Goal: Leave review/rating: Leave review/rating

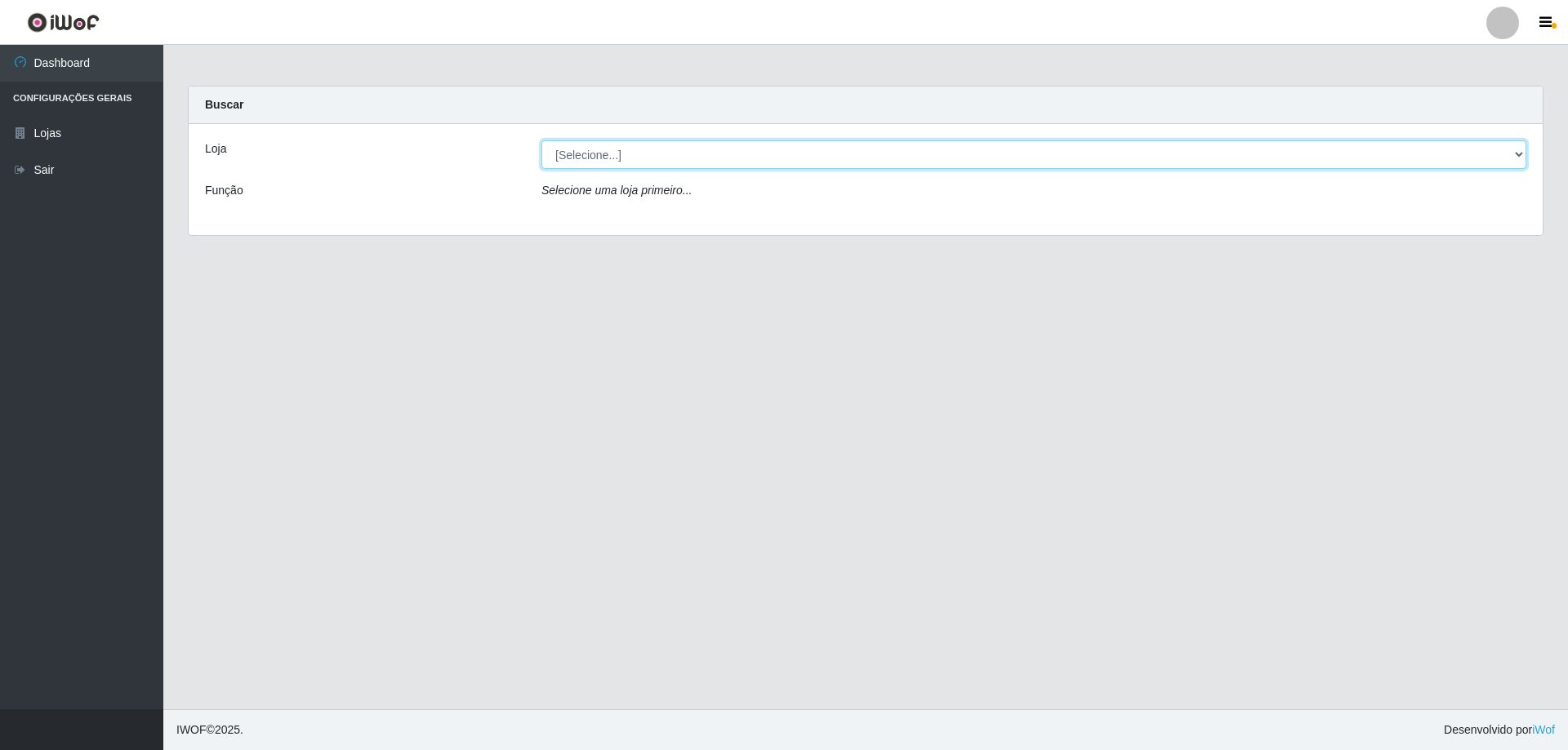
click at [633, 152] on select "[Selecione...] Extraplus - [GEOGRAPHIC_DATA] 03 - [GEOGRAPHIC_DATA]" at bounding box center [1034, 154] width 985 height 28
select select "468"
click at [542, 140] on select "[Selecione...] Extraplus - [GEOGRAPHIC_DATA] 03 - [GEOGRAPHIC_DATA]" at bounding box center [1034, 154] width 985 height 28
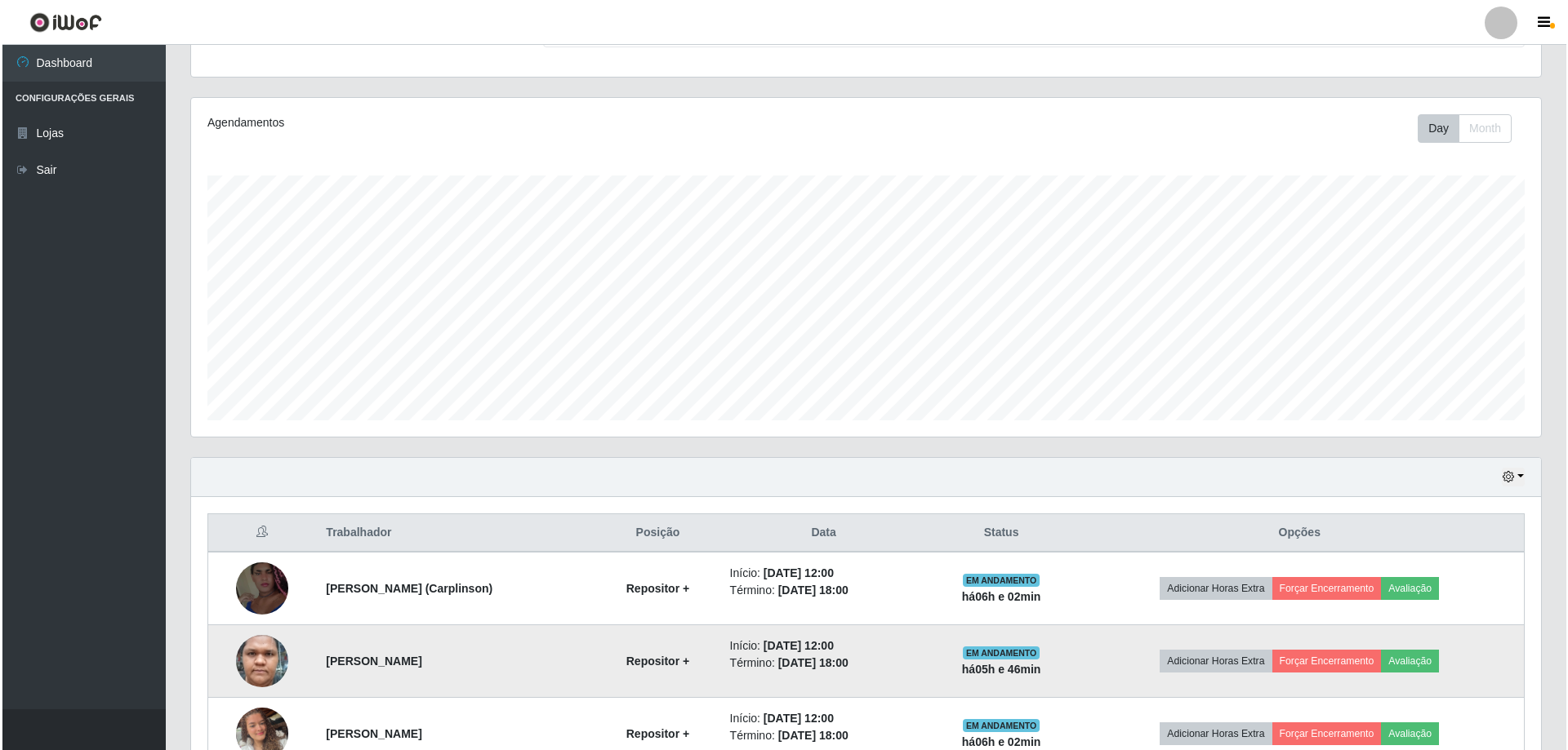
scroll to position [406, 0]
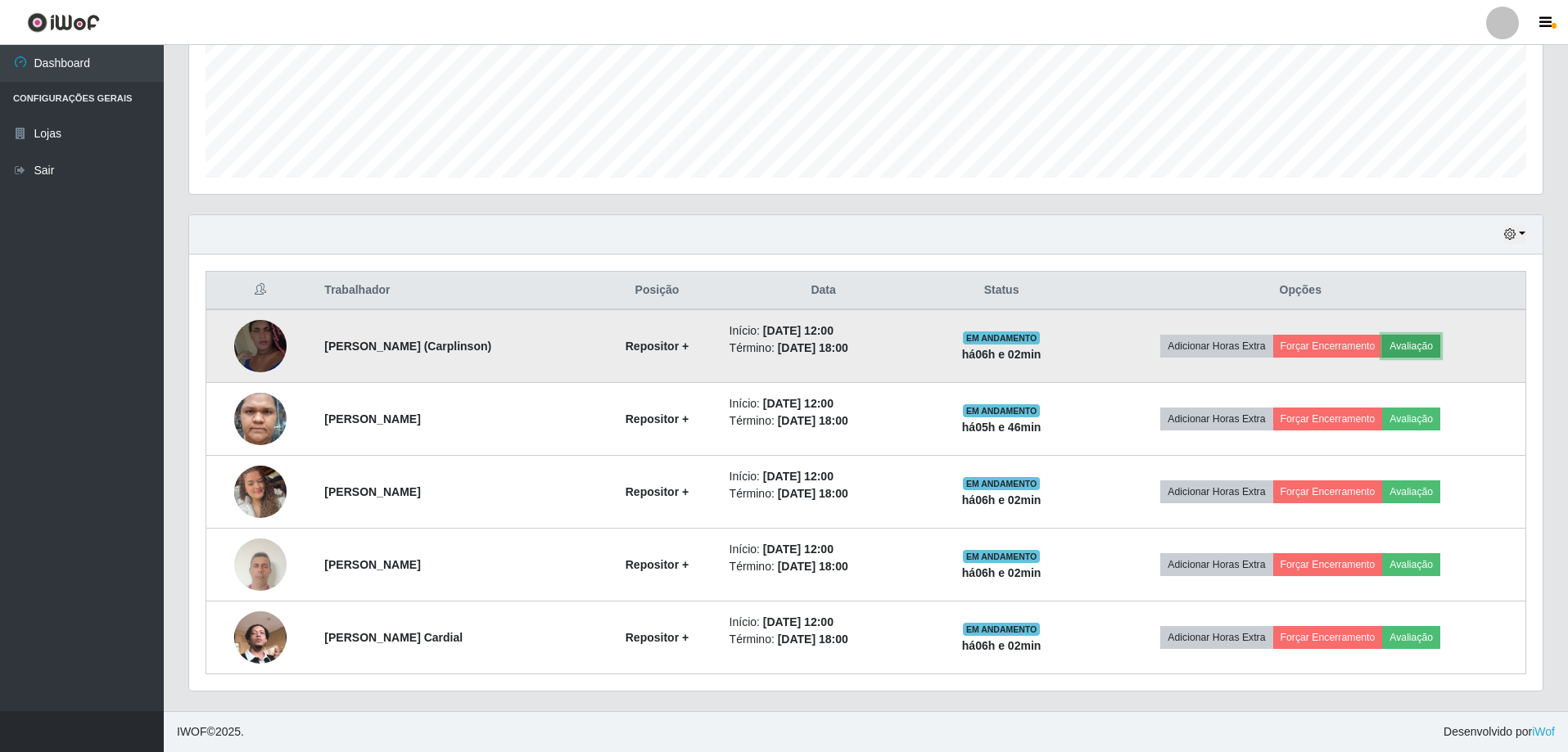
click at [1418, 339] on button "Avaliação" at bounding box center [1410, 347] width 58 height 23
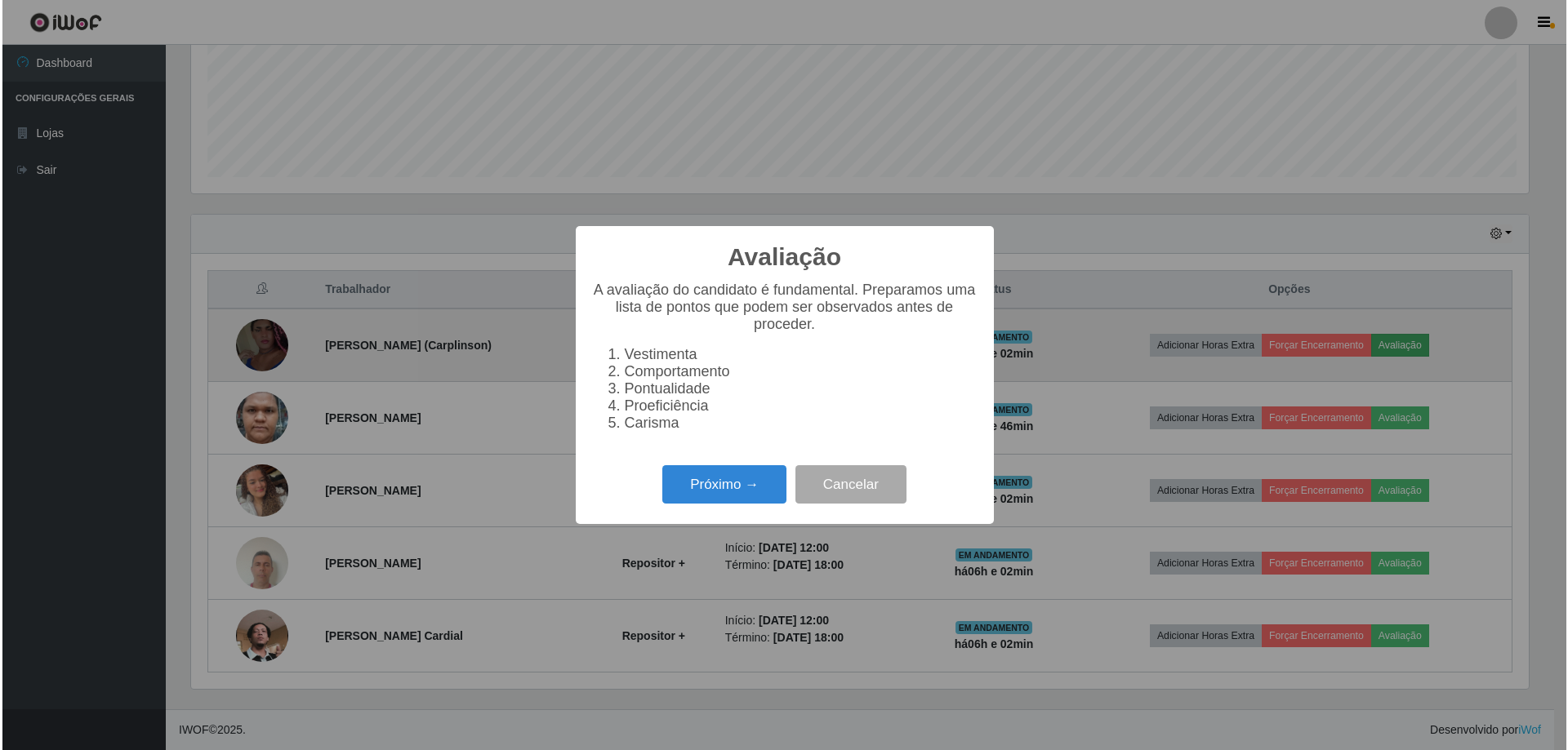
scroll to position [339, 1342]
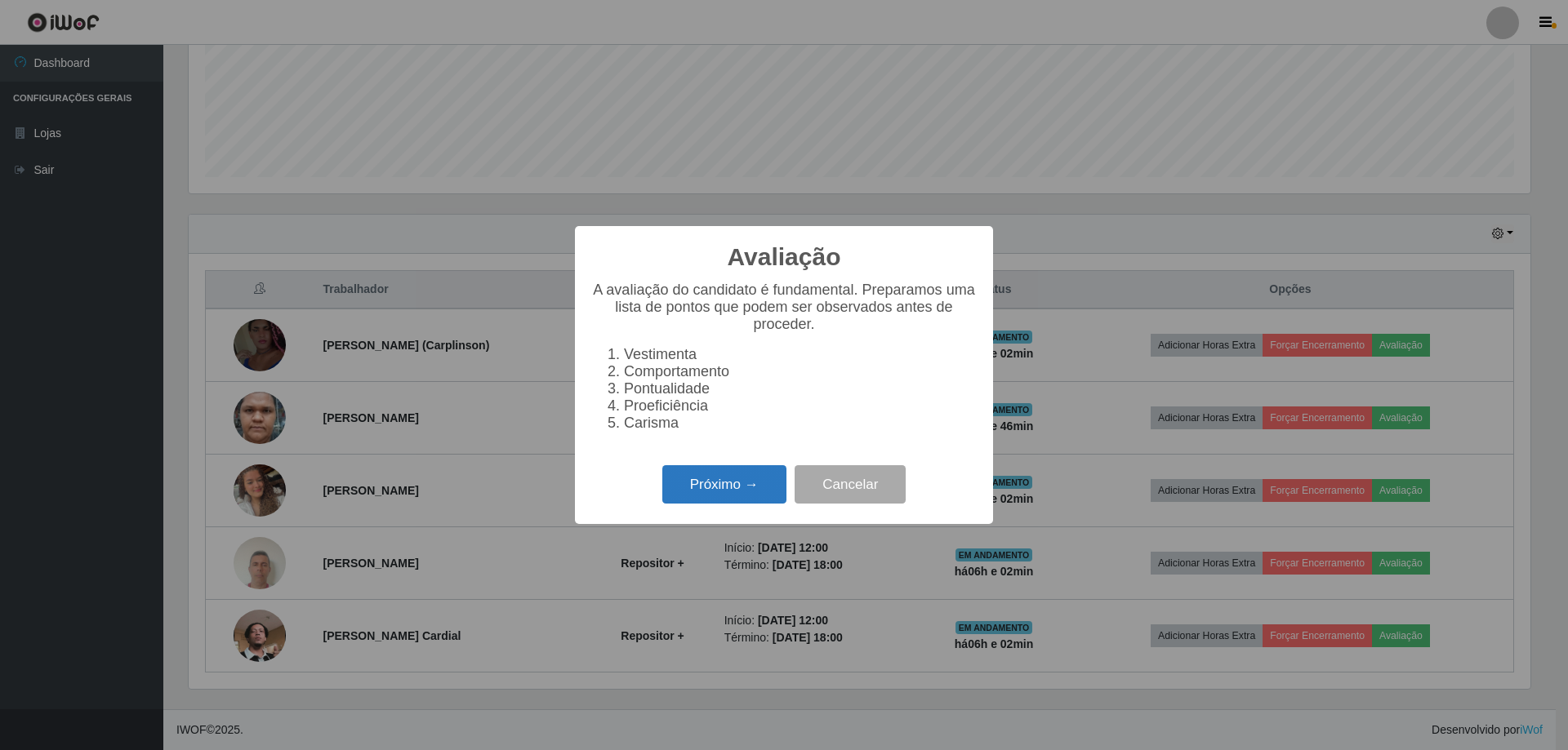
click at [712, 495] on button "Próximo →" at bounding box center [723, 484] width 124 height 39
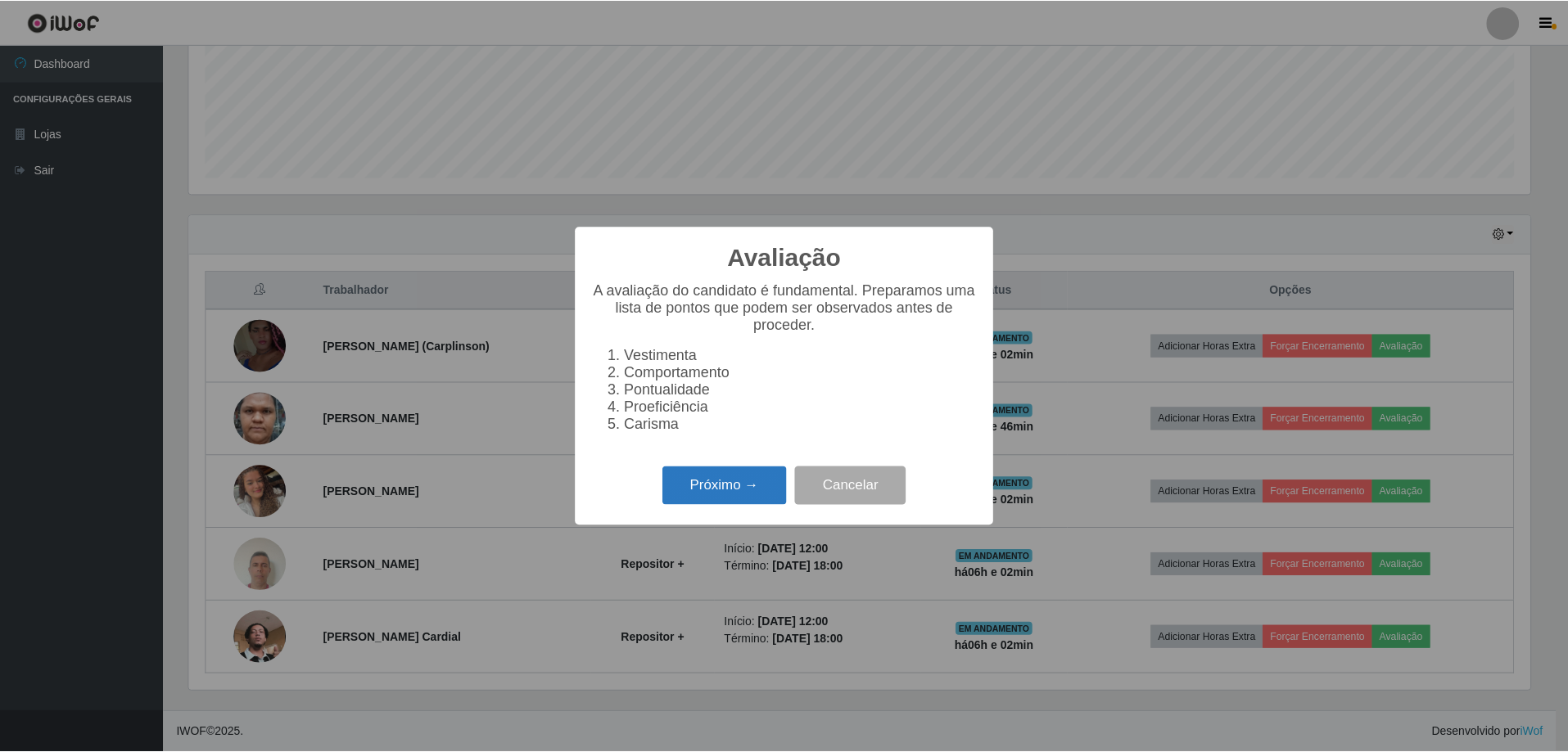
scroll to position [818359, 817554]
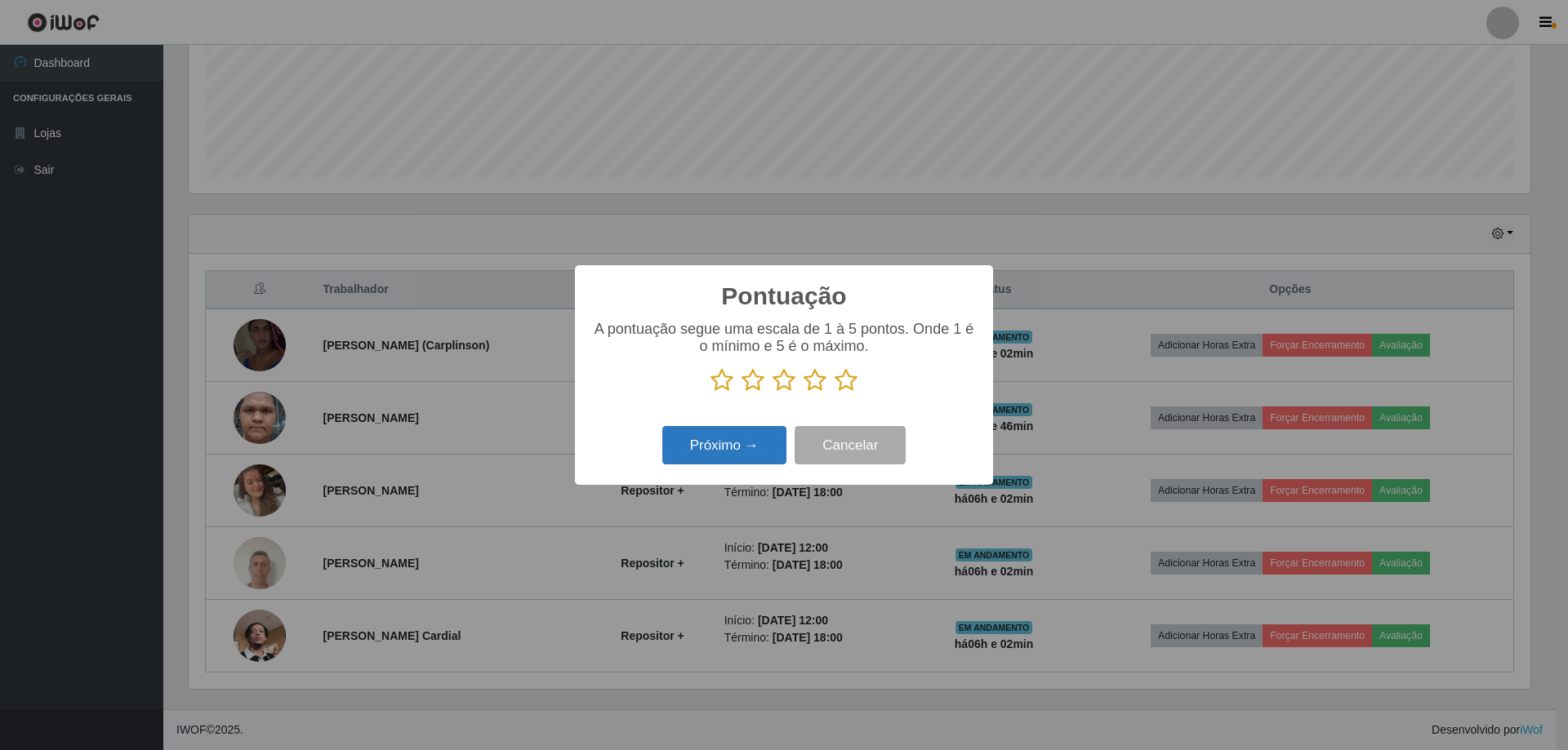
click at [765, 451] on button "Próximo →" at bounding box center [723, 445] width 124 height 39
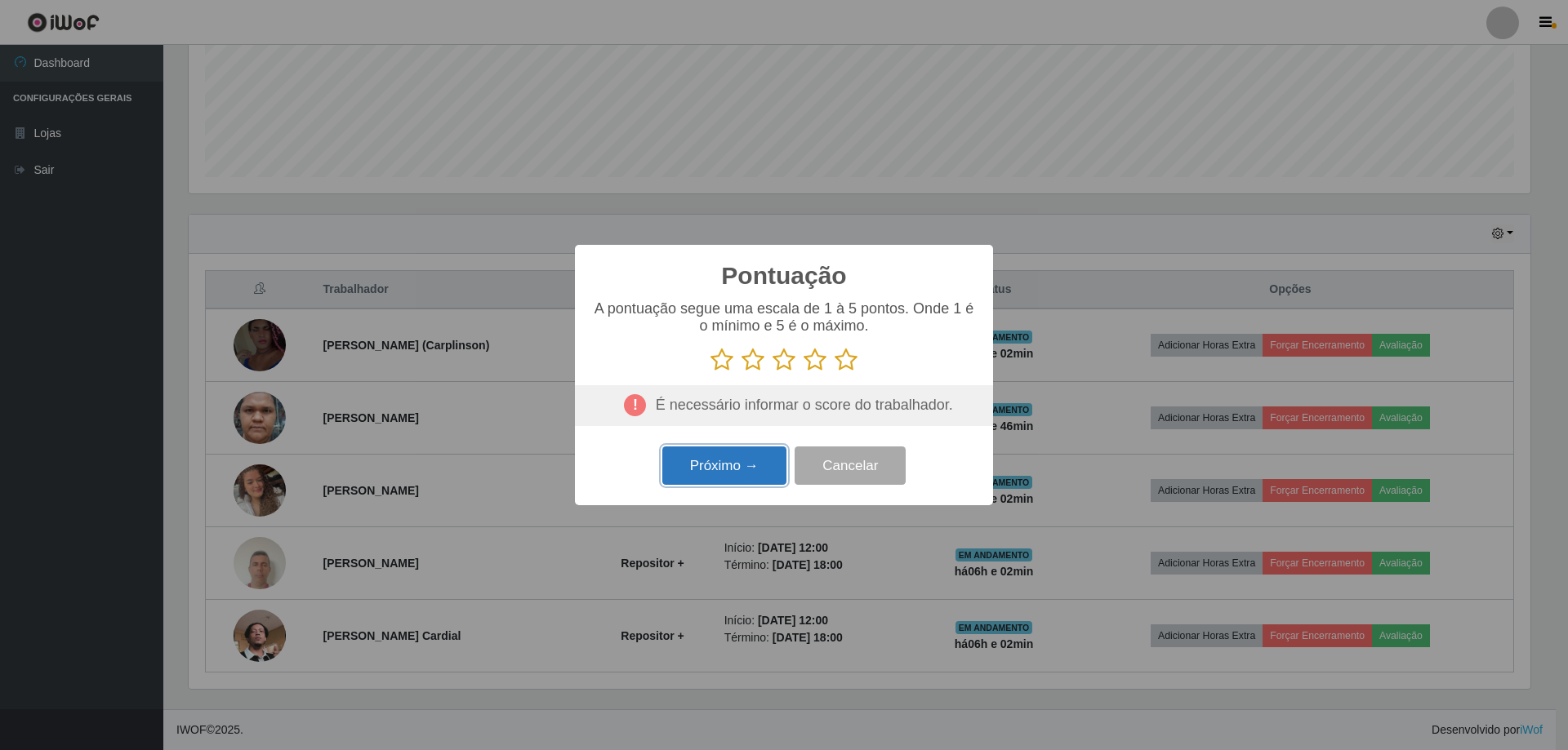
click at [732, 464] on button "Próximo →" at bounding box center [723, 466] width 124 height 39
click at [735, 465] on button "Próximo →" at bounding box center [723, 466] width 124 height 39
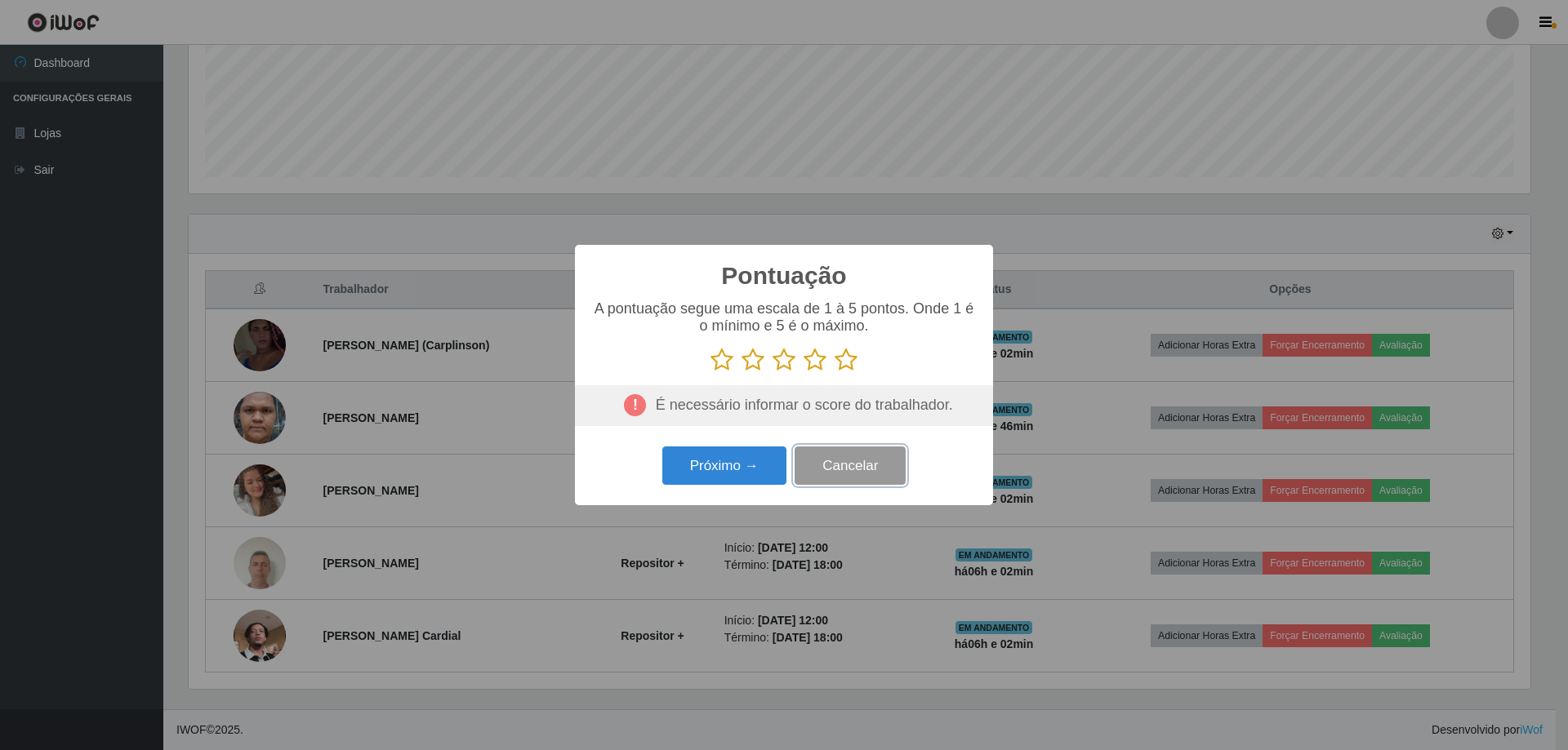
click at [873, 471] on button "Cancelar" at bounding box center [849, 466] width 111 height 39
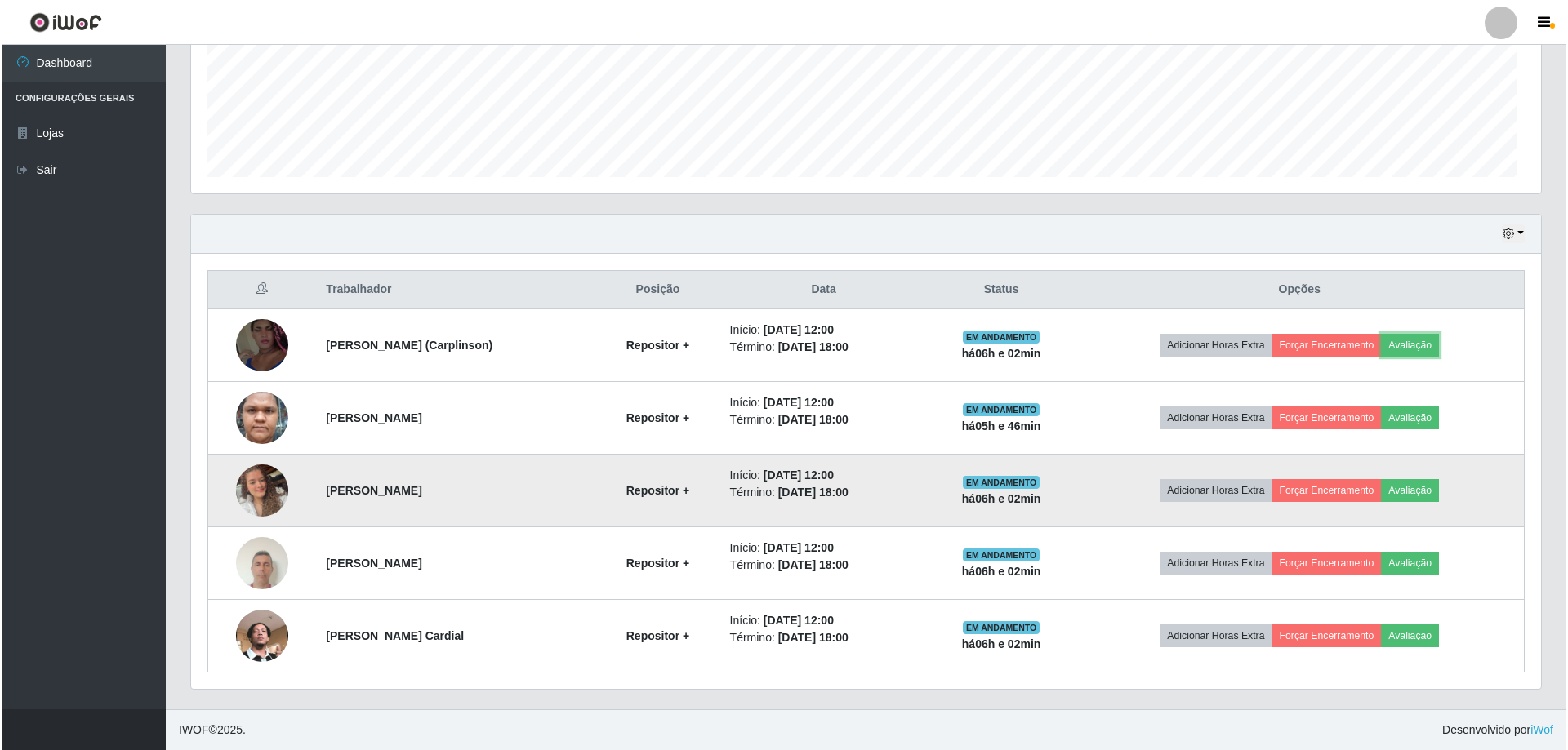
scroll to position [339, 1349]
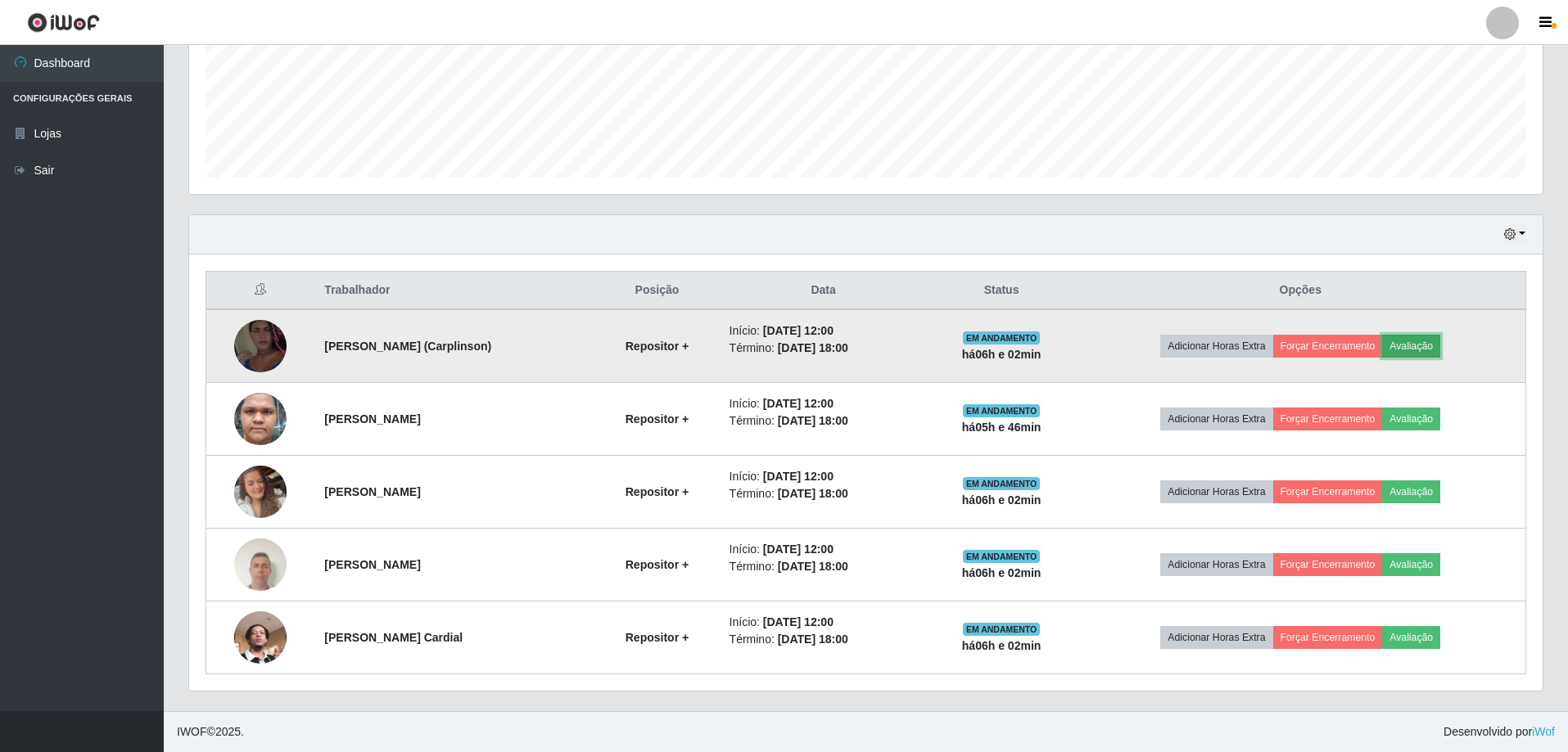
click at [1426, 346] on button "Avaliação" at bounding box center [1410, 347] width 58 height 23
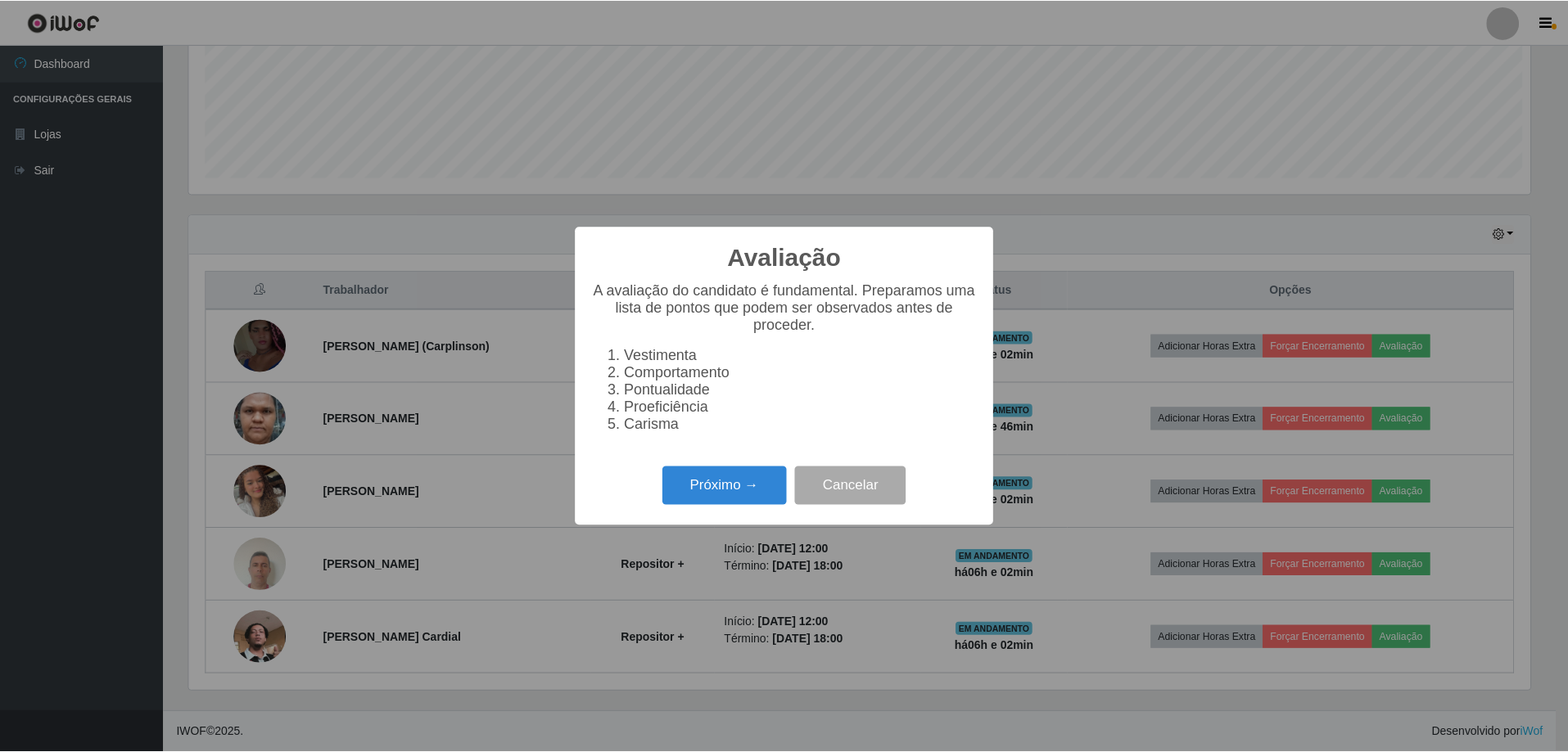
scroll to position [340, 1346]
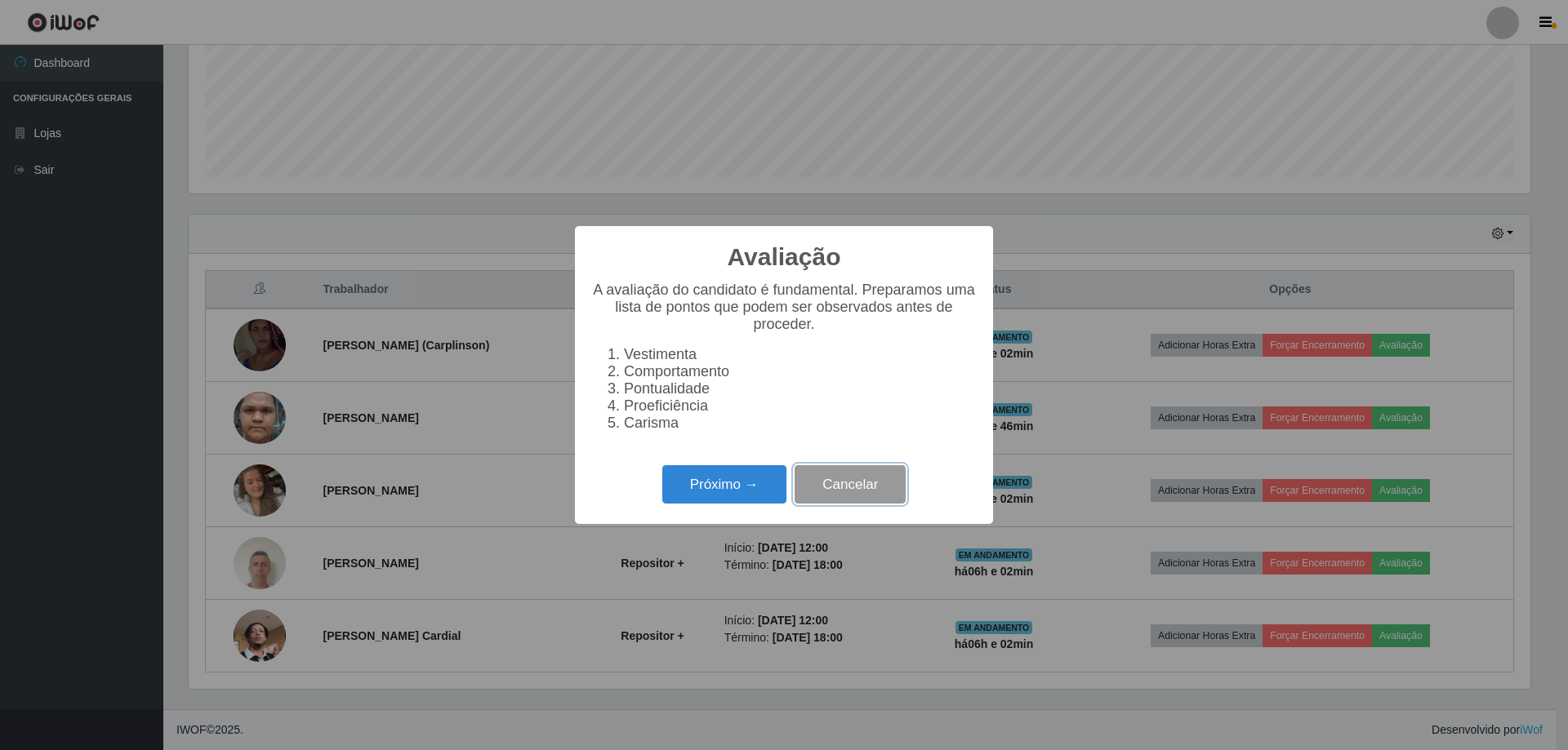
click at [864, 489] on button "Cancelar" at bounding box center [849, 484] width 111 height 39
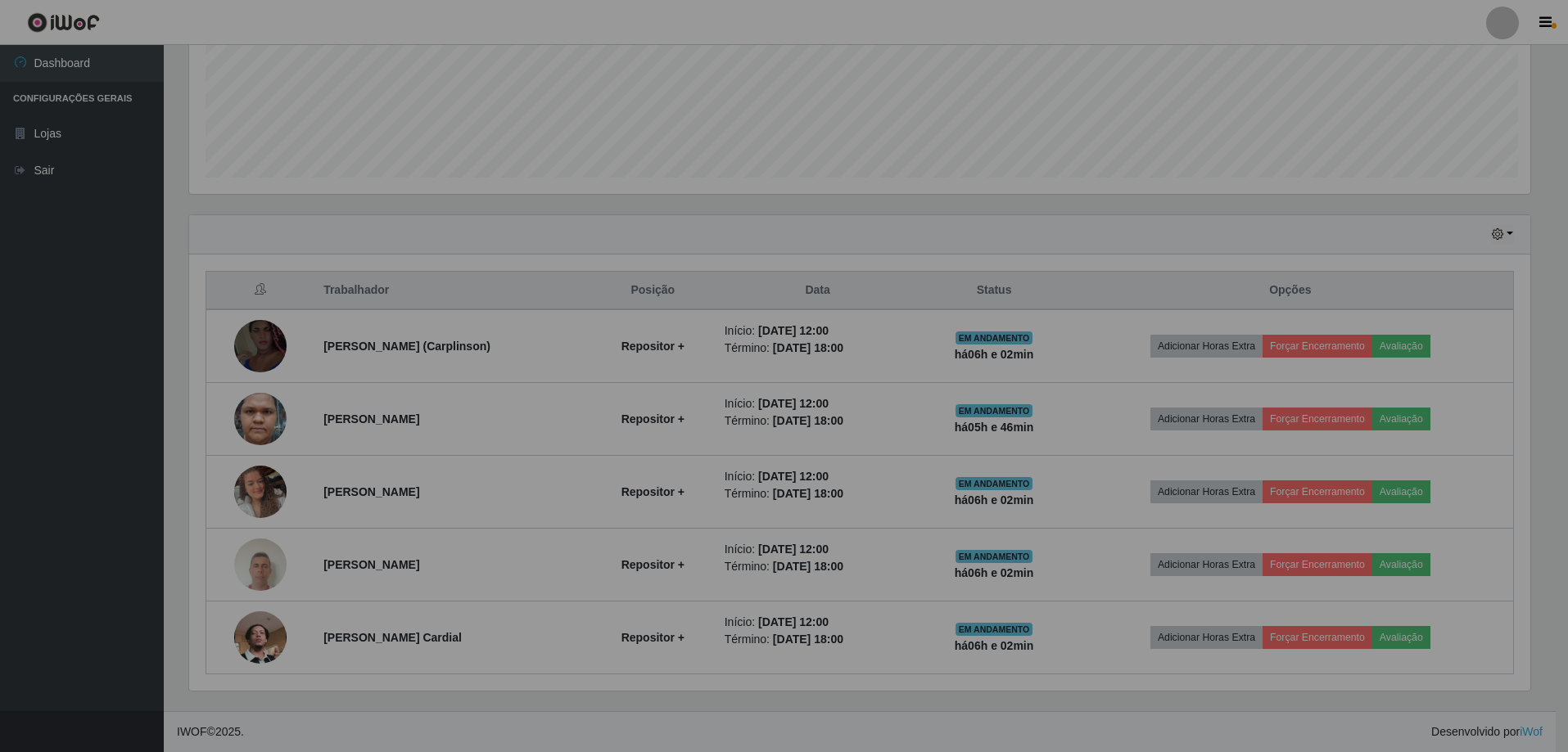
scroll to position [340, 1353]
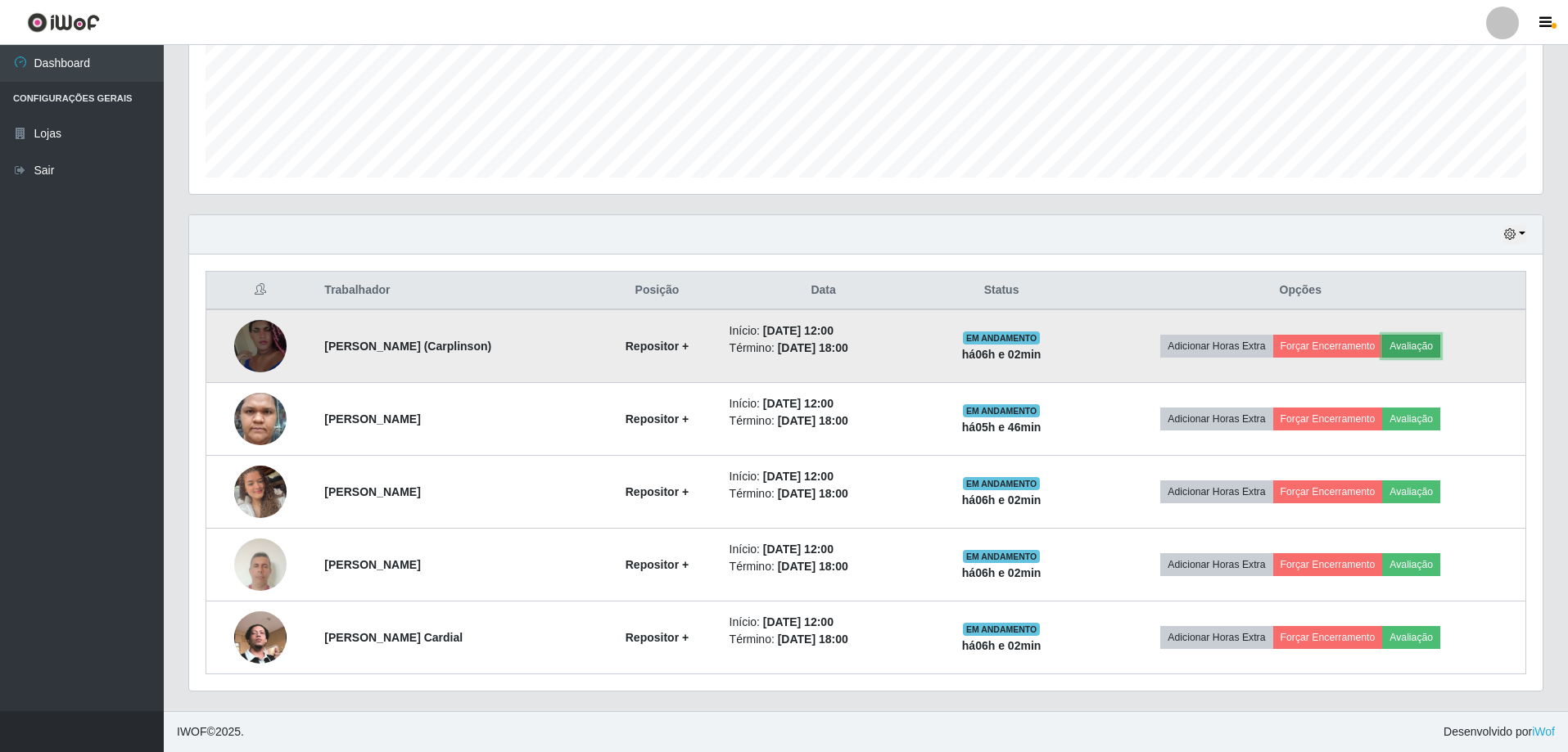
click at [1430, 348] on button "Avaliação" at bounding box center [1410, 347] width 58 height 23
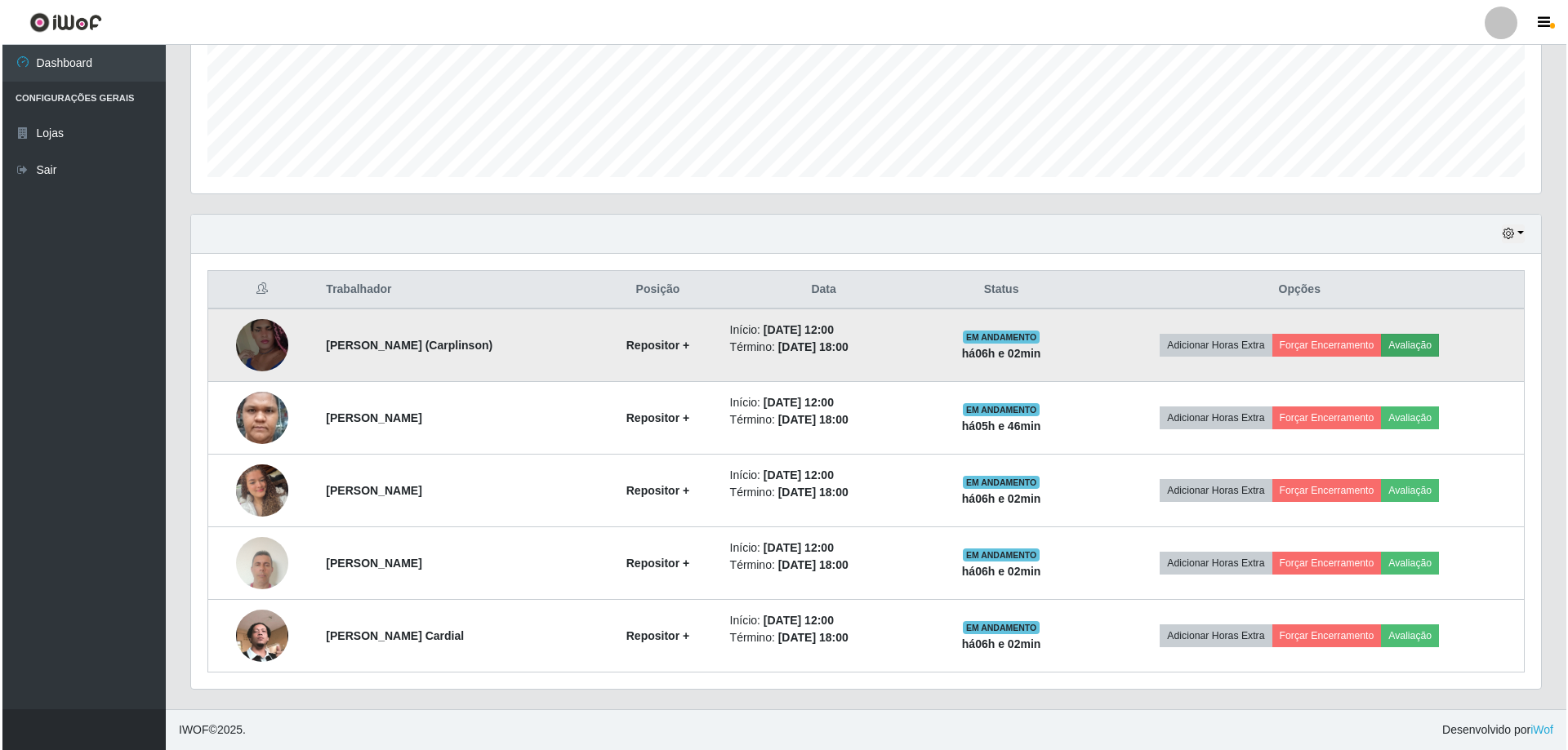
scroll to position [339, 1342]
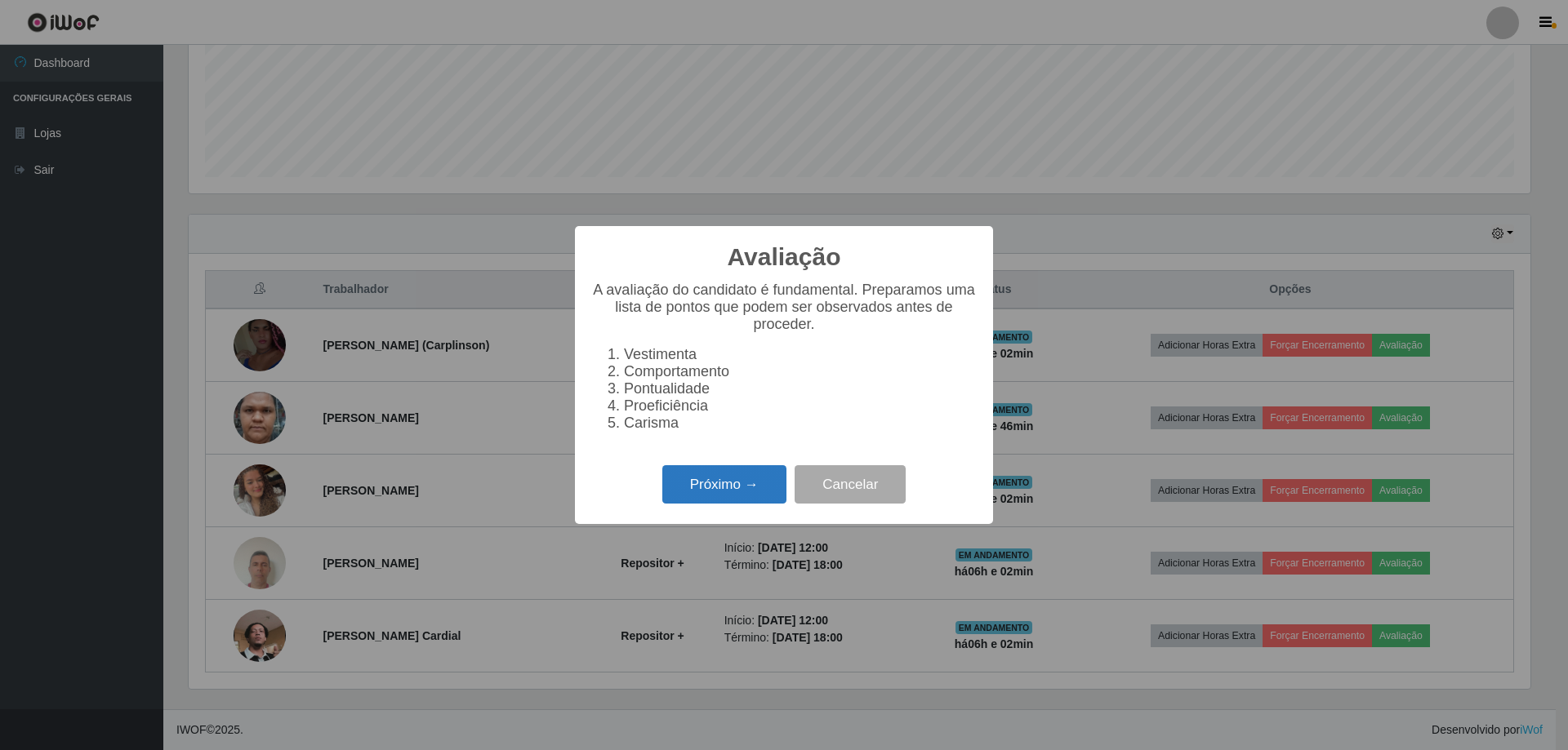
click at [764, 491] on button "Próximo →" at bounding box center [723, 484] width 124 height 39
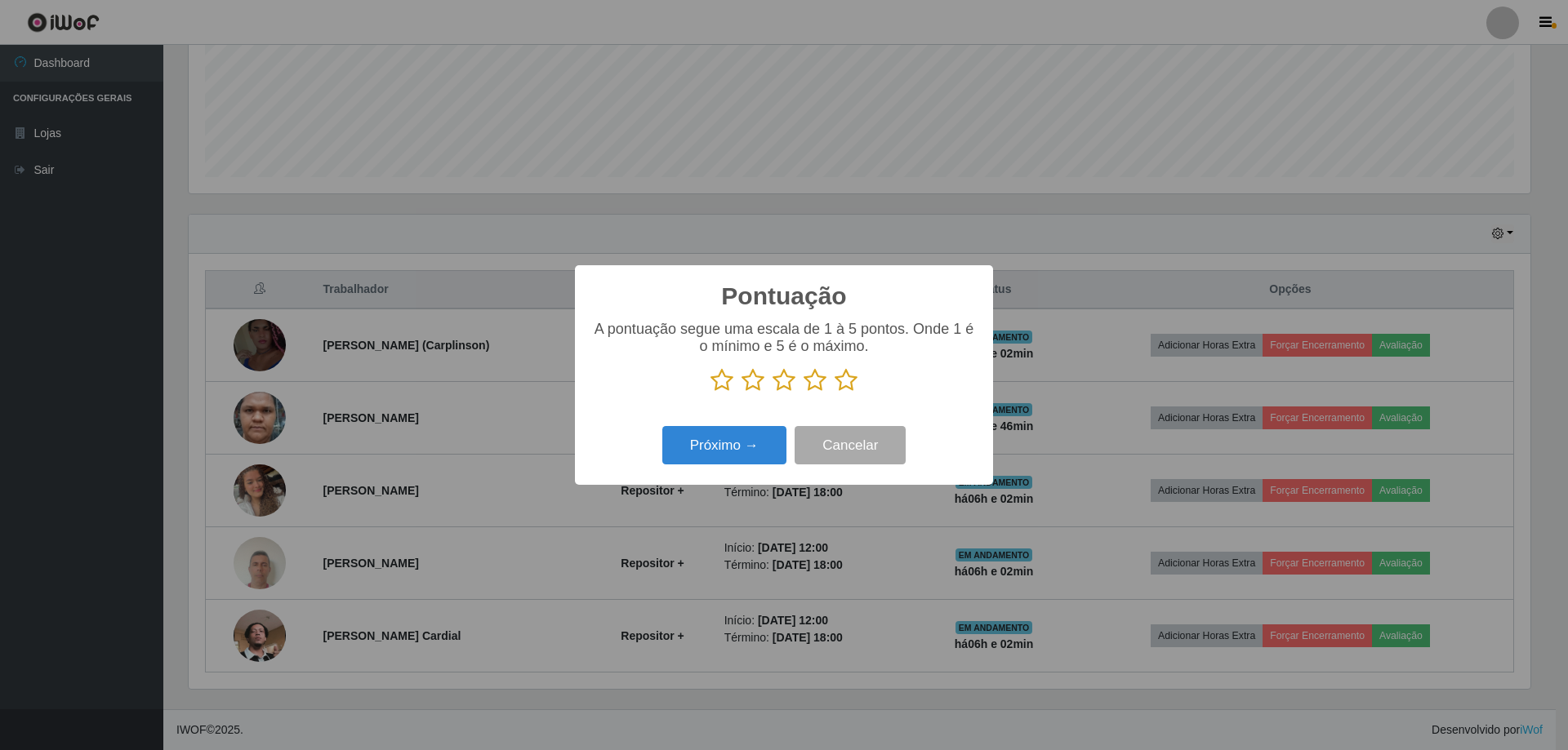
scroll to position [816183, 815085]
click at [722, 378] on icon at bounding box center [722, 381] width 23 height 25
click at [710, 393] on input "radio" at bounding box center [710, 393] width 0 height 0
click at [856, 386] on icon at bounding box center [846, 381] width 23 height 25
click at [834, 393] on input "radio" at bounding box center [834, 393] width 0 height 0
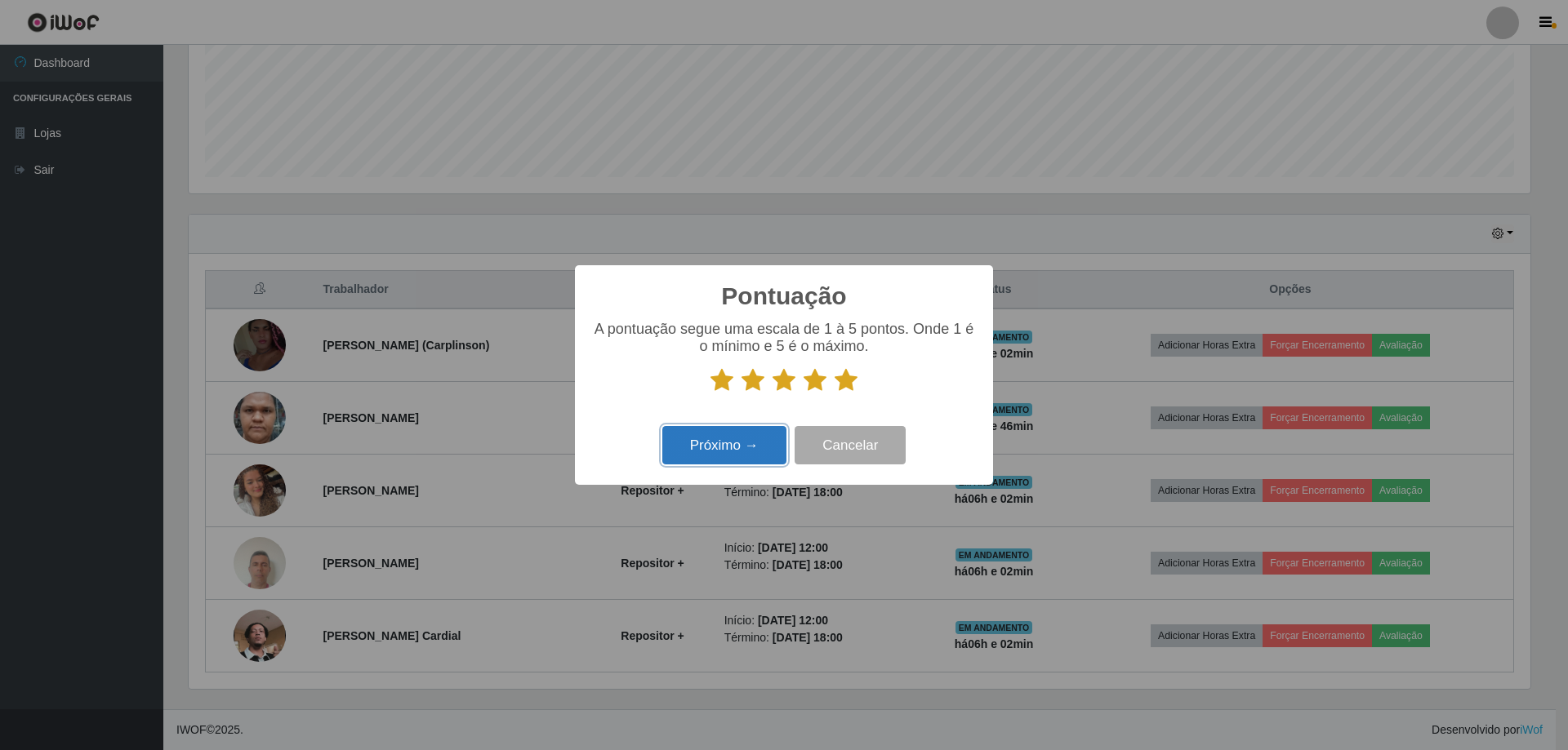
click at [756, 448] on button "Próximo →" at bounding box center [723, 445] width 124 height 39
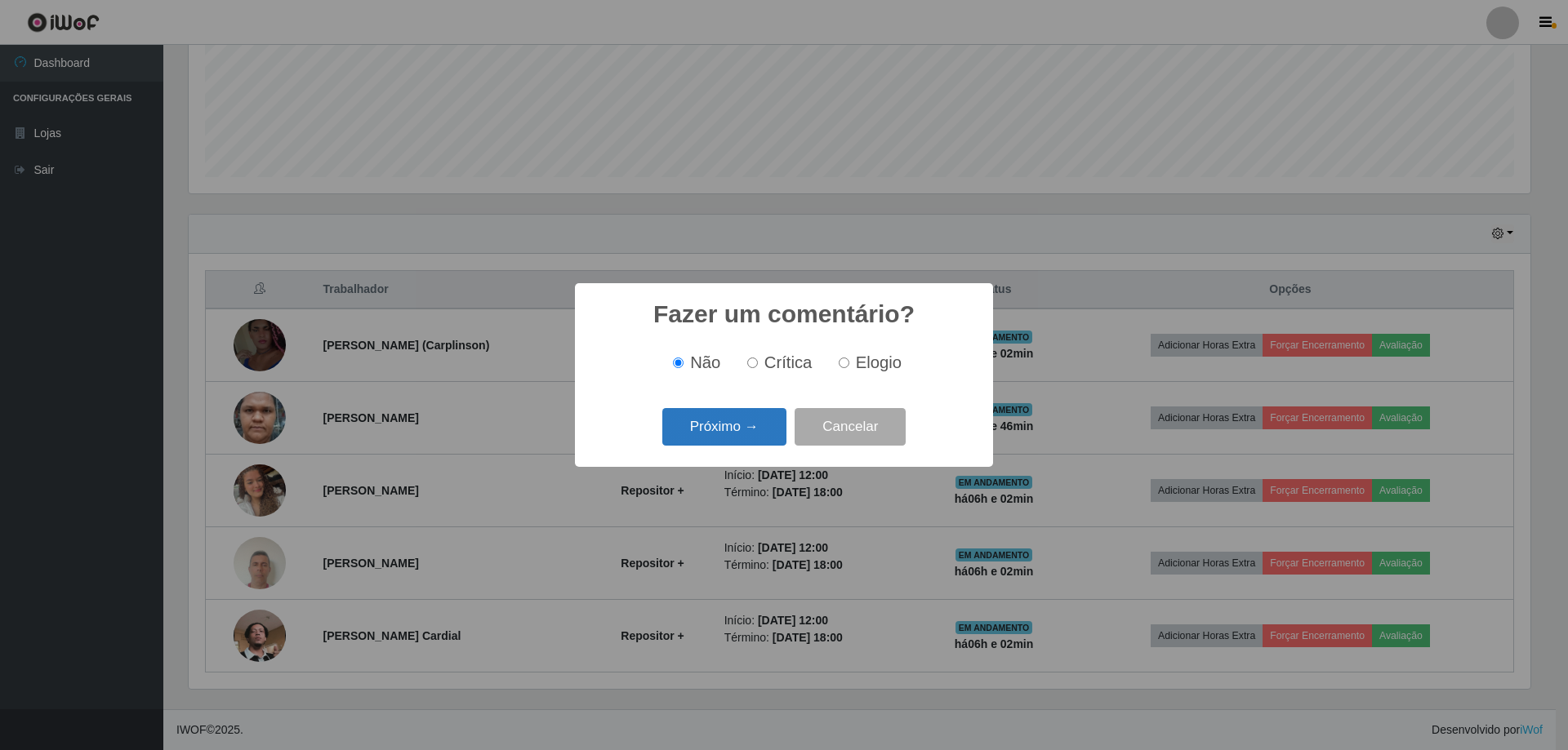
click at [733, 424] on button "Próximo →" at bounding box center [723, 427] width 124 height 39
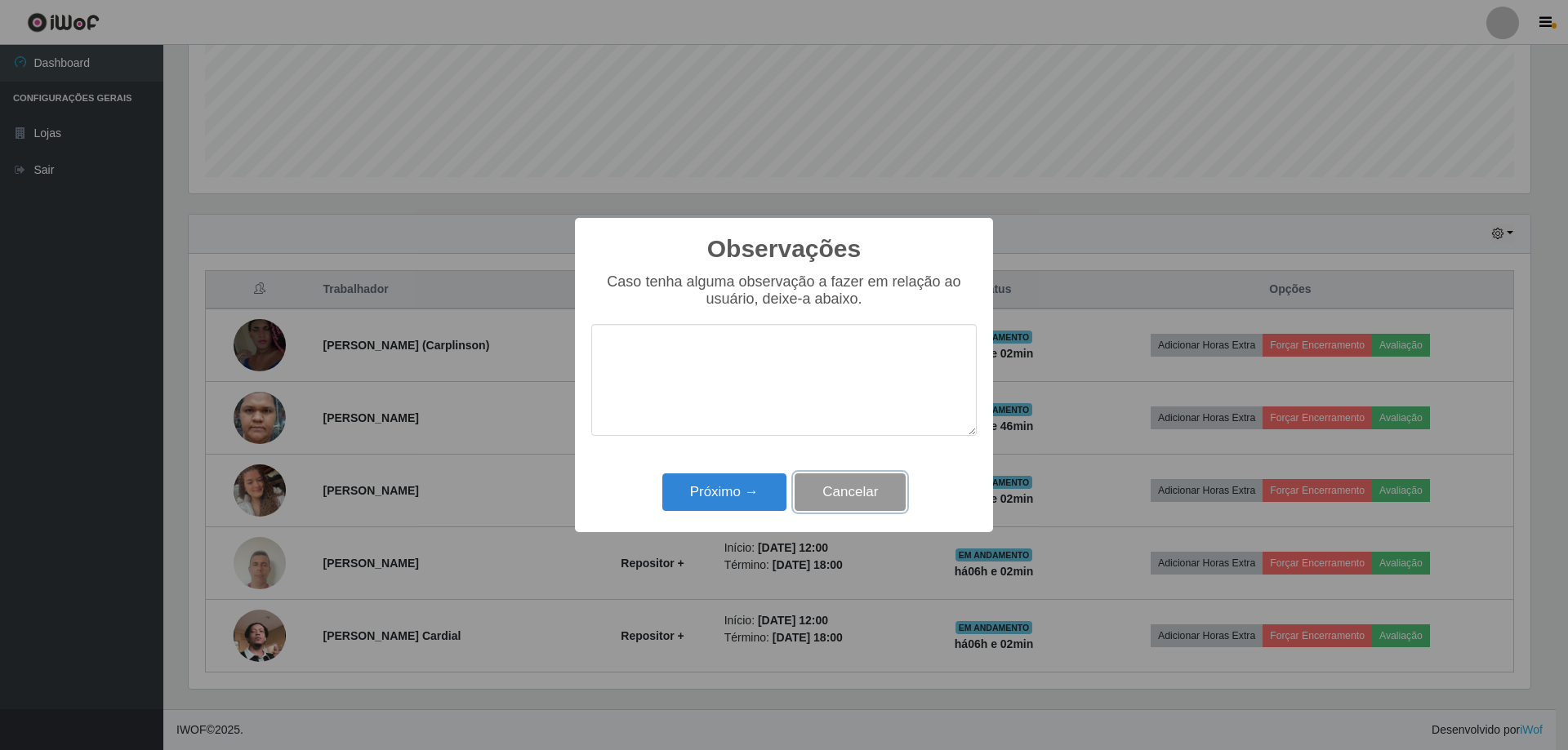
click at [868, 505] on button "Cancelar" at bounding box center [849, 492] width 111 height 39
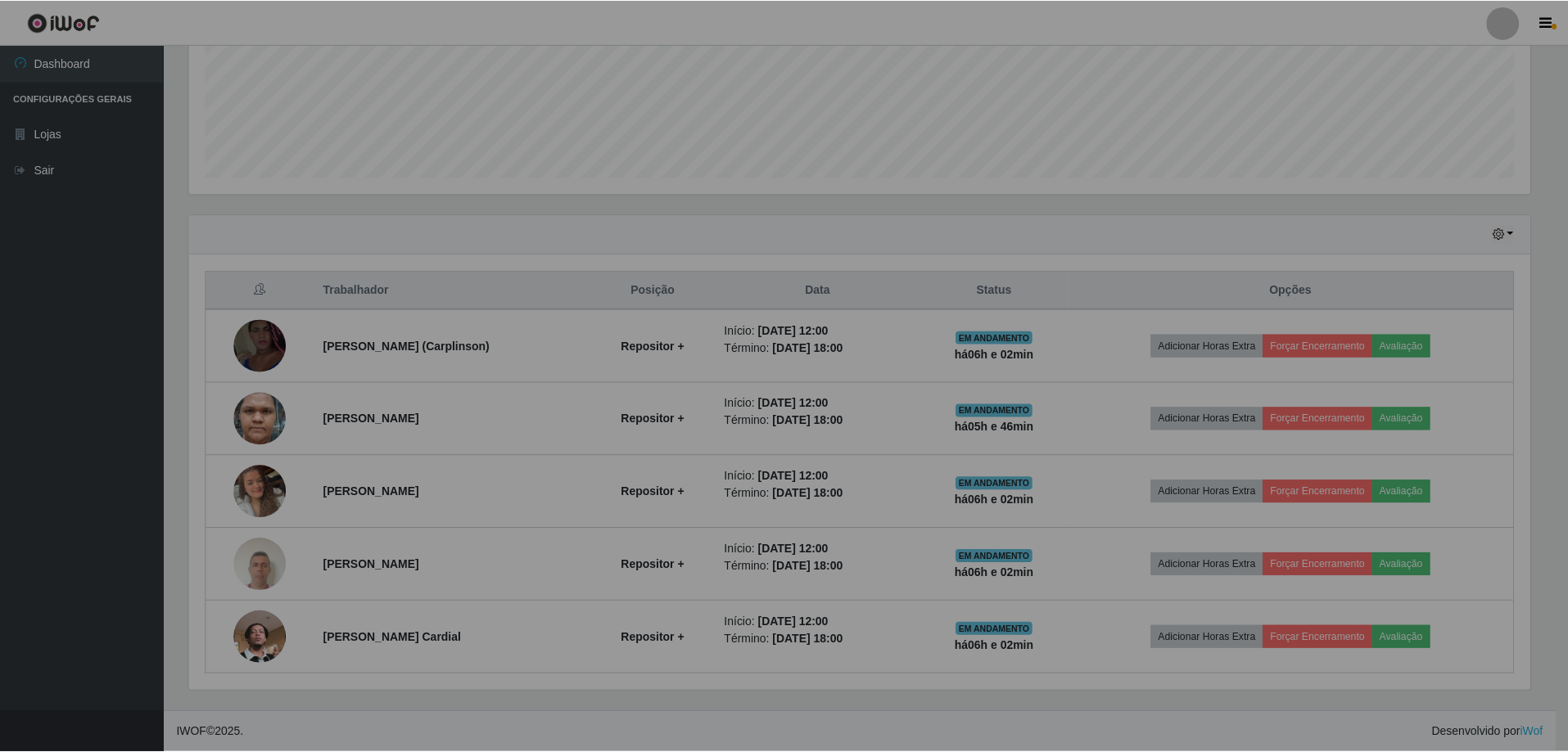
scroll to position [340, 1353]
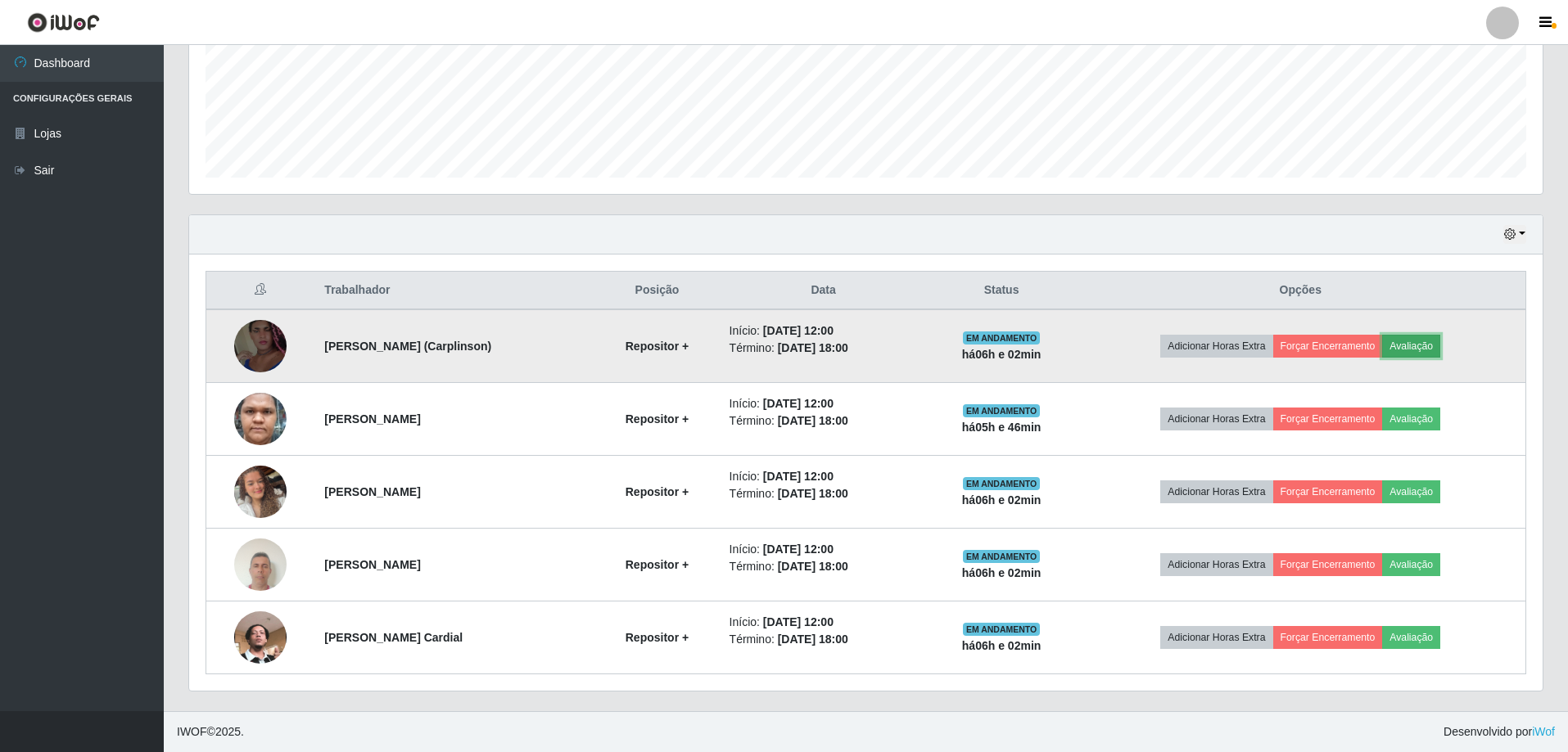
click at [1432, 341] on button "Avaliação" at bounding box center [1410, 347] width 58 height 23
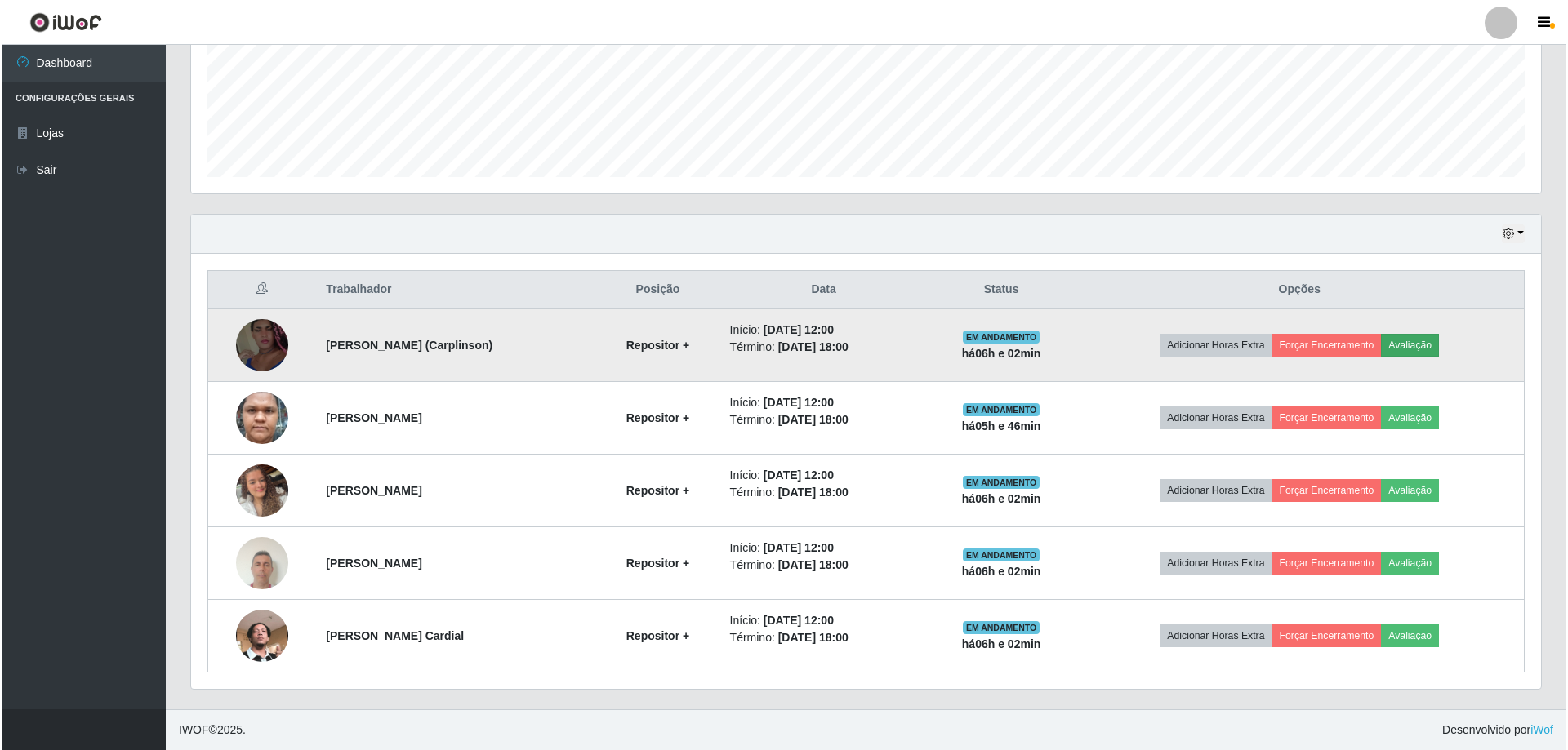
scroll to position [339, 1342]
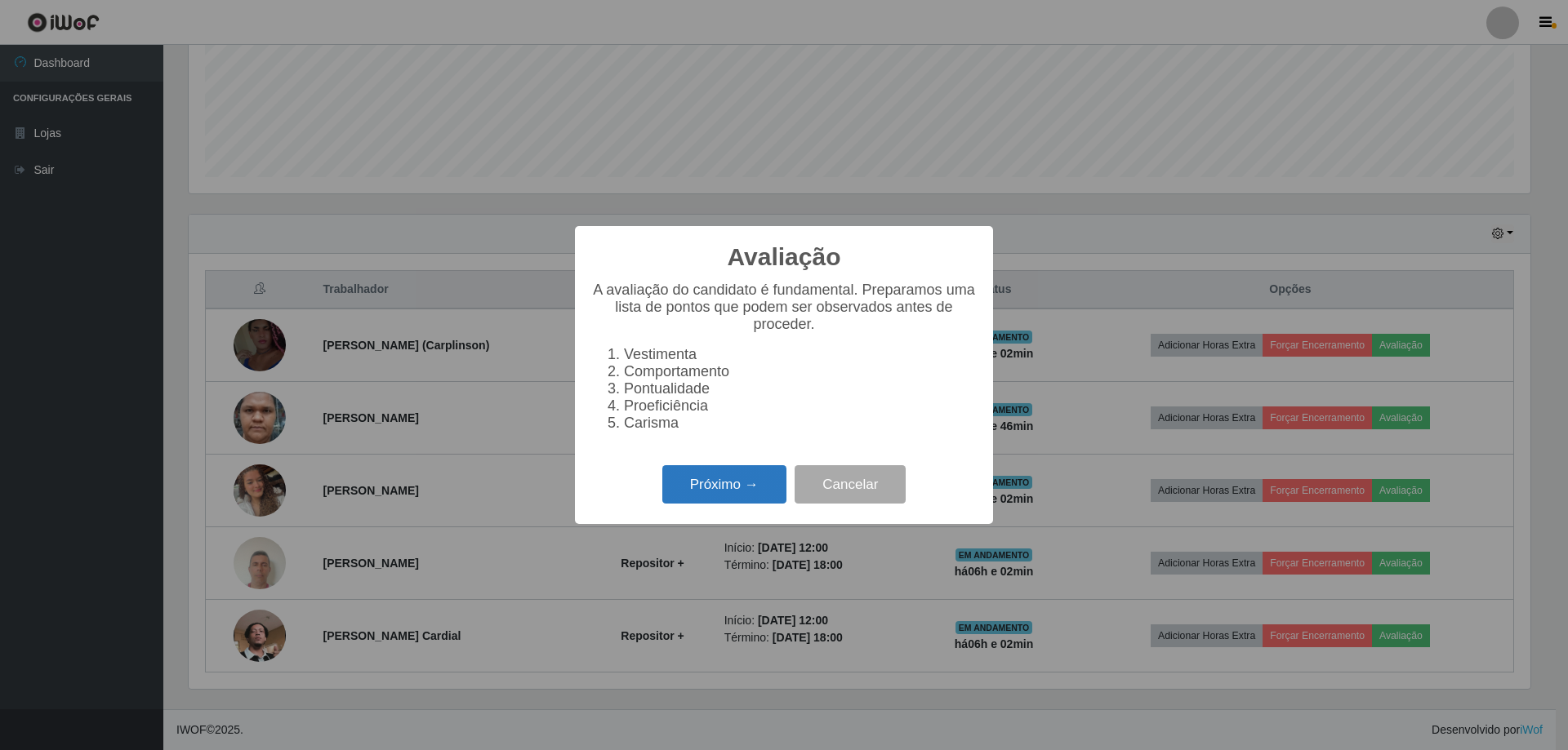
click at [730, 488] on button "Próximo →" at bounding box center [723, 484] width 124 height 39
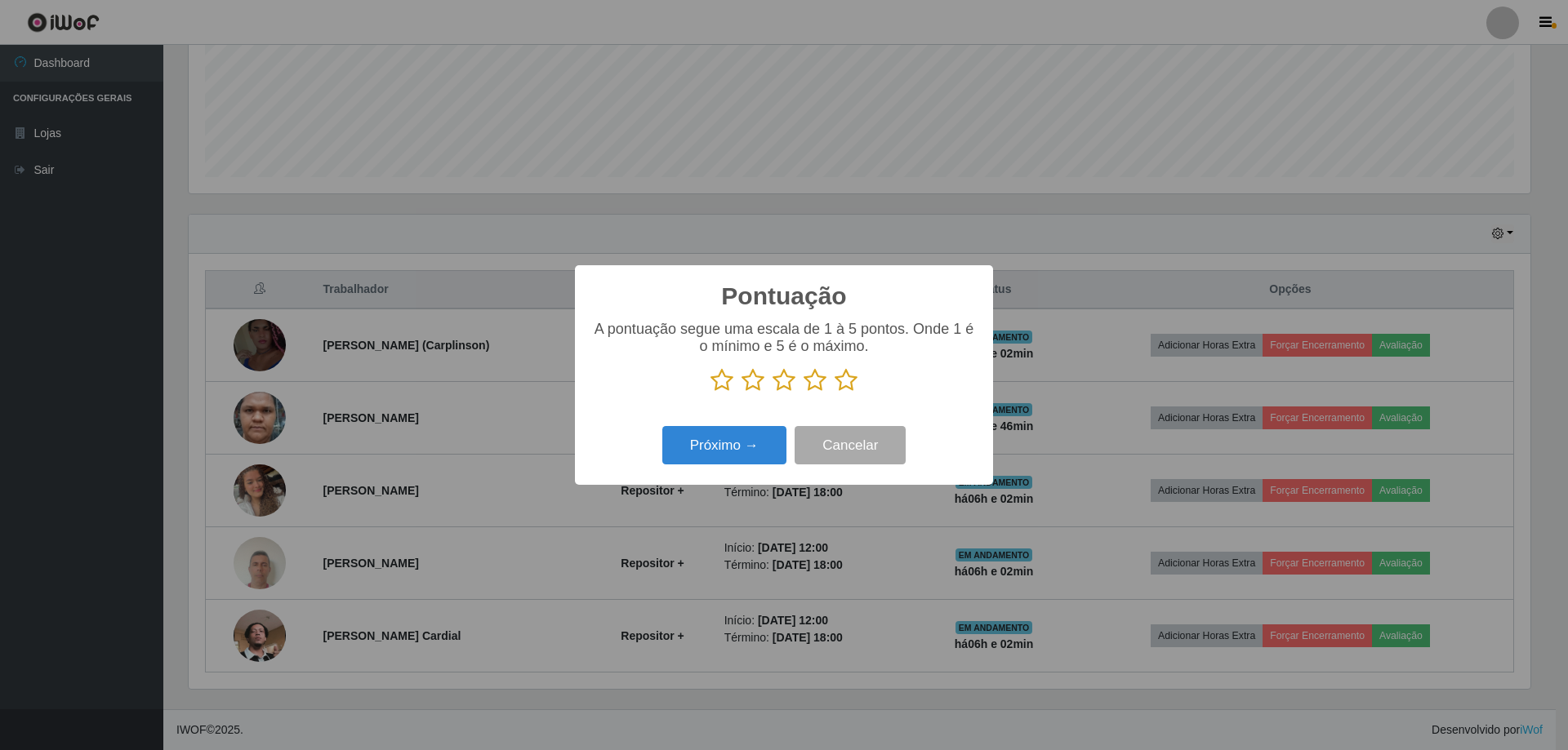
click at [853, 378] on icon at bounding box center [846, 381] width 23 height 25
click at [834, 393] on input "radio" at bounding box center [834, 393] width 0 height 0
click at [742, 455] on button "Próximo →" at bounding box center [723, 445] width 124 height 39
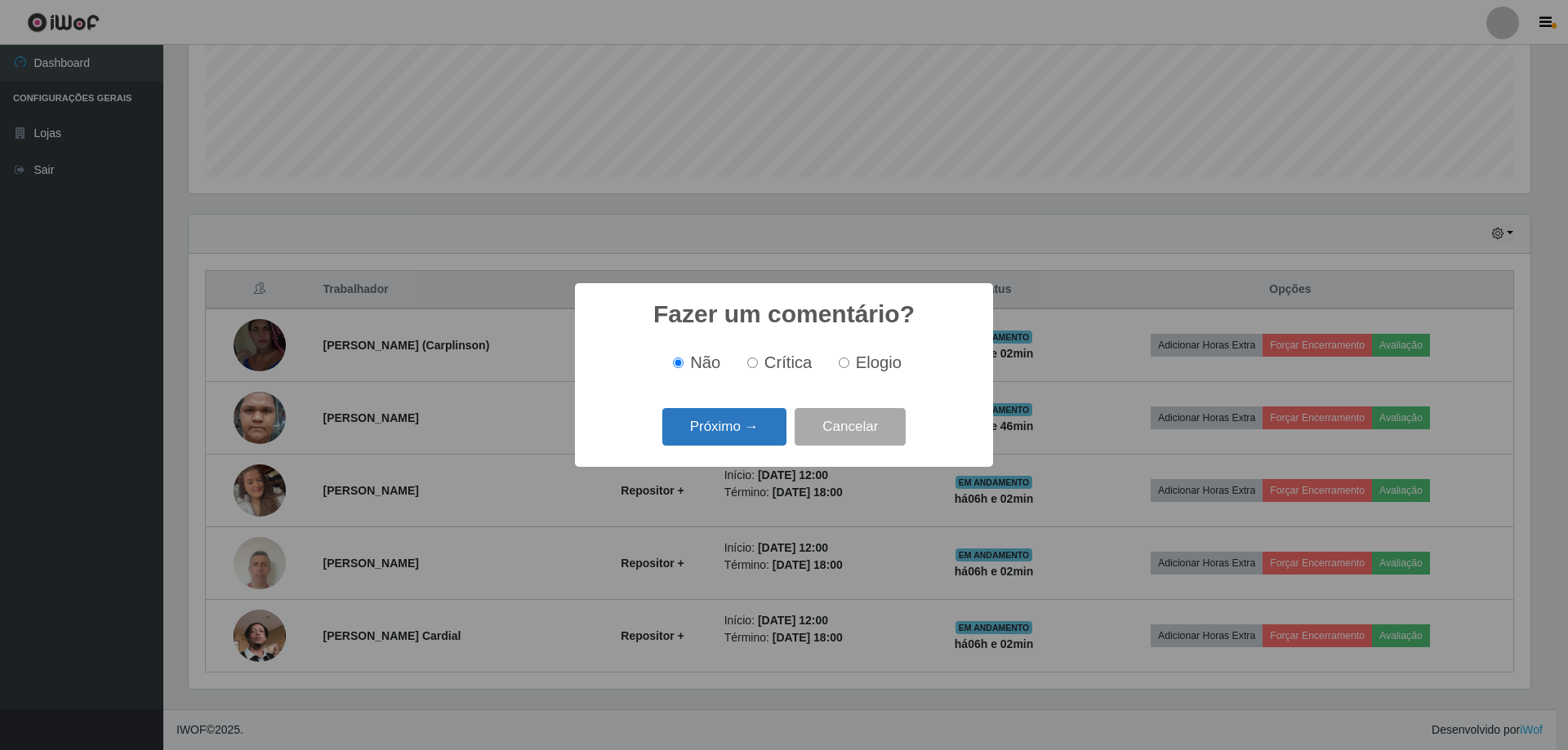
click at [764, 440] on button "Próximo →" at bounding box center [723, 427] width 124 height 39
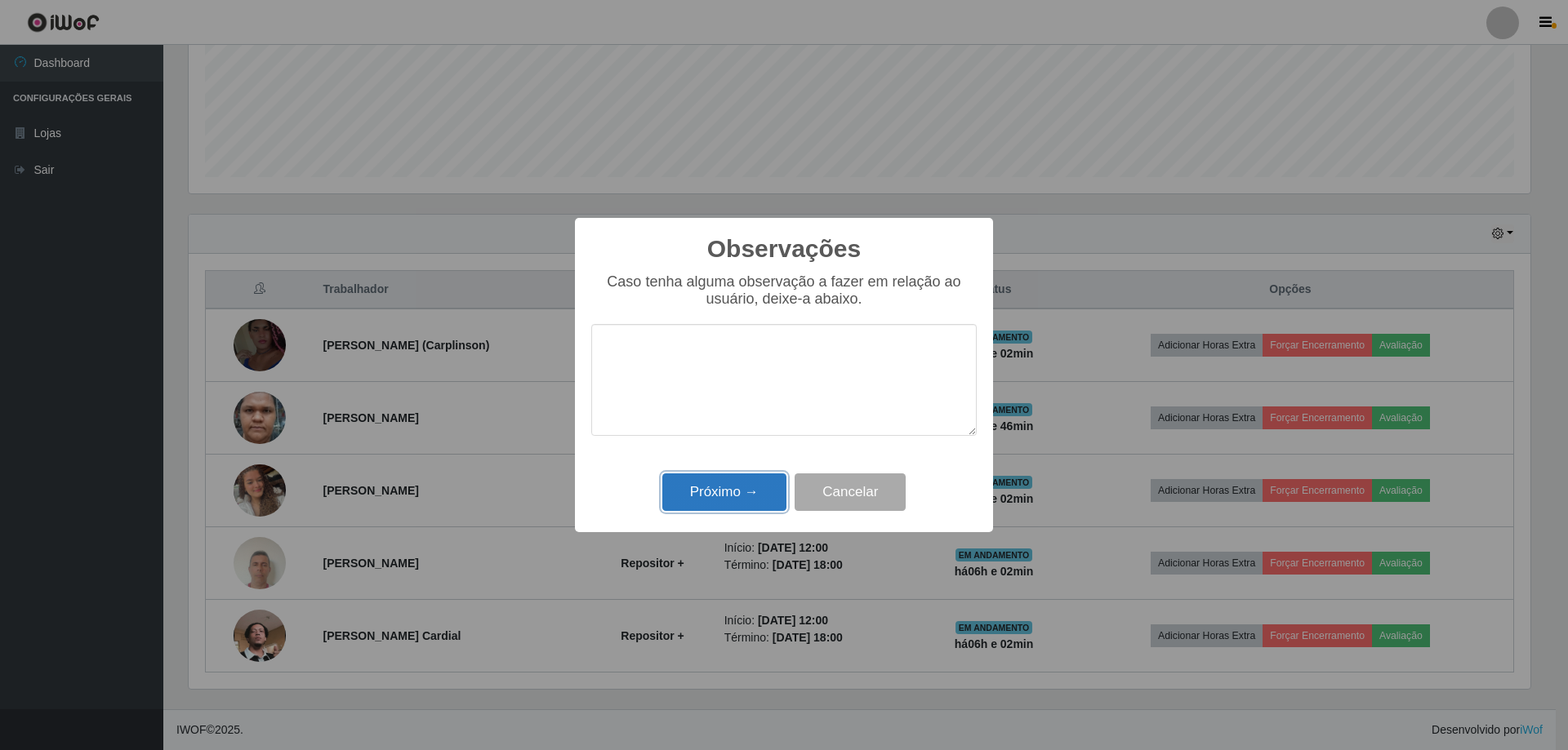
click at [732, 492] on button "Próximo →" at bounding box center [723, 492] width 124 height 39
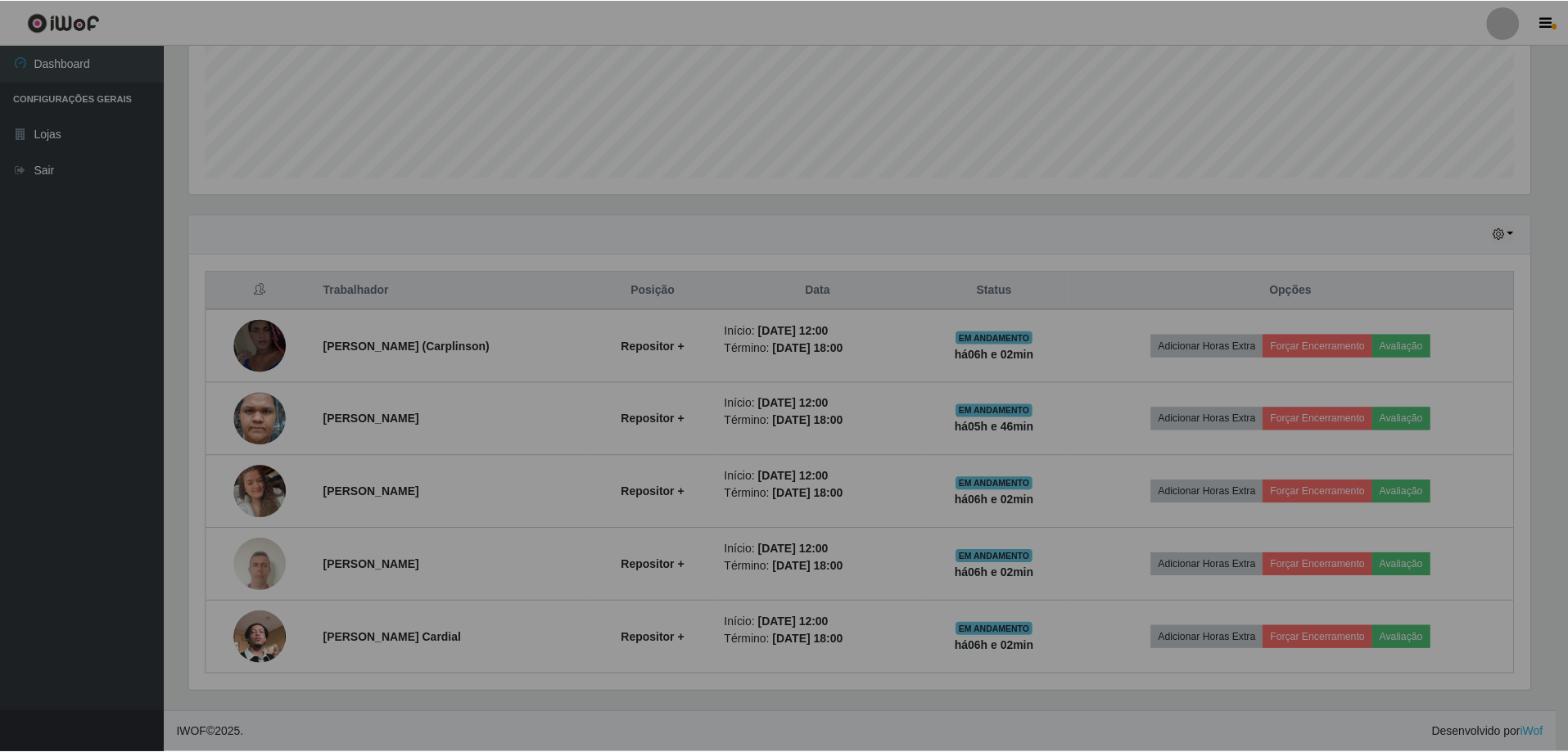
scroll to position [340, 1353]
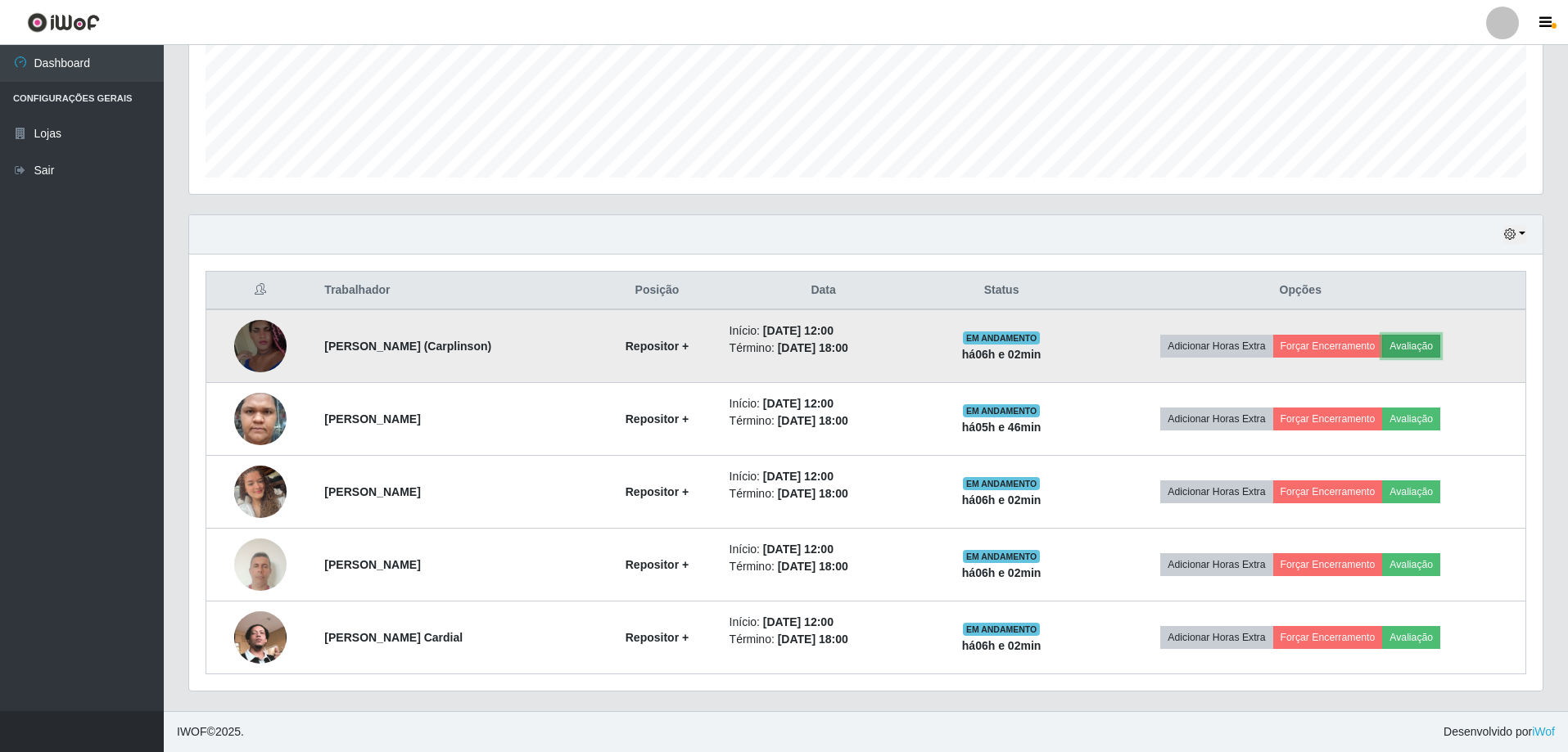
click at [1400, 345] on button "Avaliação" at bounding box center [1410, 347] width 58 height 23
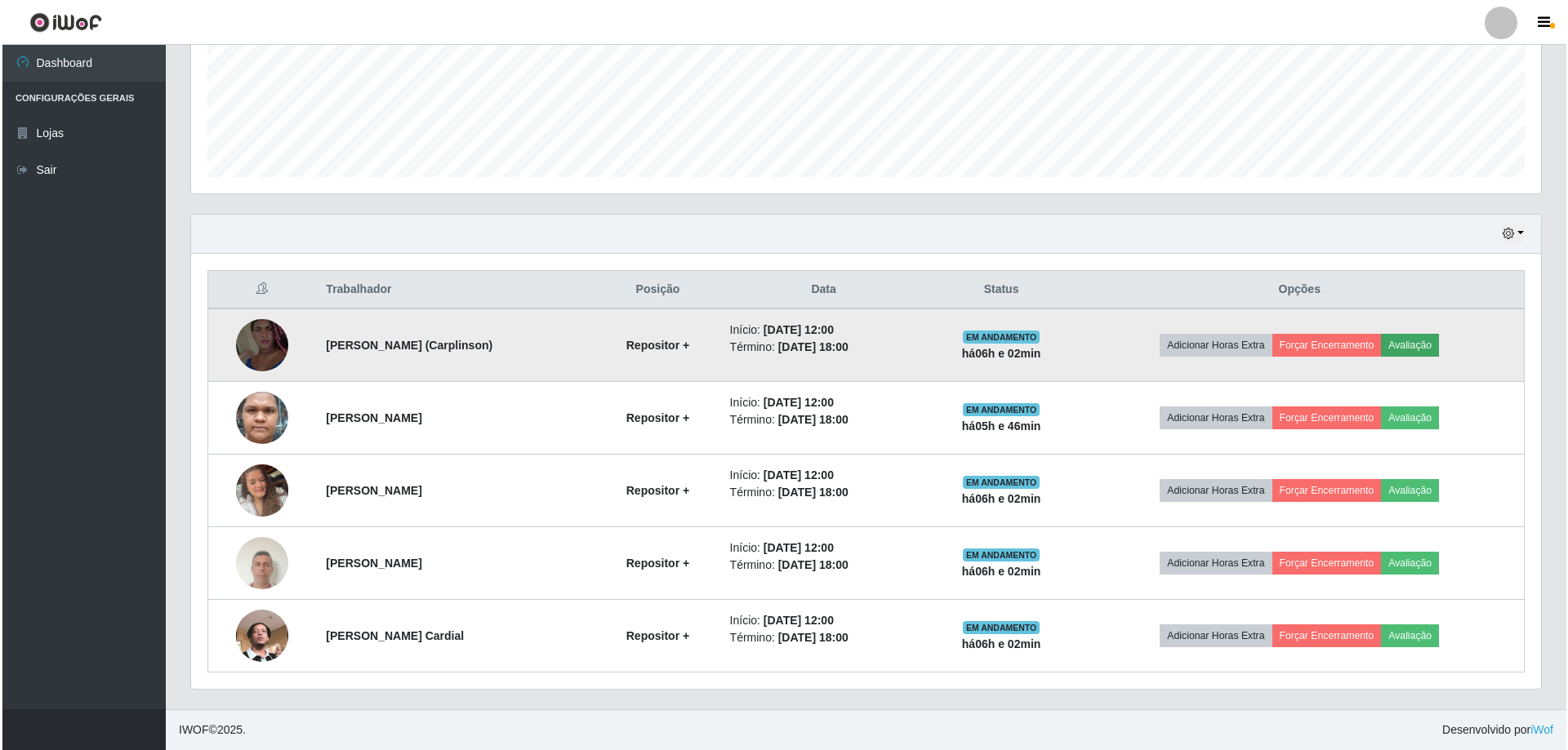
scroll to position [339, 1342]
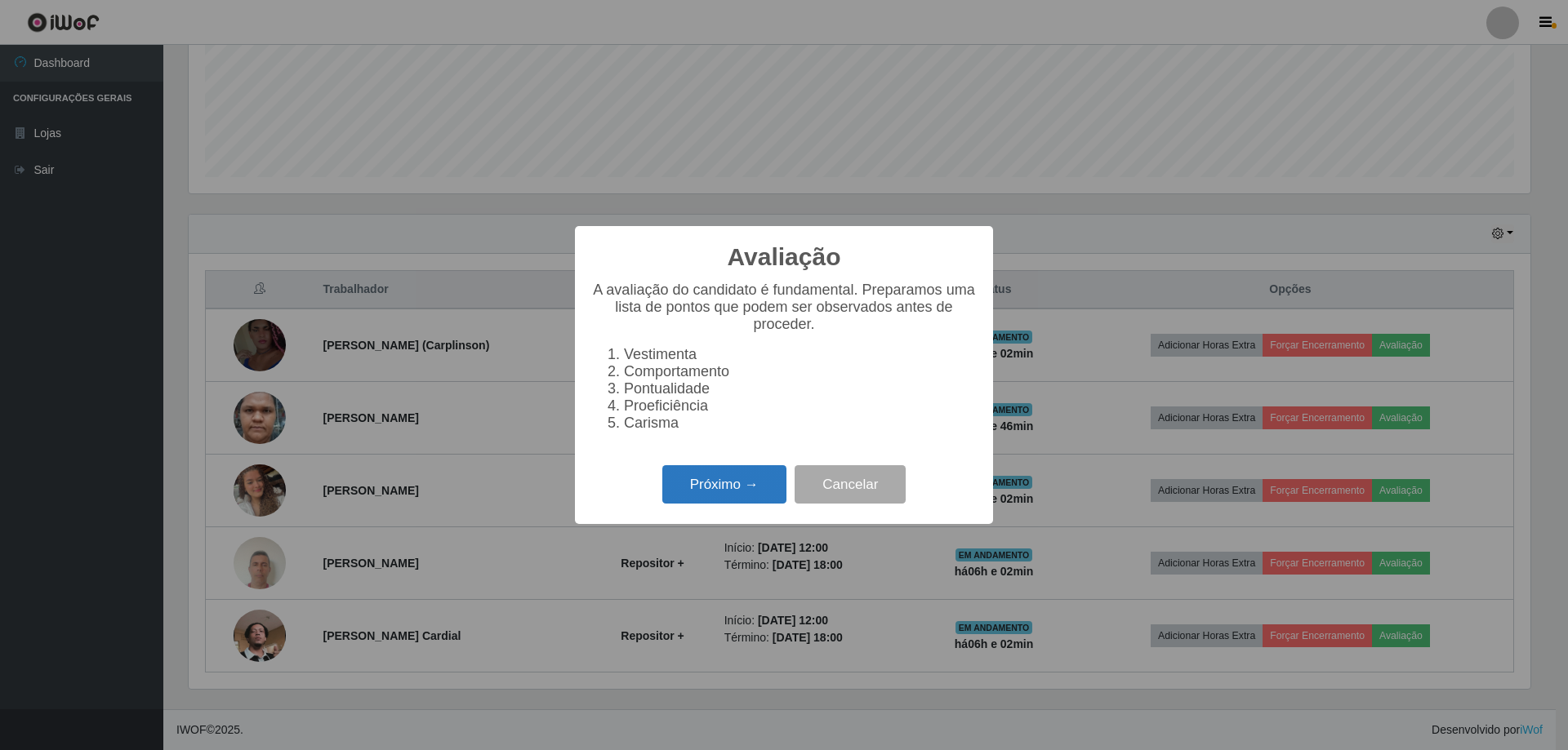
click at [701, 504] on button "Próximo →" at bounding box center [723, 484] width 124 height 39
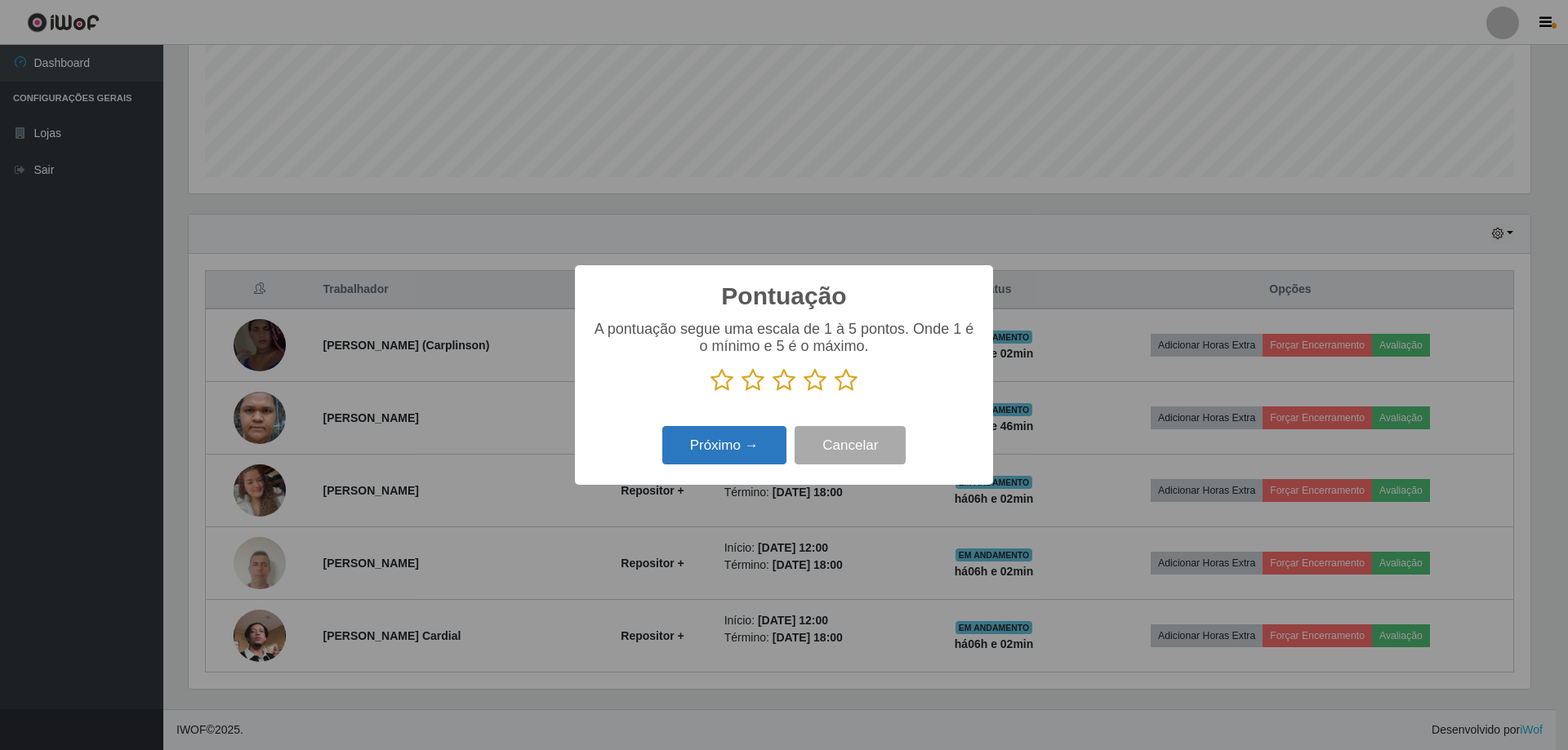
click at [741, 460] on button "Próximo →" at bounding box center [723, 445] width 124 height 39
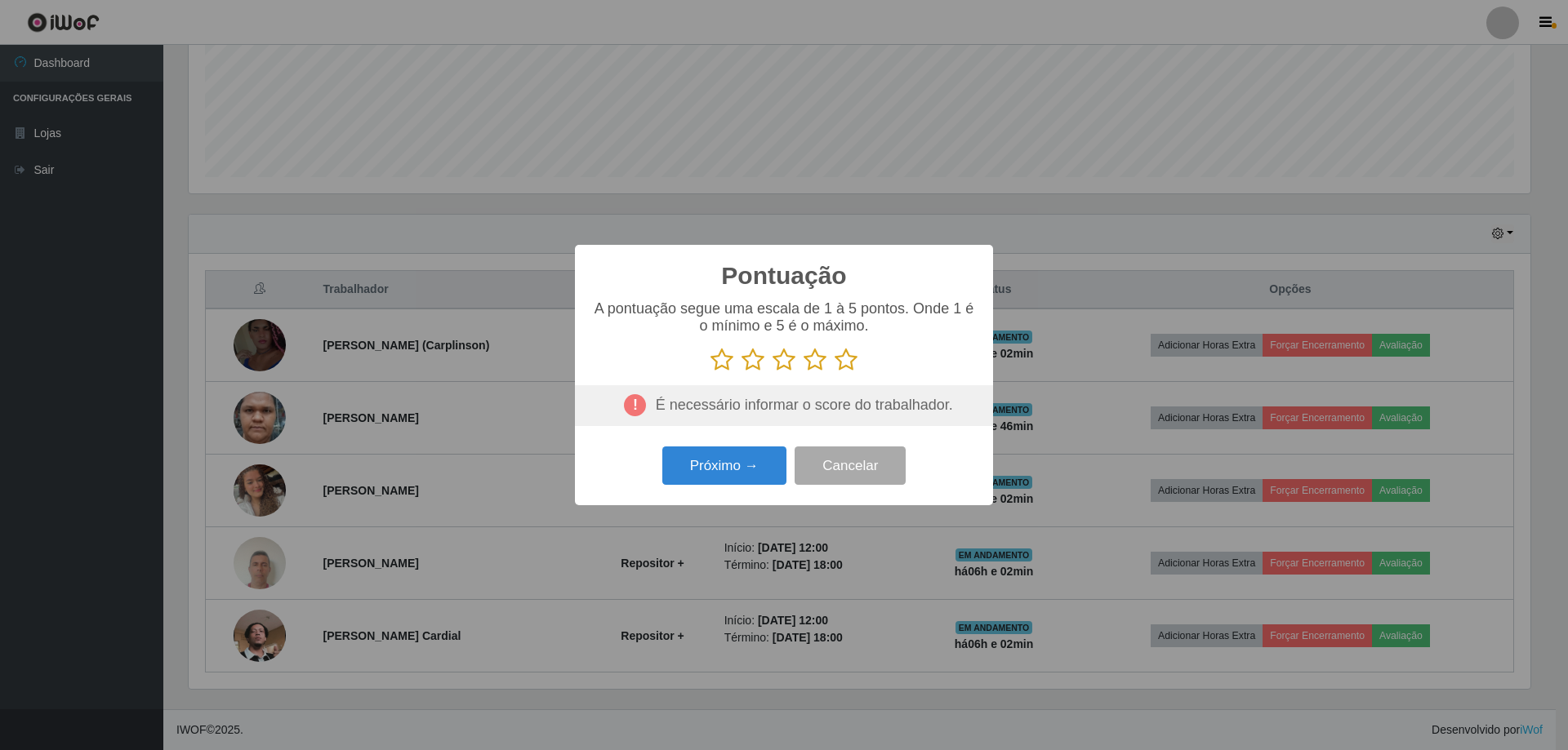
click at [1049, 333] on div "Pontuação × A pontuação segue uma escala de 1 à 5 pontos. Onde 1 é o mínimo e 5…" at bounding box center [784, 375] width 1568 height 750
drag, startPoint x: 1007, startPoint y: 338, endPoint x: 729, endPoint y: 504, distance: 323.8
click at [880, 420] on div "Pontuação × A pontuação segue uma escala de 1 à 5 pontos. Onde 1 é o mínimo e 5…" at bounding box center [784, 375] width 1568 height 750
click at [724, 479] on button "Próximo →" at bounding box center [723, 466] width 124 height 39
click at [739, 464] on button "Próximo →" at bounding box center [723, 466] width 124 height 39
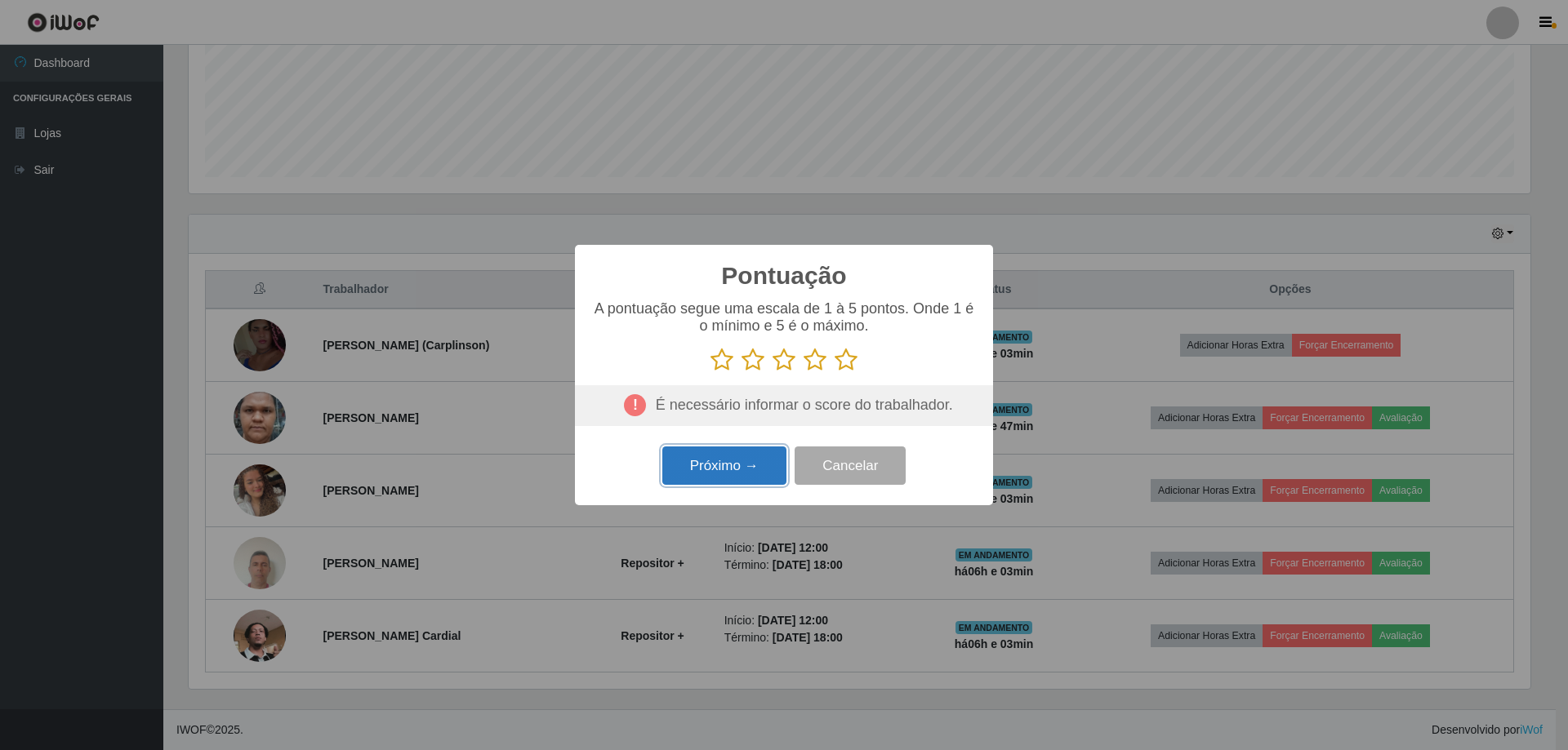
click at [726, 459] on button "Próximo →" at bounding box center [723, 466] width 124 height 39
click at [839, 367] on icon at bounding box center [846, 360] width 23 height 25
click at [834, 372] on input "radio" at bounding box center [834, 372] width 0 height 0
click at [744, 485] on button "Próximo →" at bounding box center [723, 466] width 124 height 39
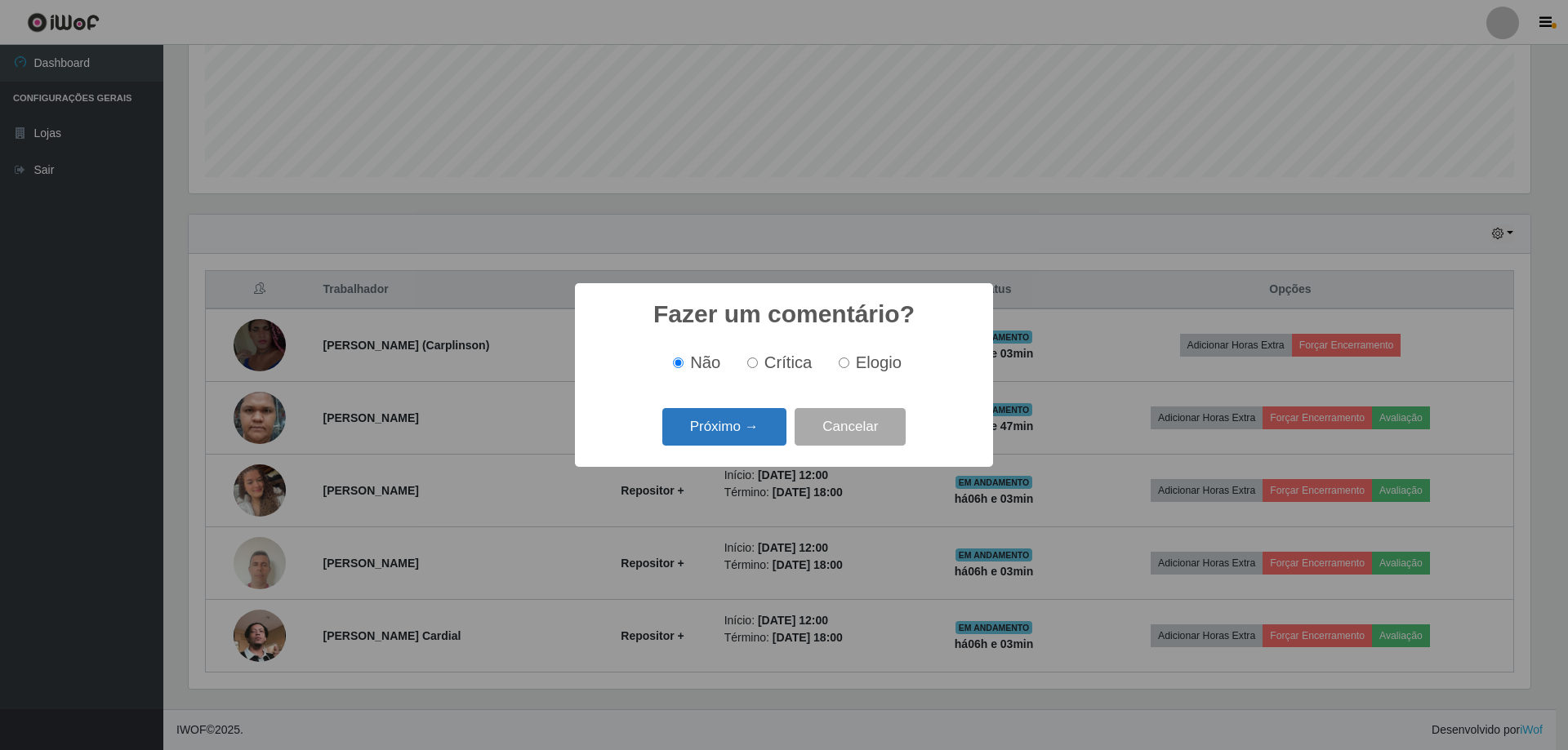
click at [760, 430] on button "Próximo →" at bounding box center [723, 427] width 124 height 39
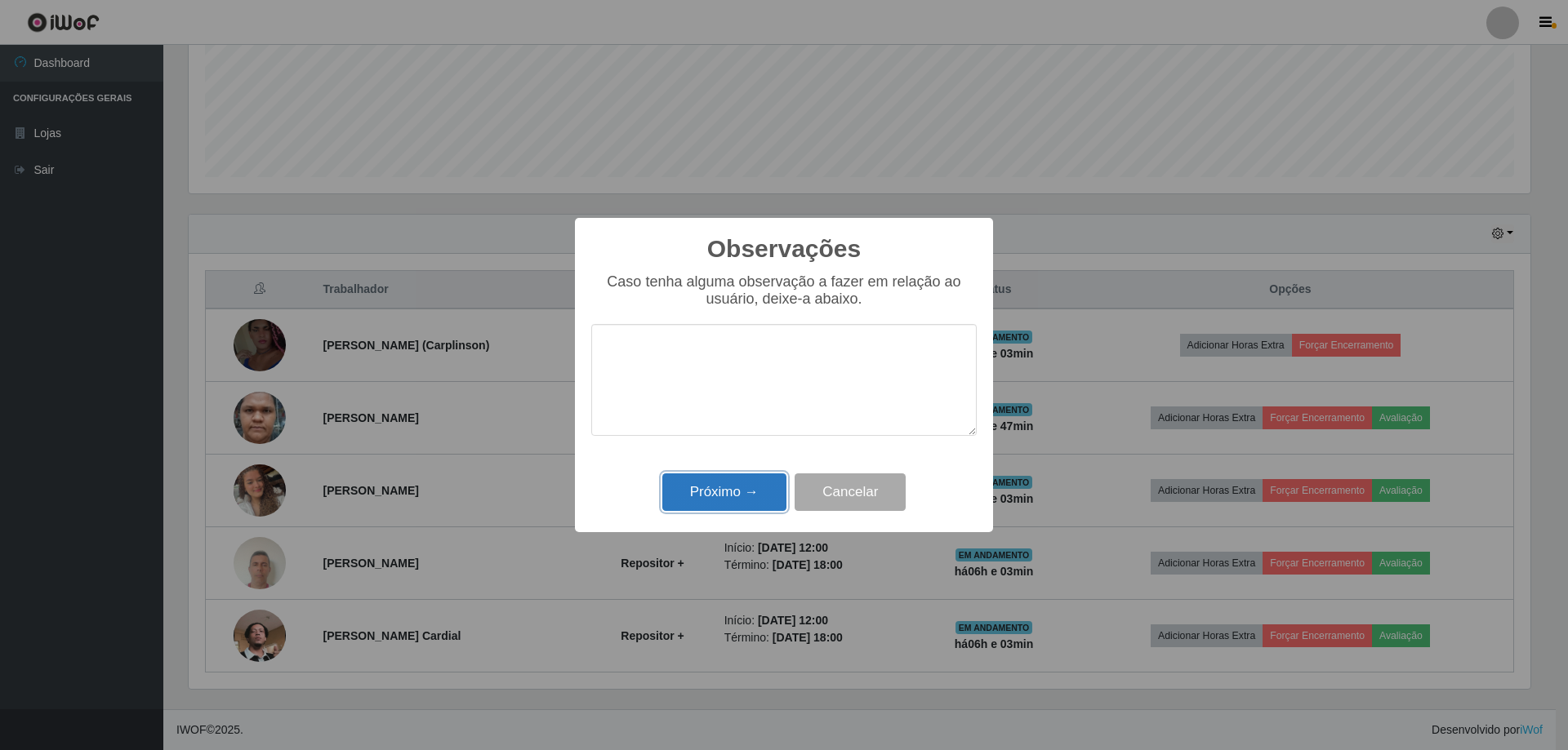
click at [753, 494] on button "Próximo →" at bounding box center [723, 492] width 124 height 39
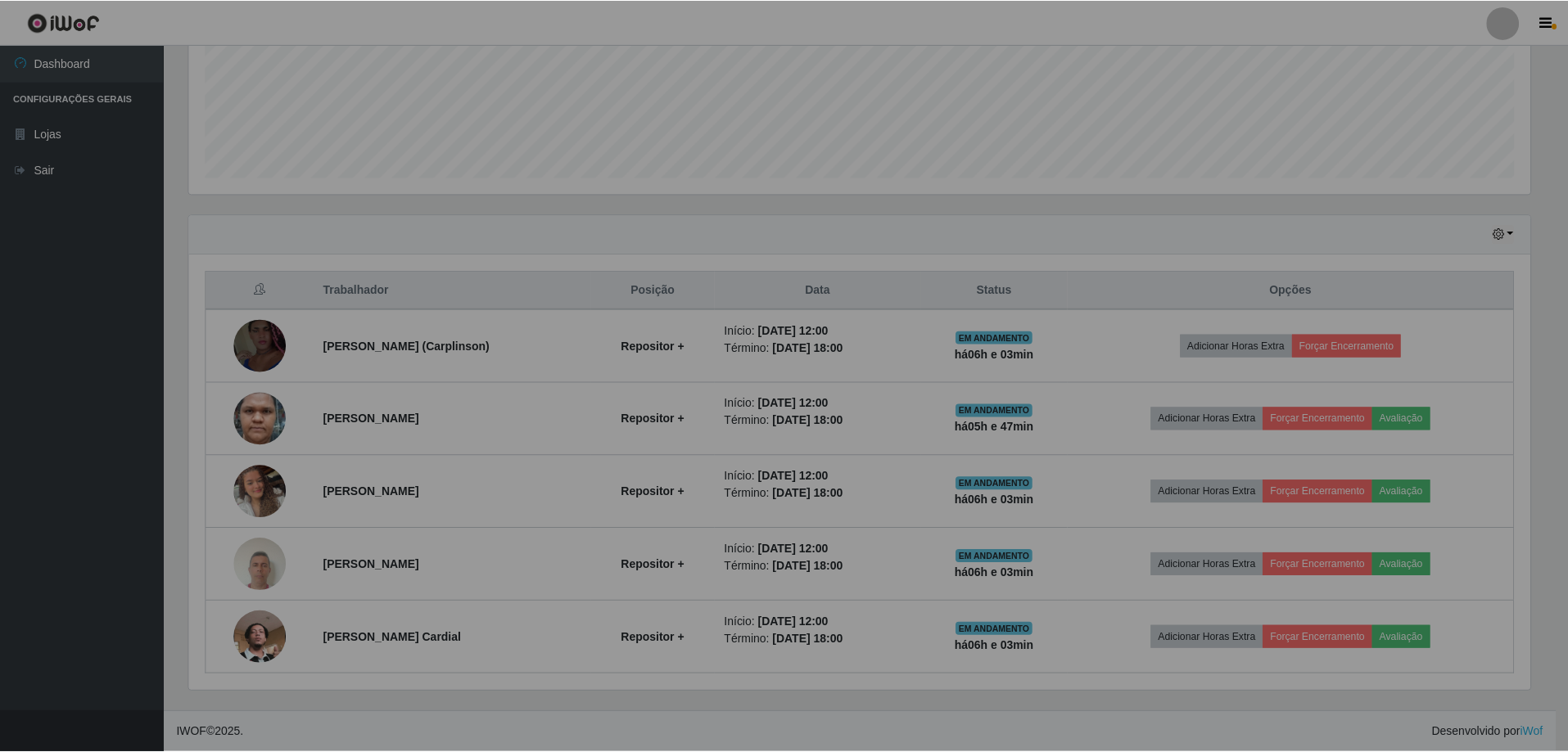
scroll to position [340, 1353]
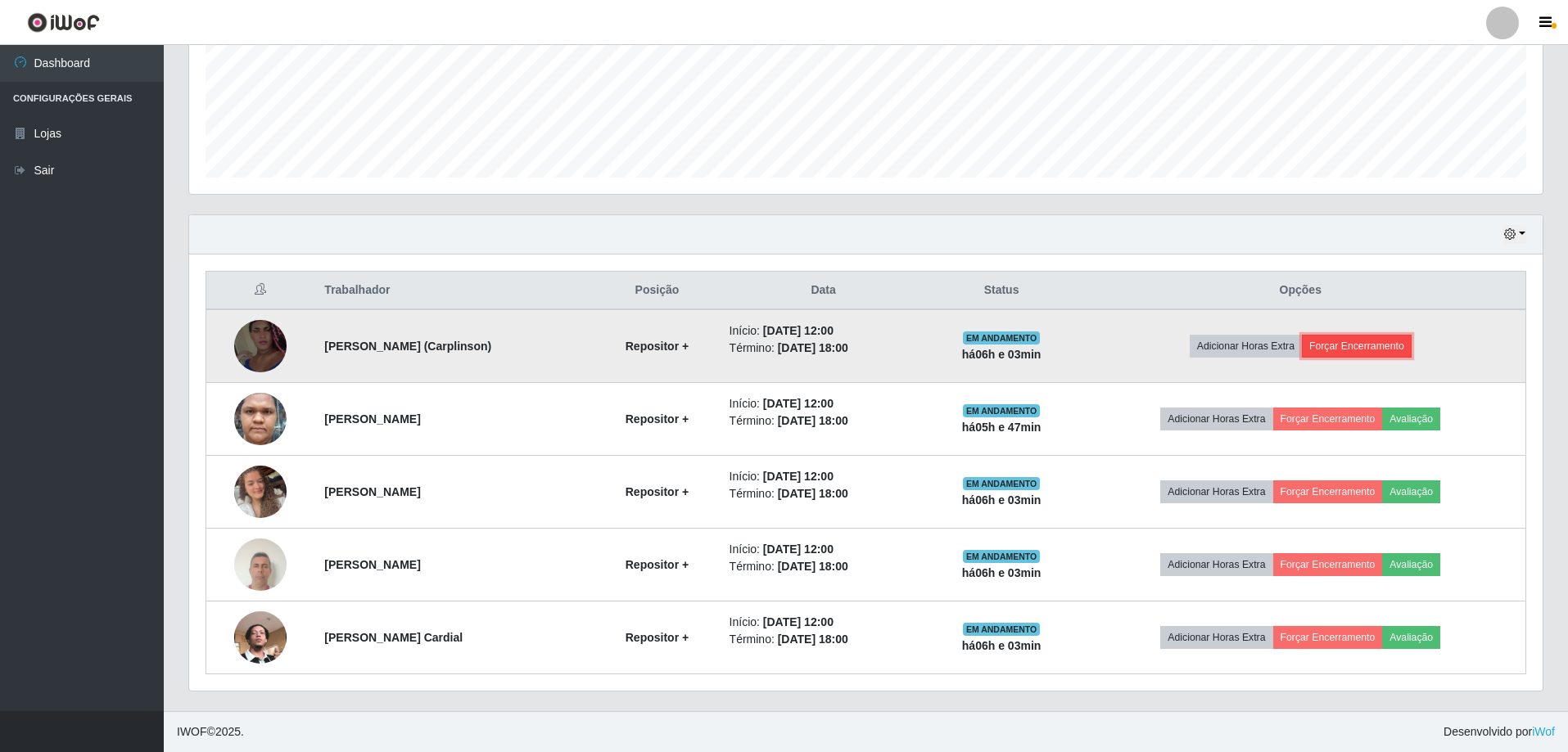
click at [1347, 347] on button "Forçar Encerramento" at bounding box center [1357, 347] width 110 height 23
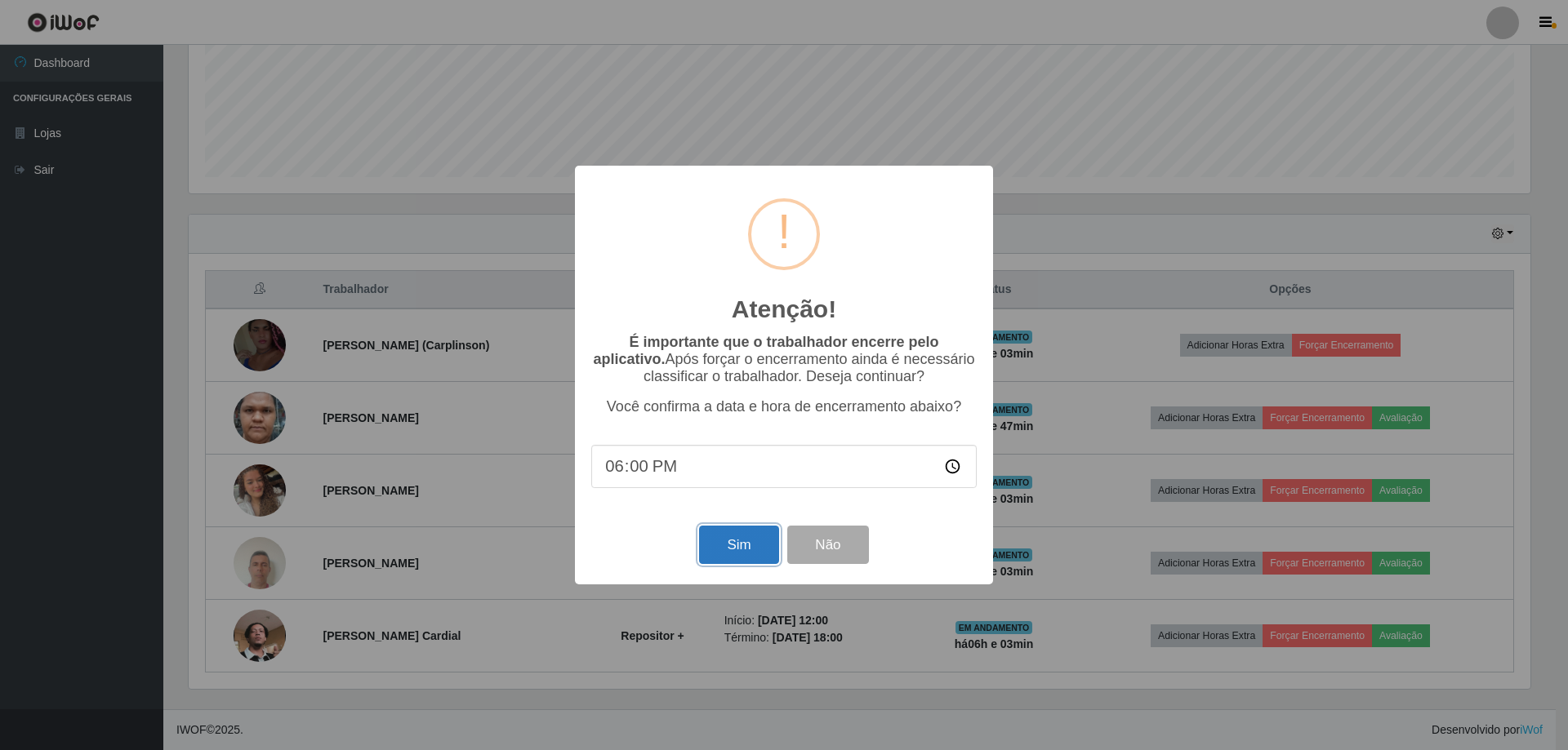
click at [747, 554] on button "Sim" at bounding box center [739, 545] width 80 height 39
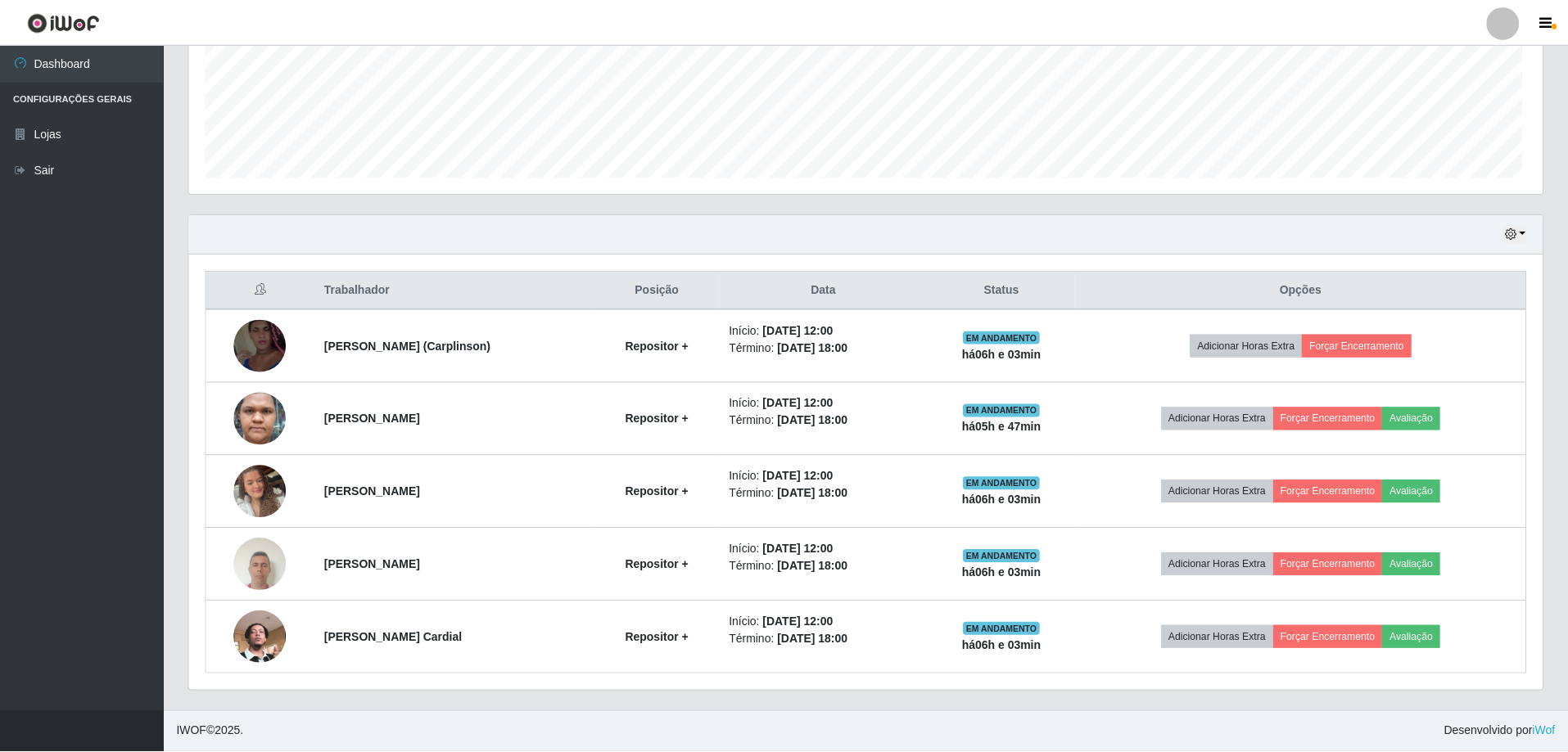
scroll to position [818359, 817546]
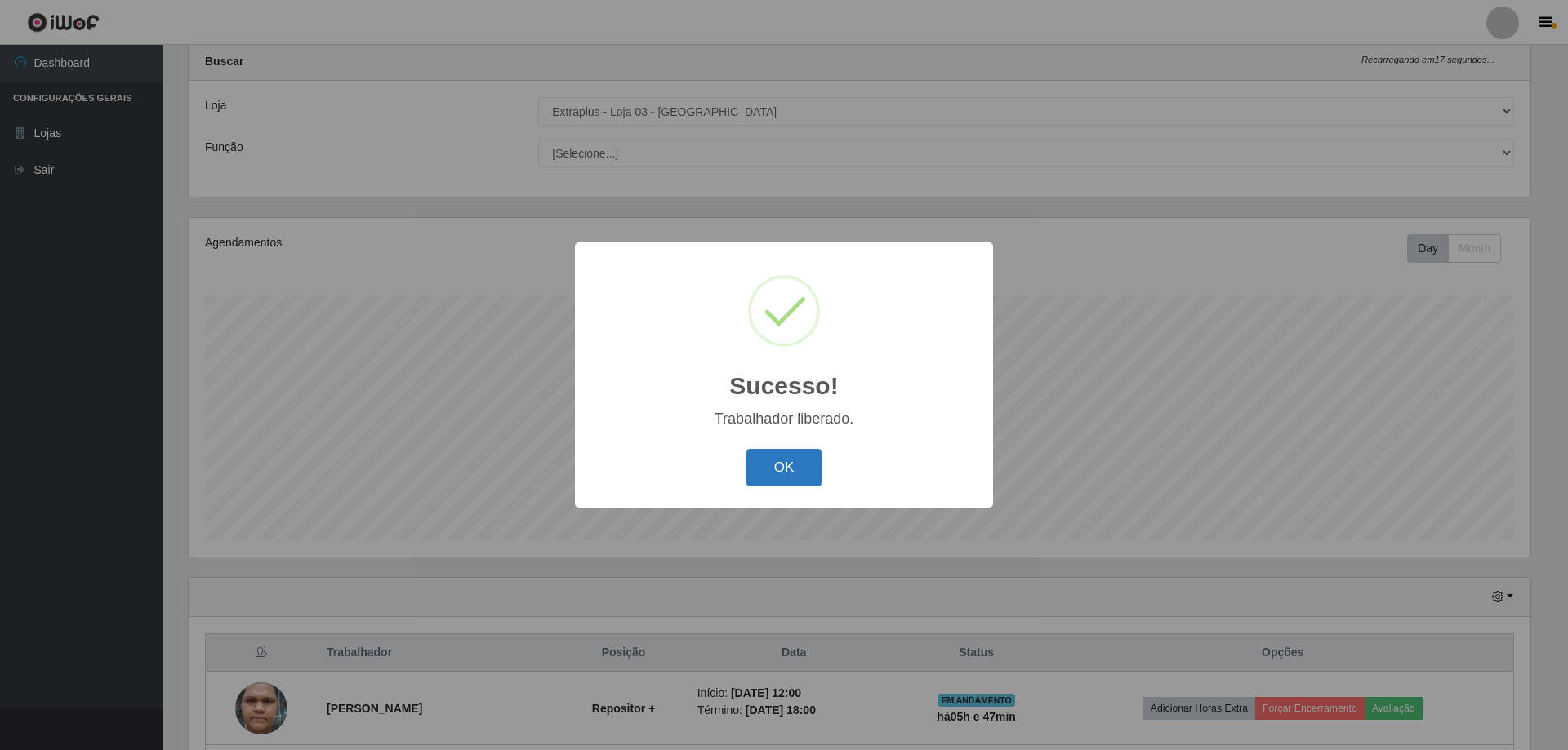
click at [789, 483] on button "OK" at bounding box center [784, 468] width 76 height 39
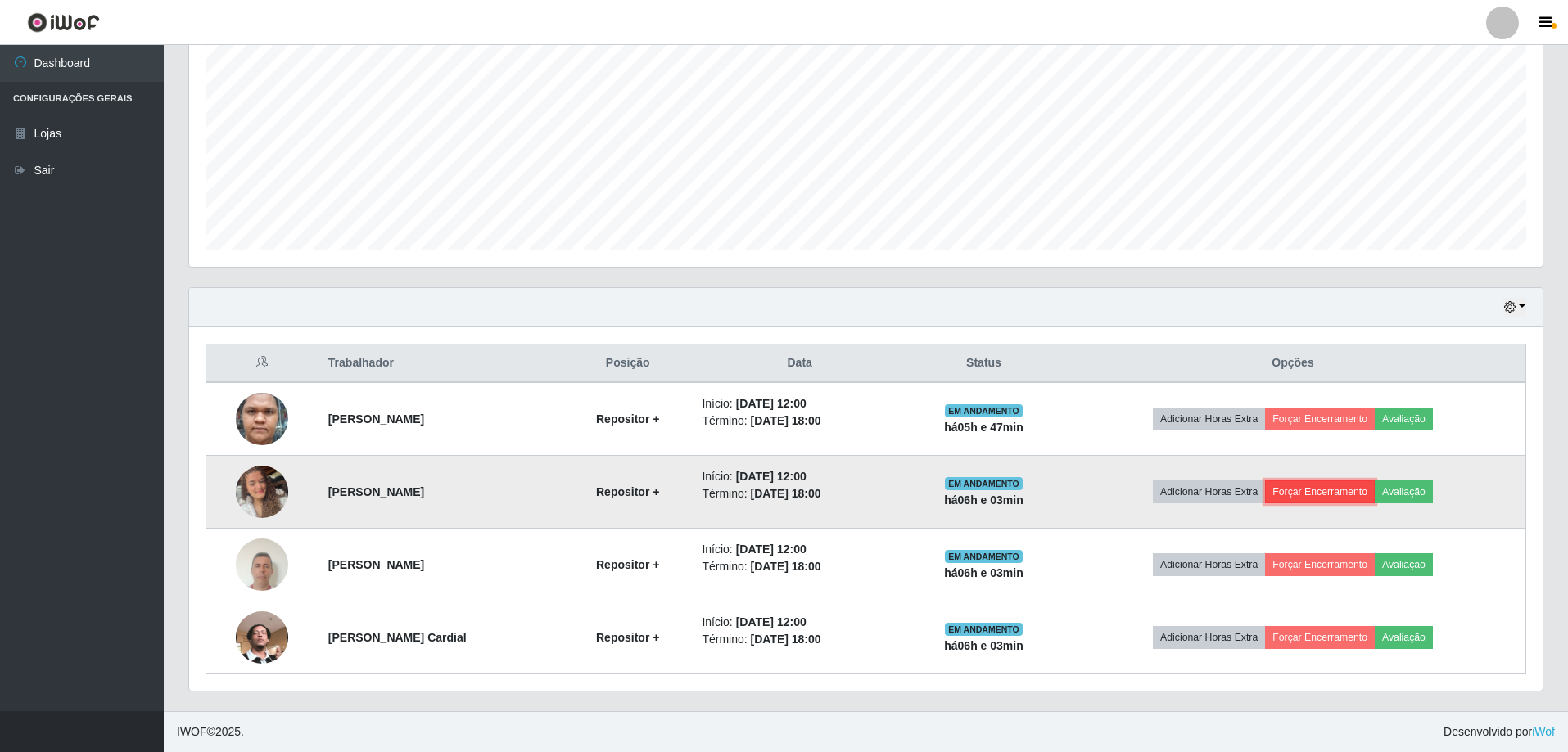
click at [1311, 490] on button "Forçar Encerramento" at bounding box center [1320, 492] width 110 height 23
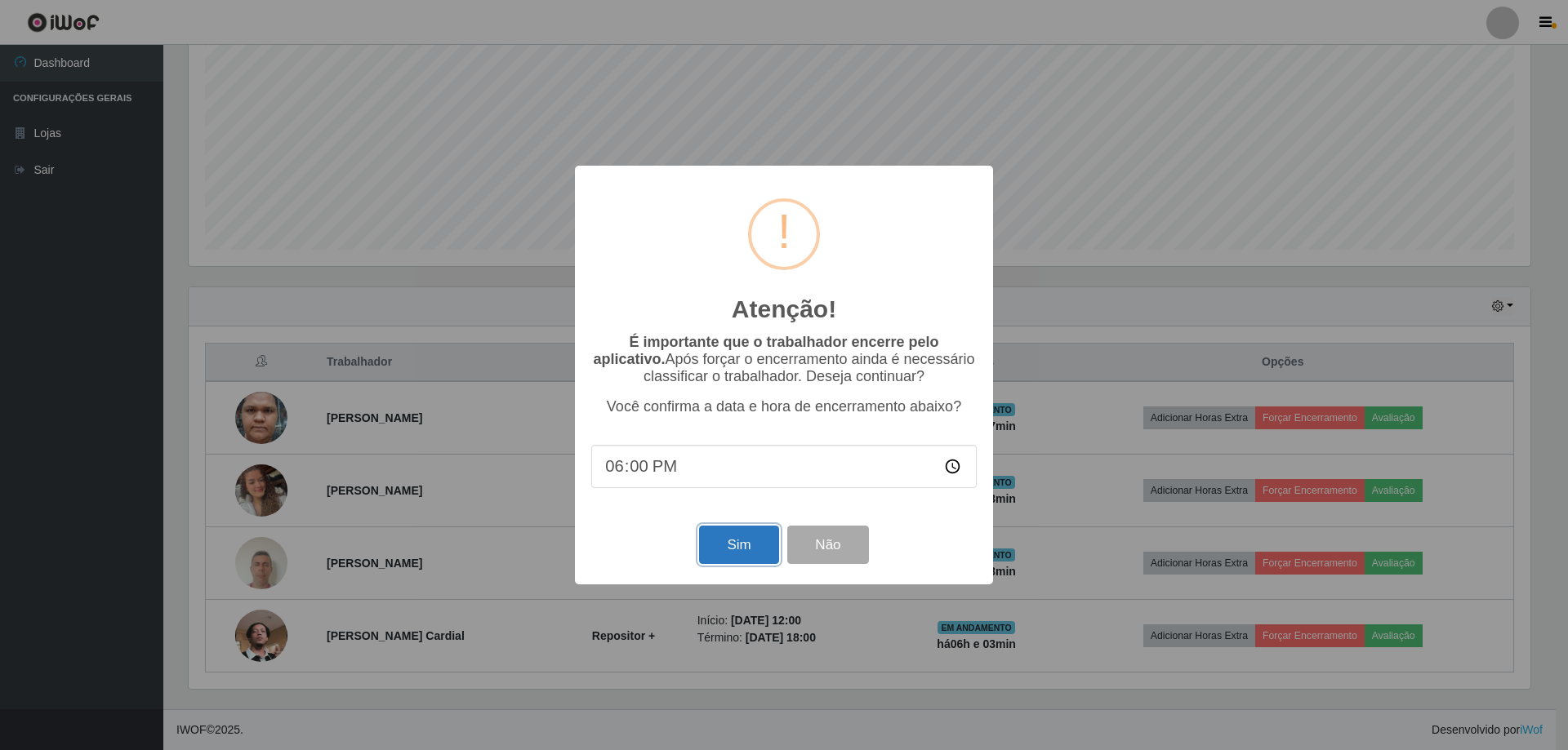
click at [739, 553] on button "Sim" at bounding box center [739, 545] width 80 height 39
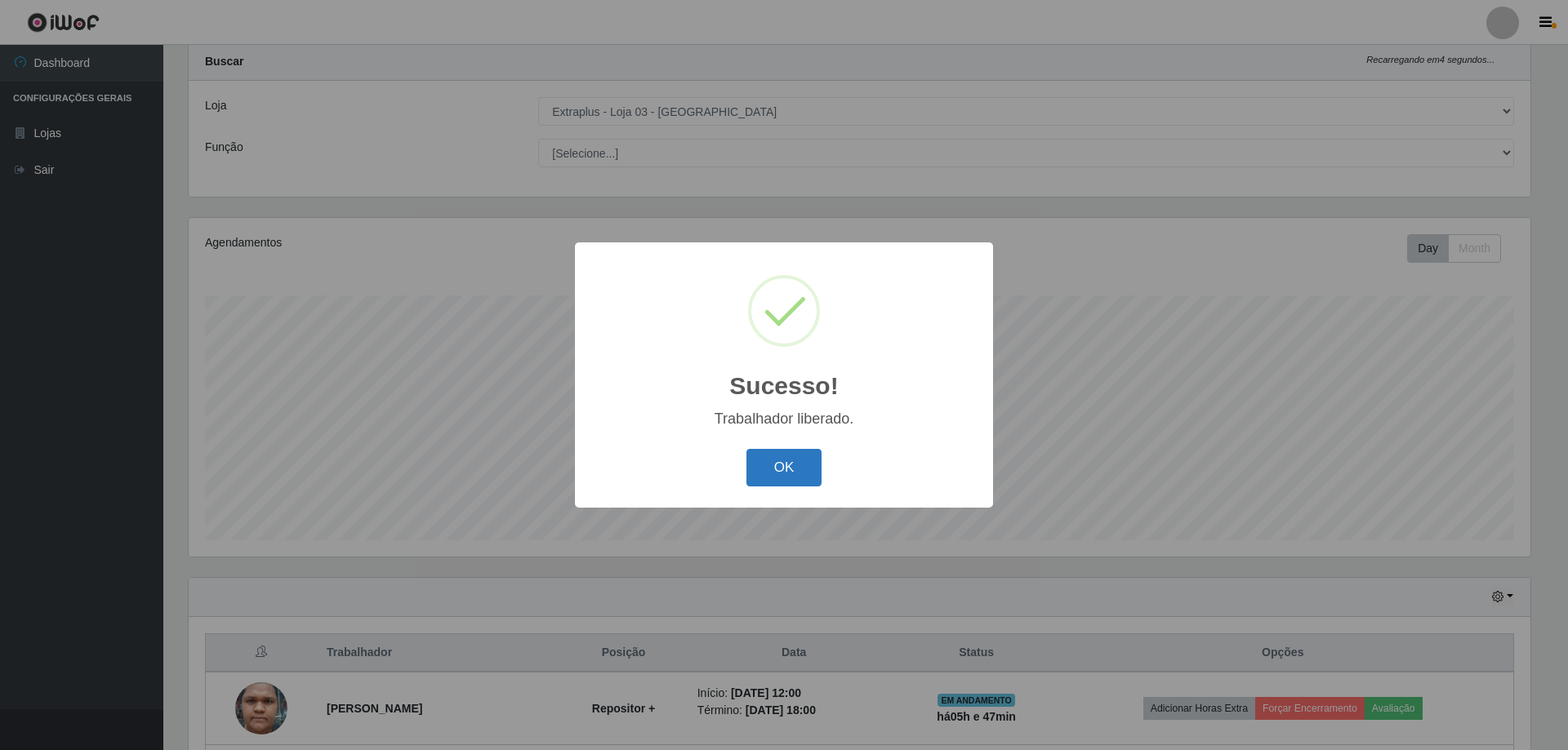
click at [779, 454] on button "OK" at bounding box center [784, 468] width 76 height 39
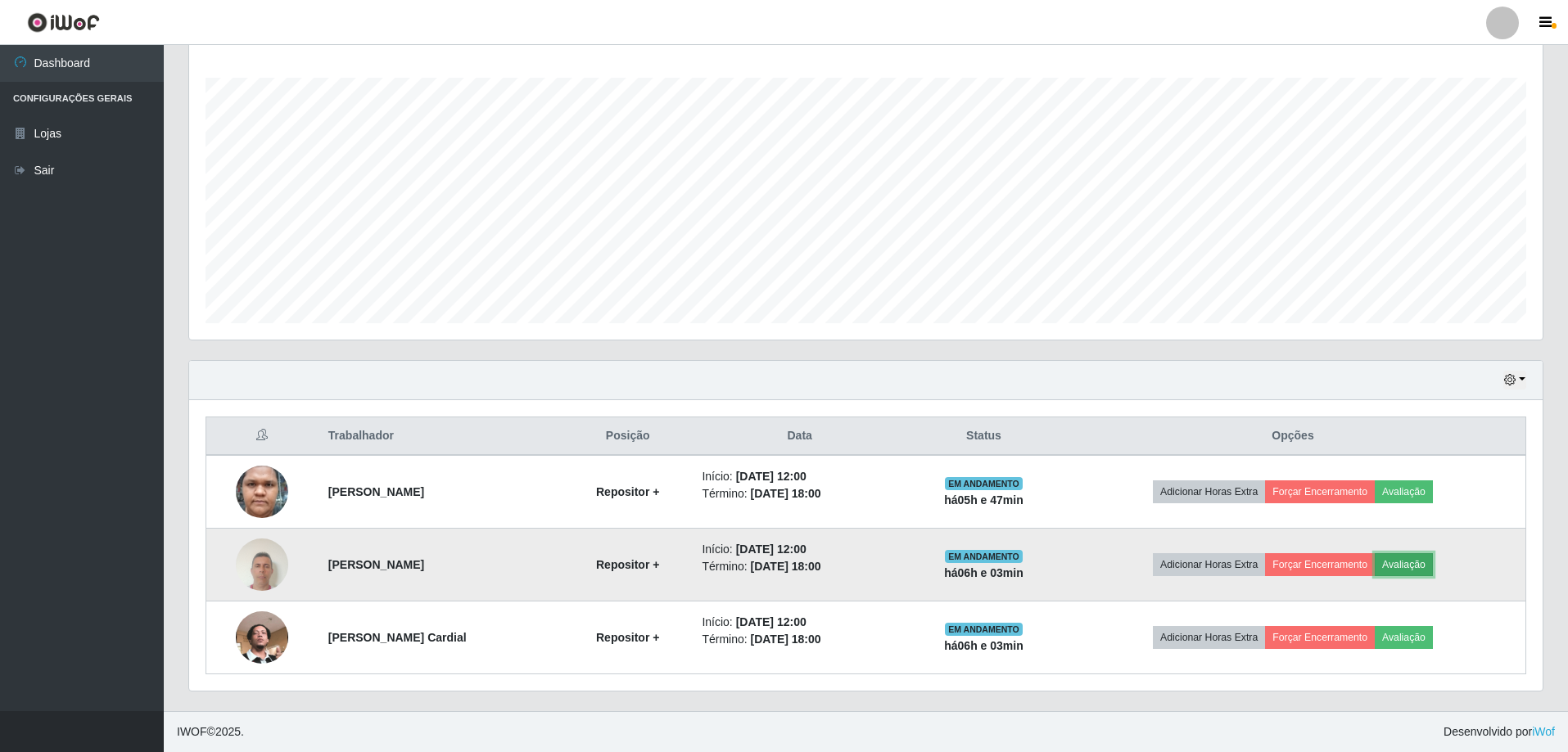
click at [1433, 568] on button "Avaliação" at bounding box center [1404, 565] width 58 height 23
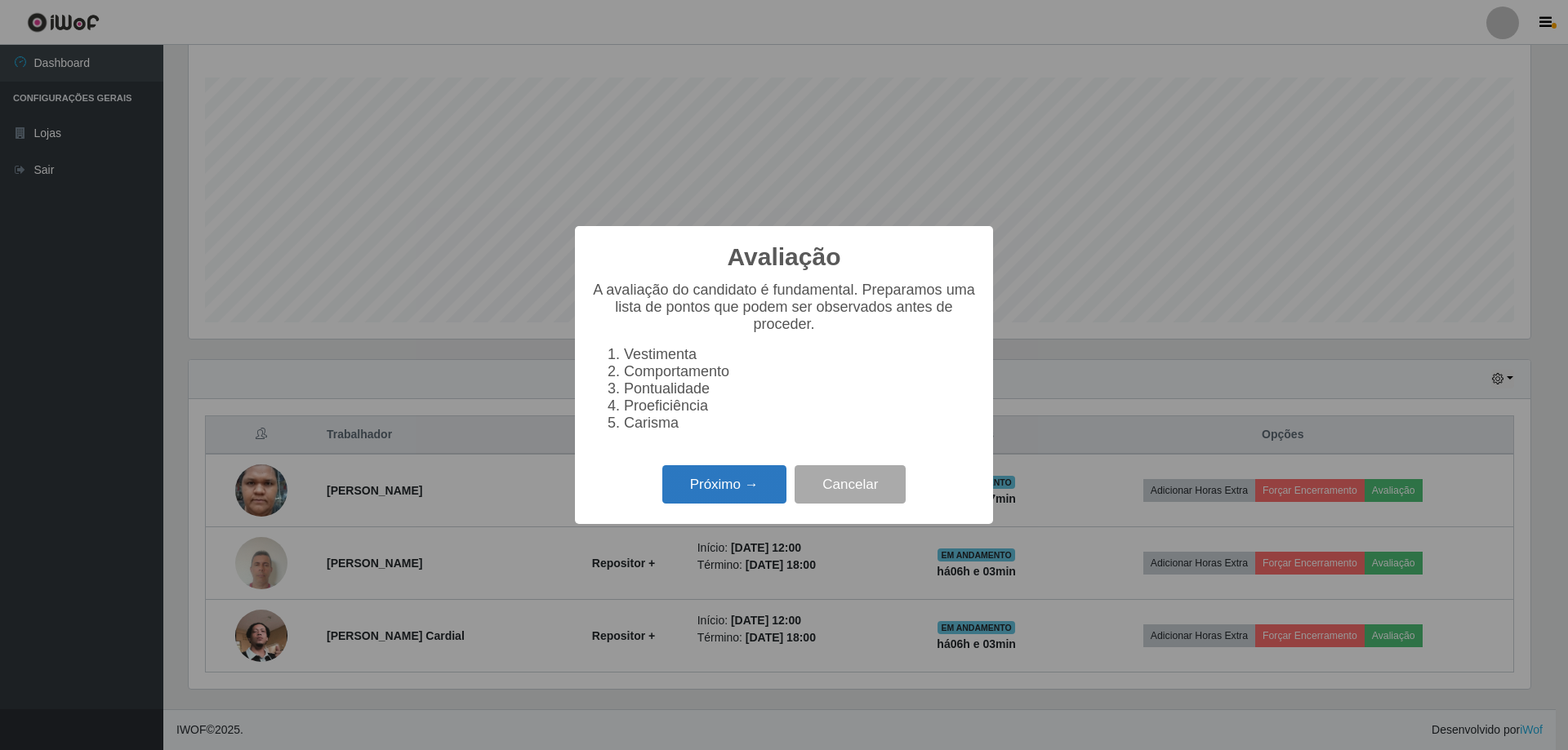
click at [730, 491] on button "Próximo →" at bounding box center [723, 484] width 124 height 39
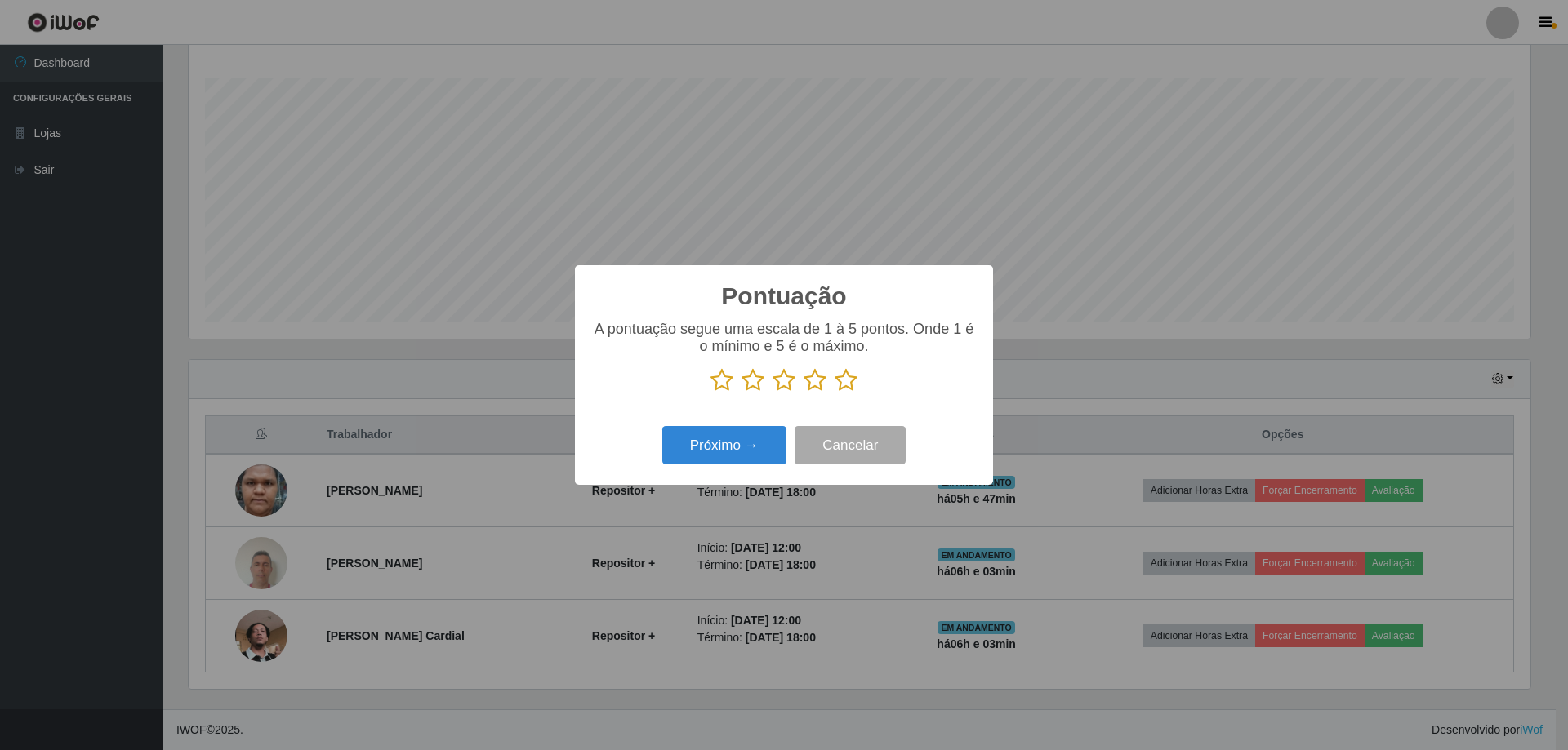
click at [849, 382] on icon at bounding box center [846, 381] width 23 height 25
click at [834, 393] on input "radio" at bounding box center [834, 393] width 0 height 0
click at [752, 459] on button "Próximo →" at bounding box center [723, 445] width 124 height 39
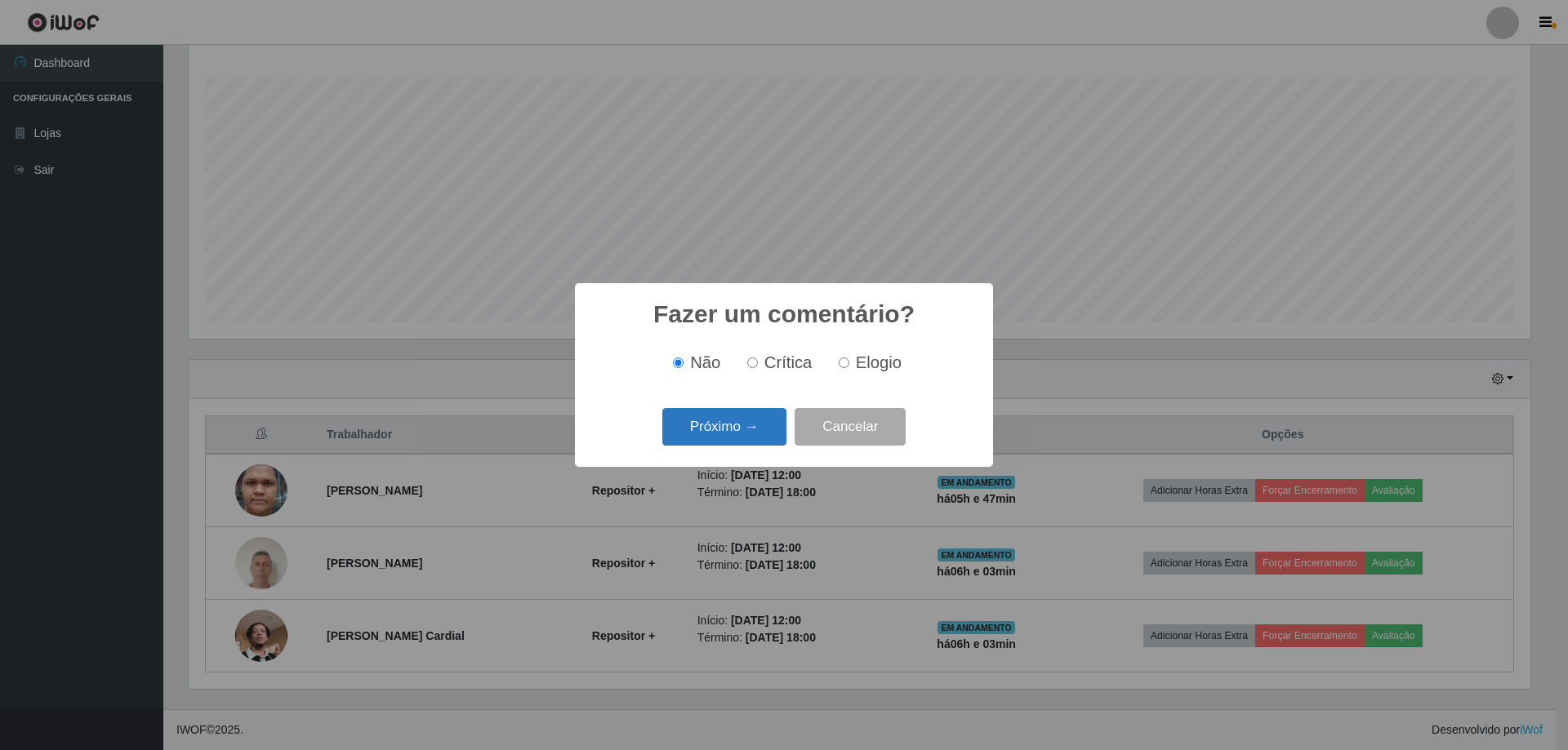
click at [757, 426] on button "Próximo →" at bounding box center [723, 427] width 124 height 39
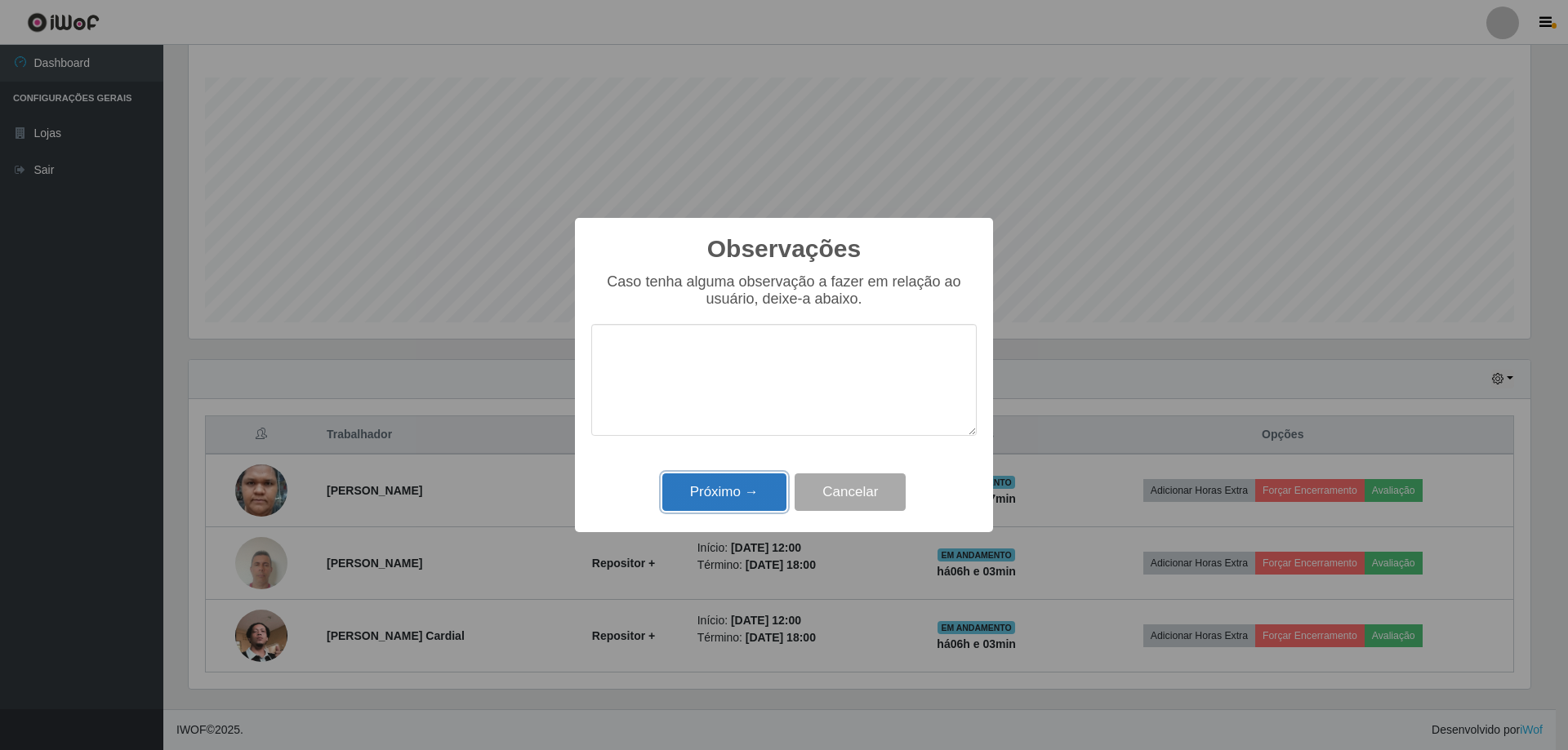
click at [740, 508] on button "Próximo →" at bounding box center [723, 492] width 124 height 39
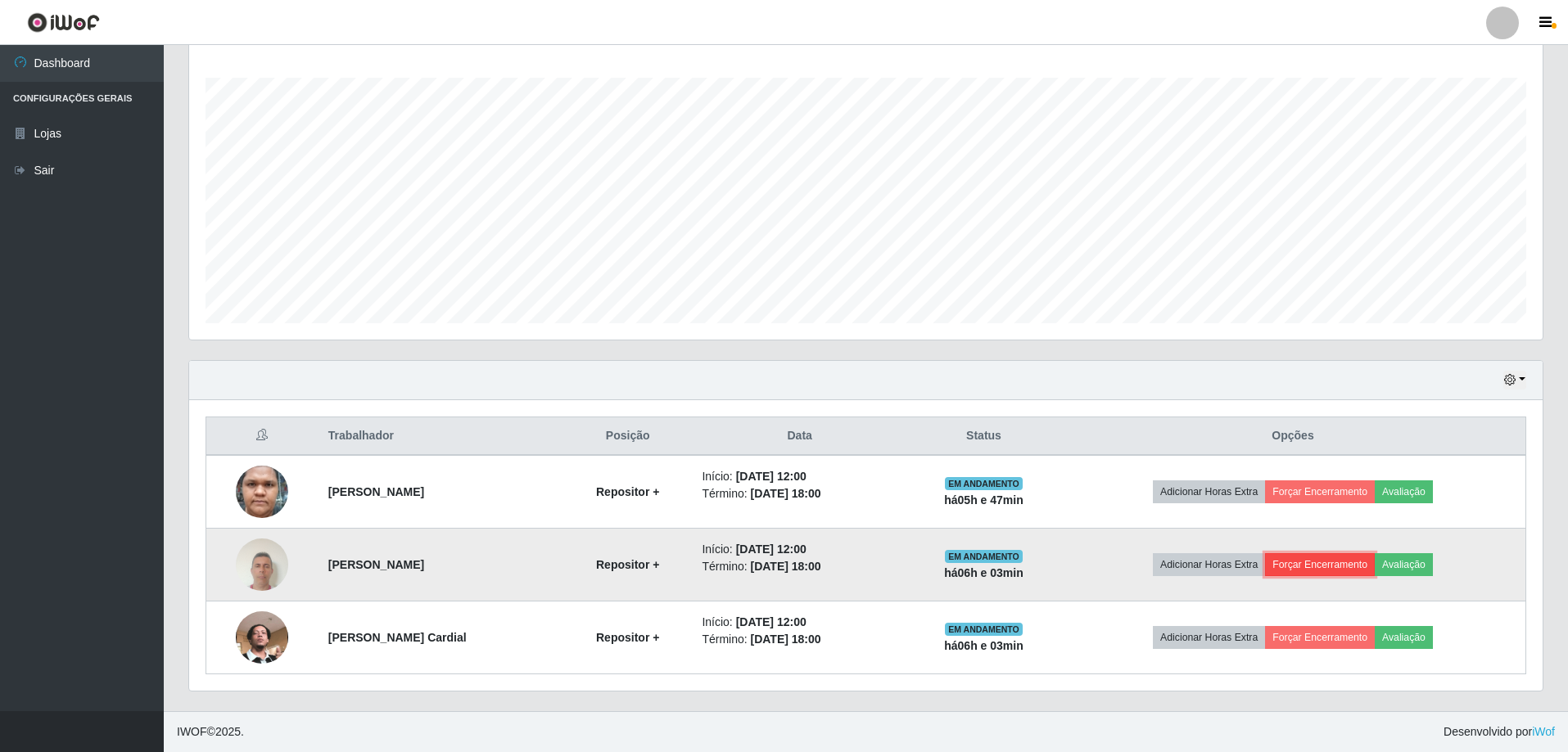
click at [1332, 558] on button "Forçar Encerramento" at bounding box center [1320, 565] width 110 height 23
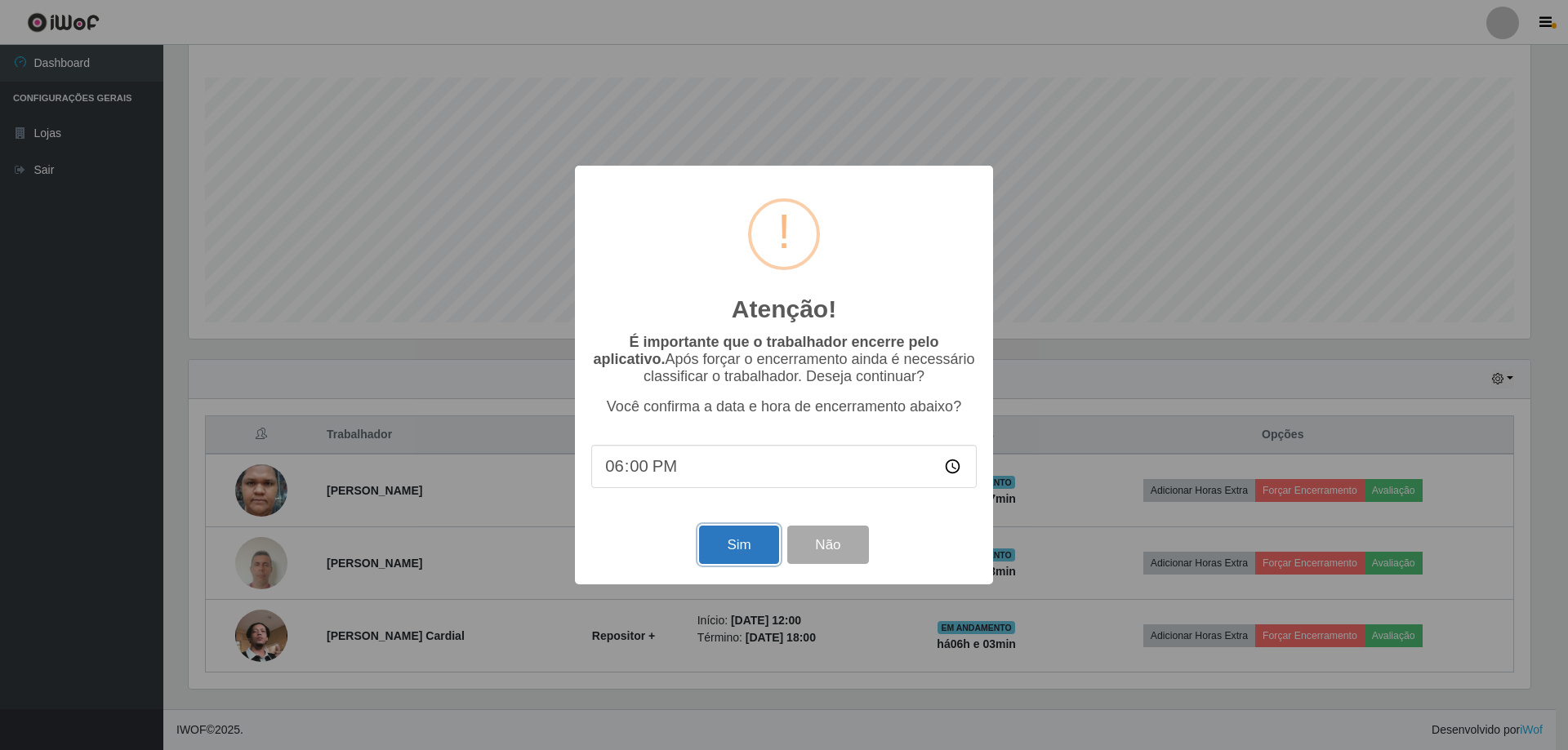
click at [731, 541] on button "Sim" at bounding box center [739, 545] width 80 height 39
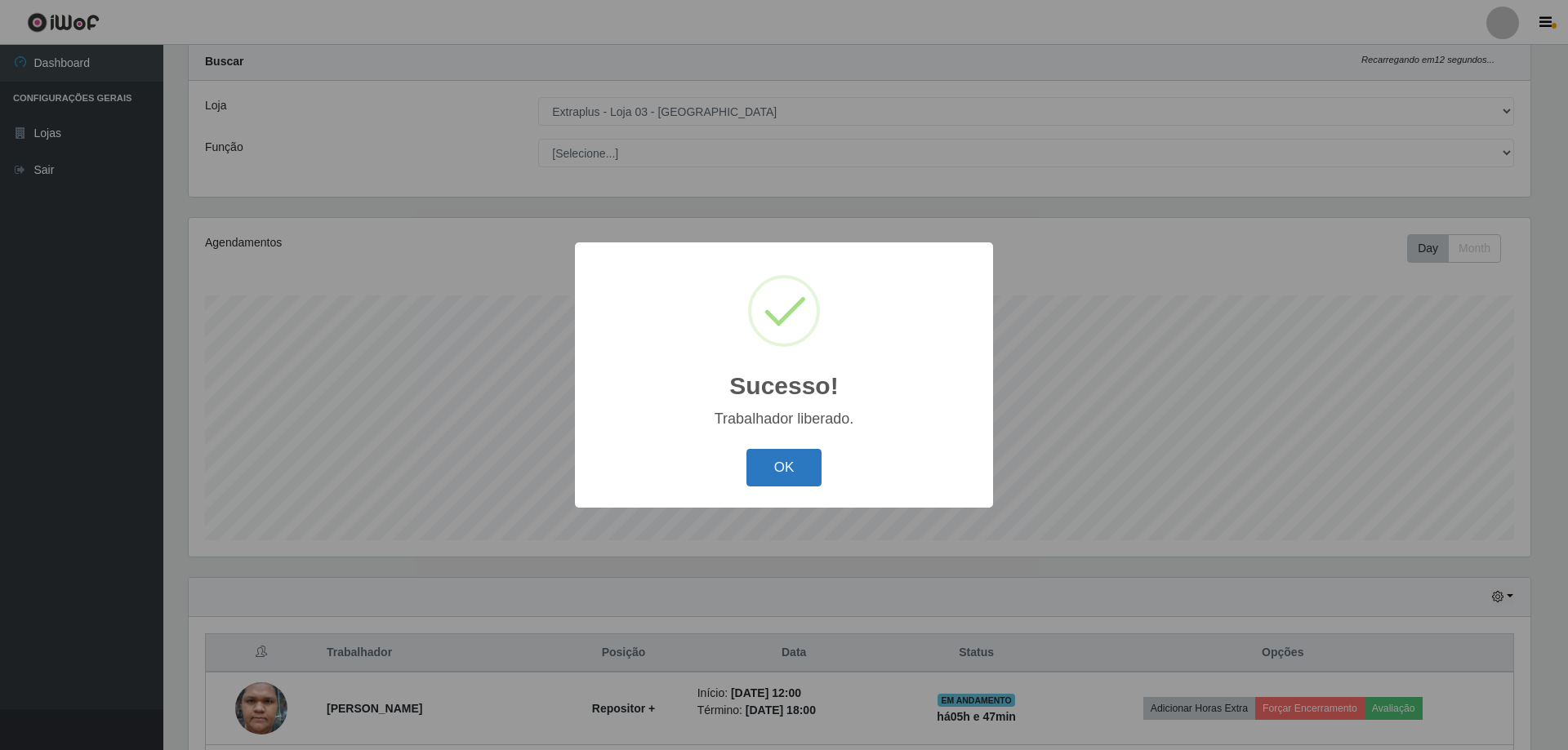
click at [799, 470] on button "OK" at bounding box center [784, 468] width 76 height 39
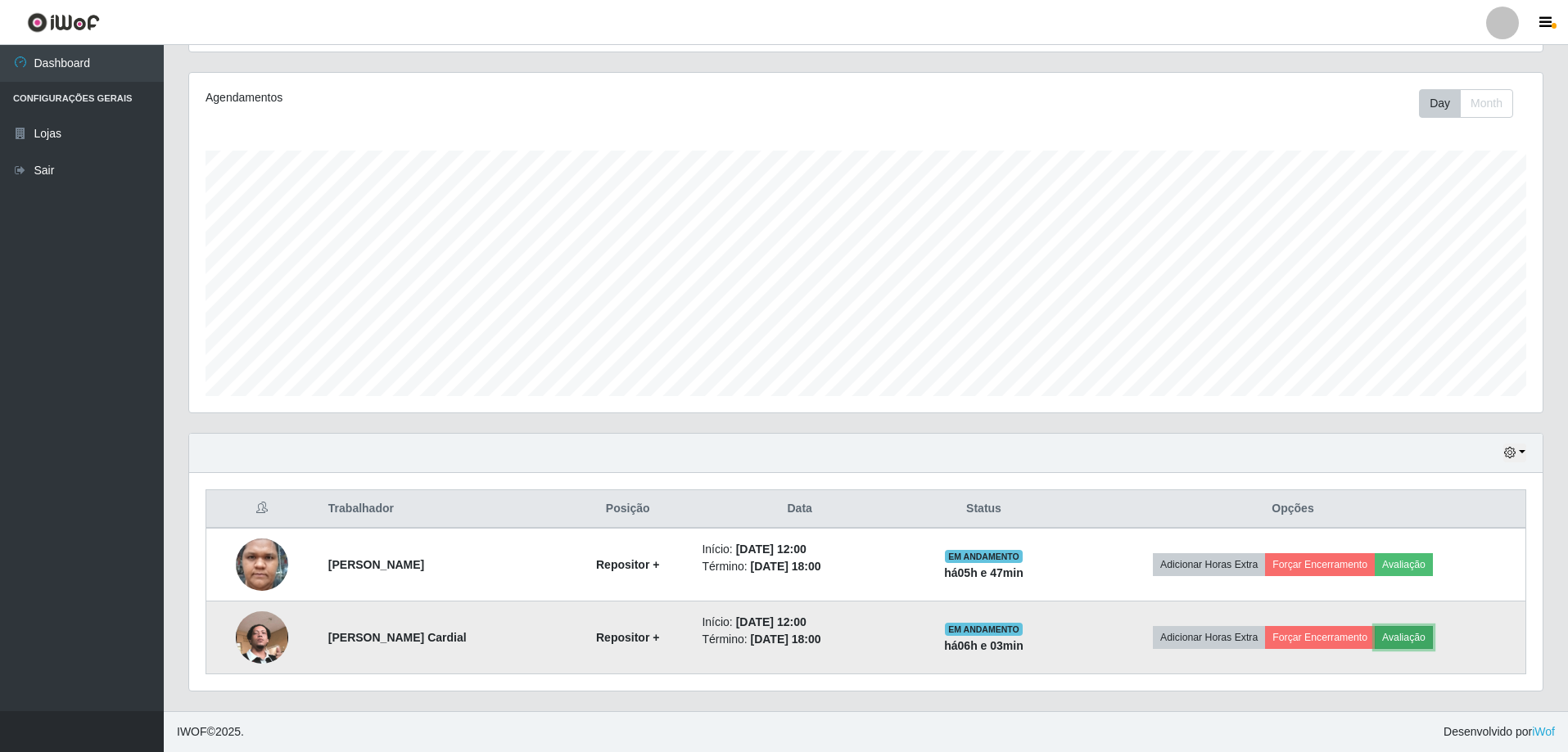
click at [1417, 645] on button "Avaliação" at bounding box center [1404, 638] width 58 height 23
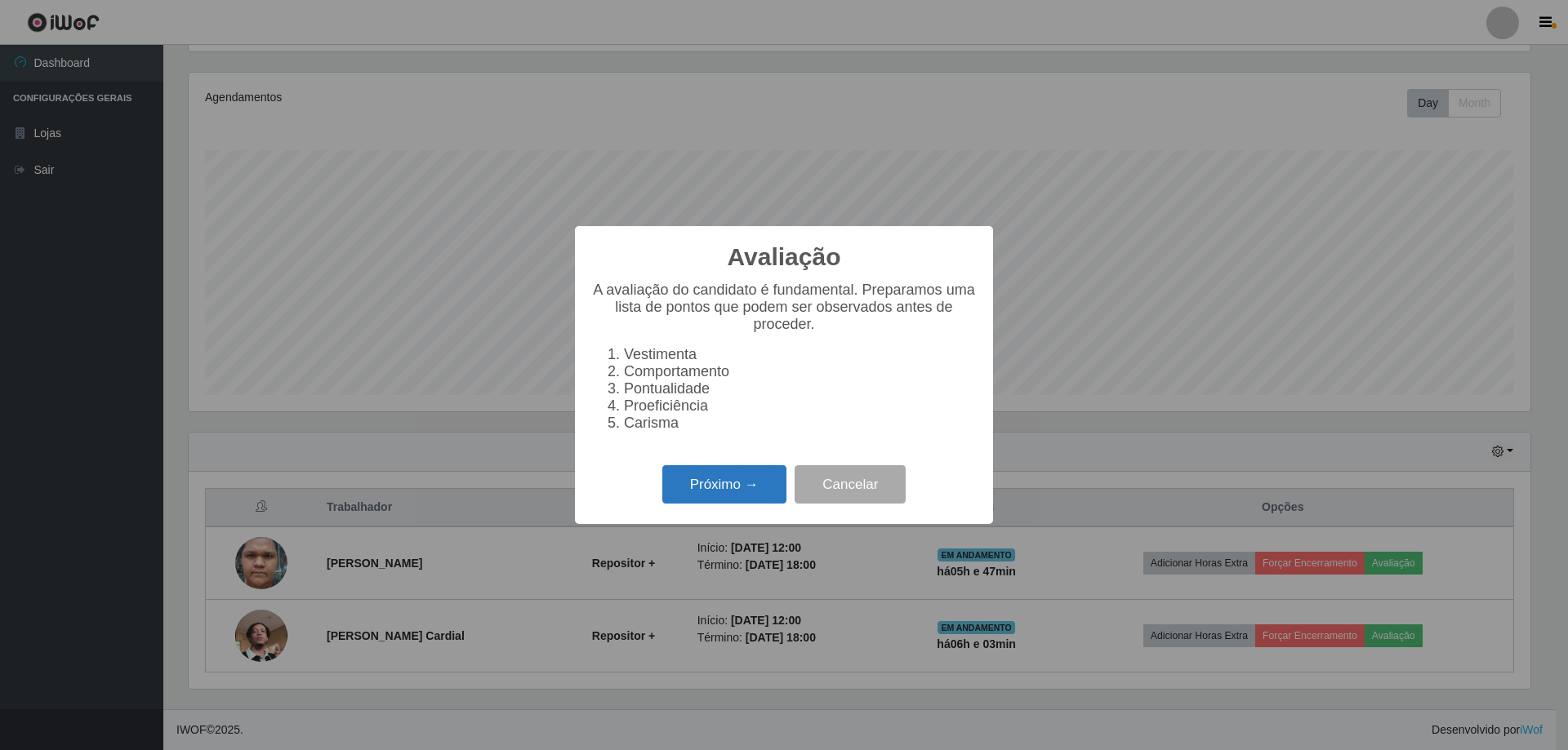
click at [767, 495] on button "Próximo →" at bounding box center [723, 484] width 124 height 39
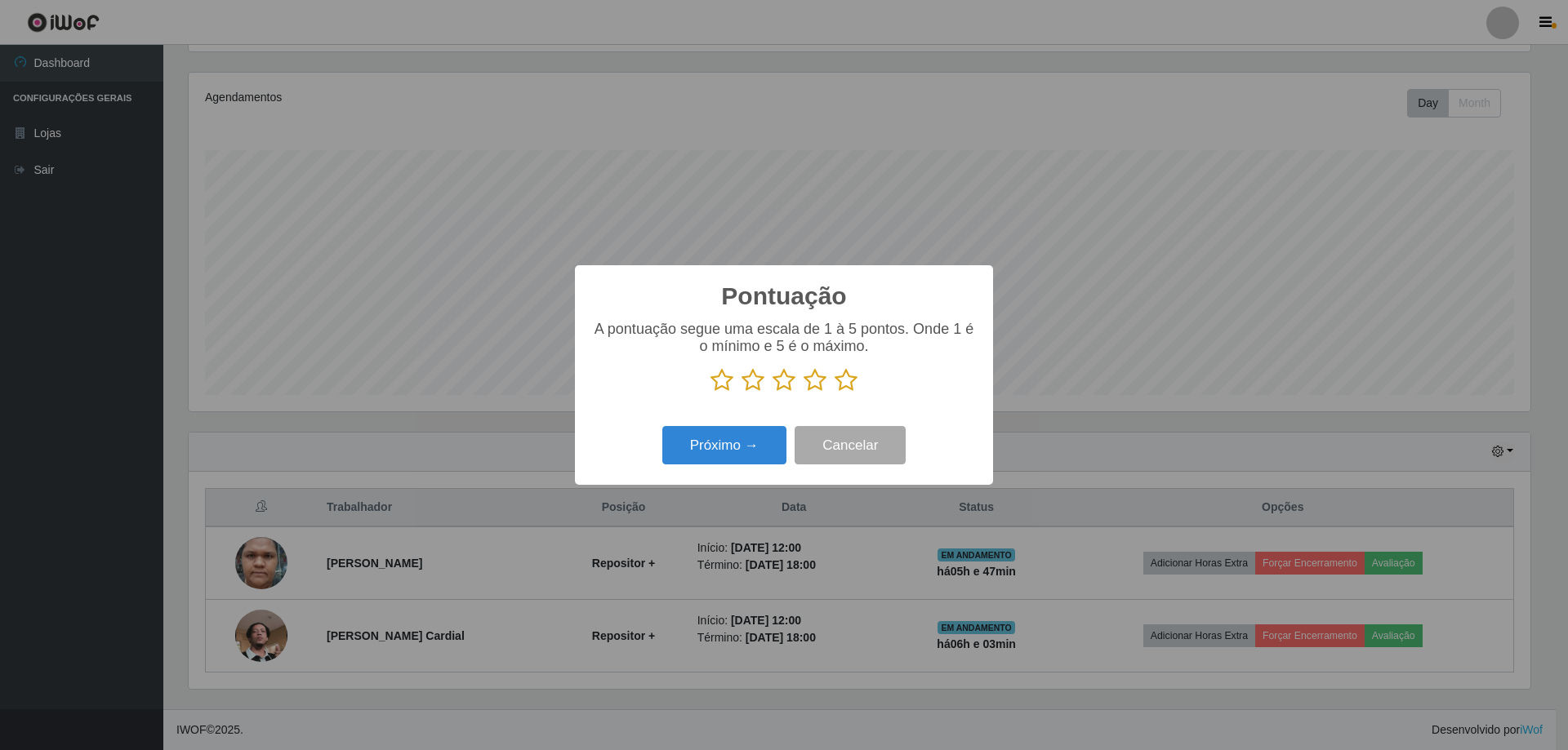
click at [839, 385] on icon at bounding box center [846, 381] width 23 height 25
click at [834, 393] on input "radio" at bounding box center [834, 393] width 0 height 0
click at [744, 457] on button "Próximo →" at bounding box center [723, 445] width 124 height 39
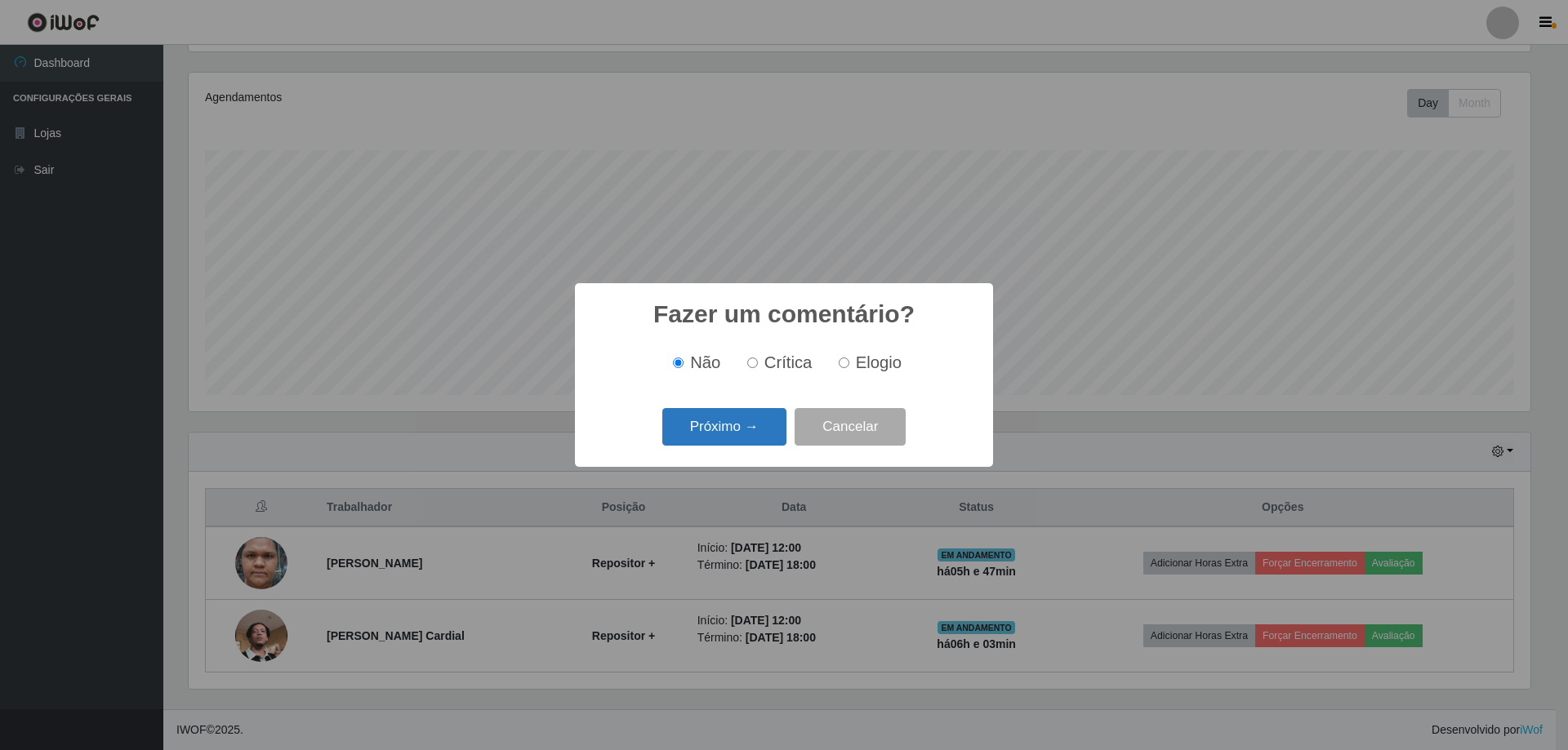
click at [744, 439] on button "Próximo →" at bounding box center [723, 427] width 124 height 39
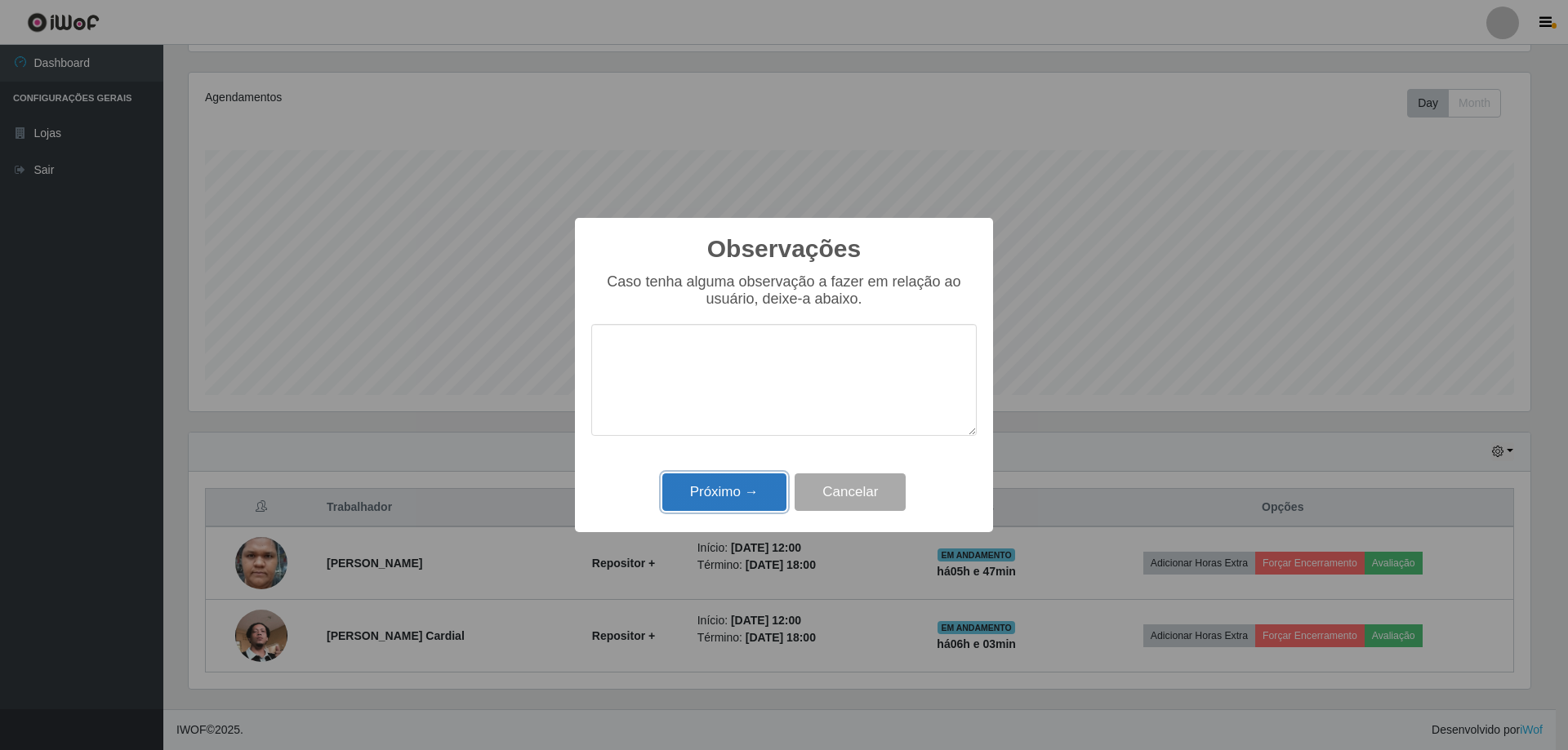
click at [720, 491] on button "Próximo →" at bounding box center [723, 492] width 124 height 39
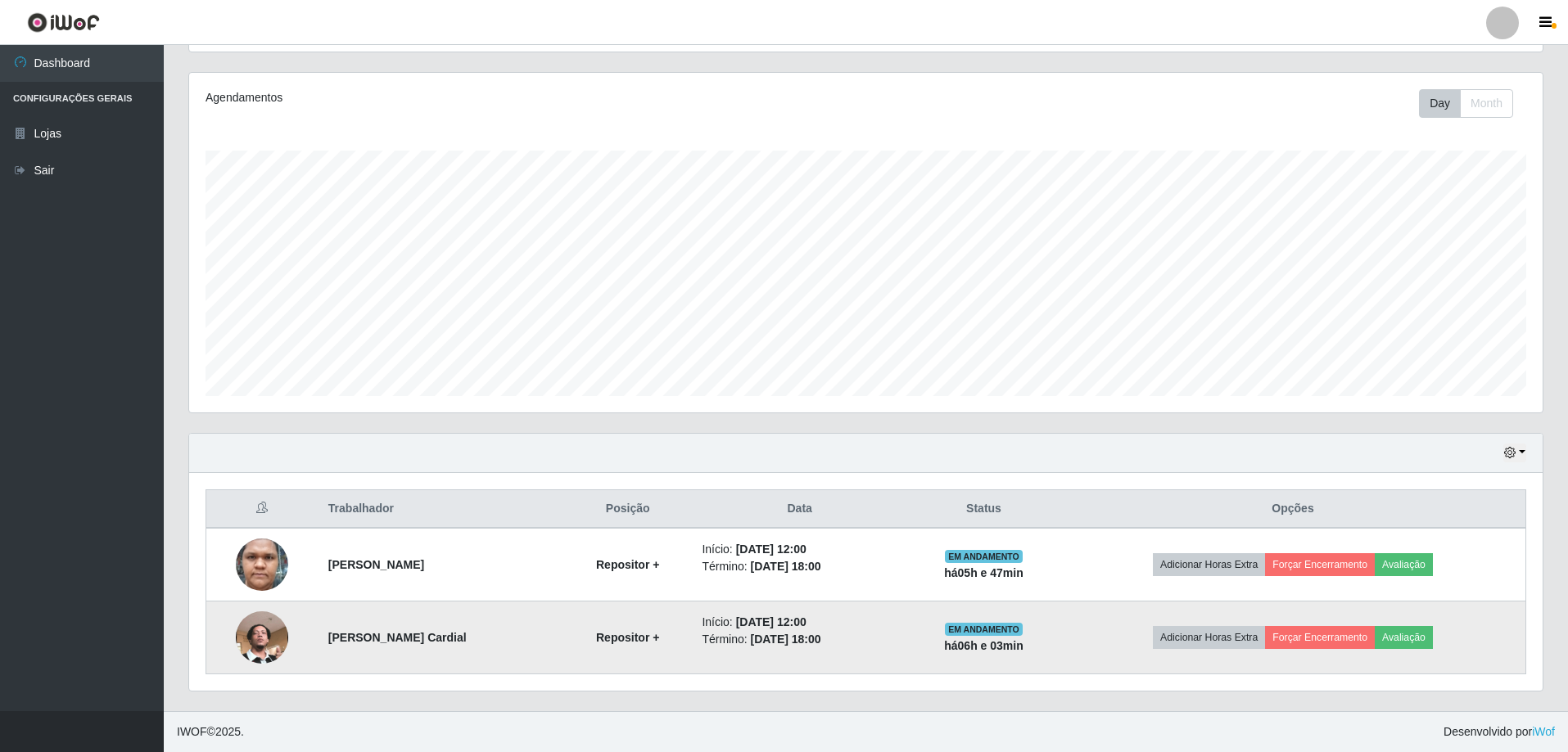
click at [1332, 625] on td "Adicionar Horas Extra Forçar Encerramento Avaliação" at bounding box center [1294, 638] width 466 height 73
click at [1319, 643] on button "Forçar Encerramento" at bounding box center [1320, 638] width 110 height 23
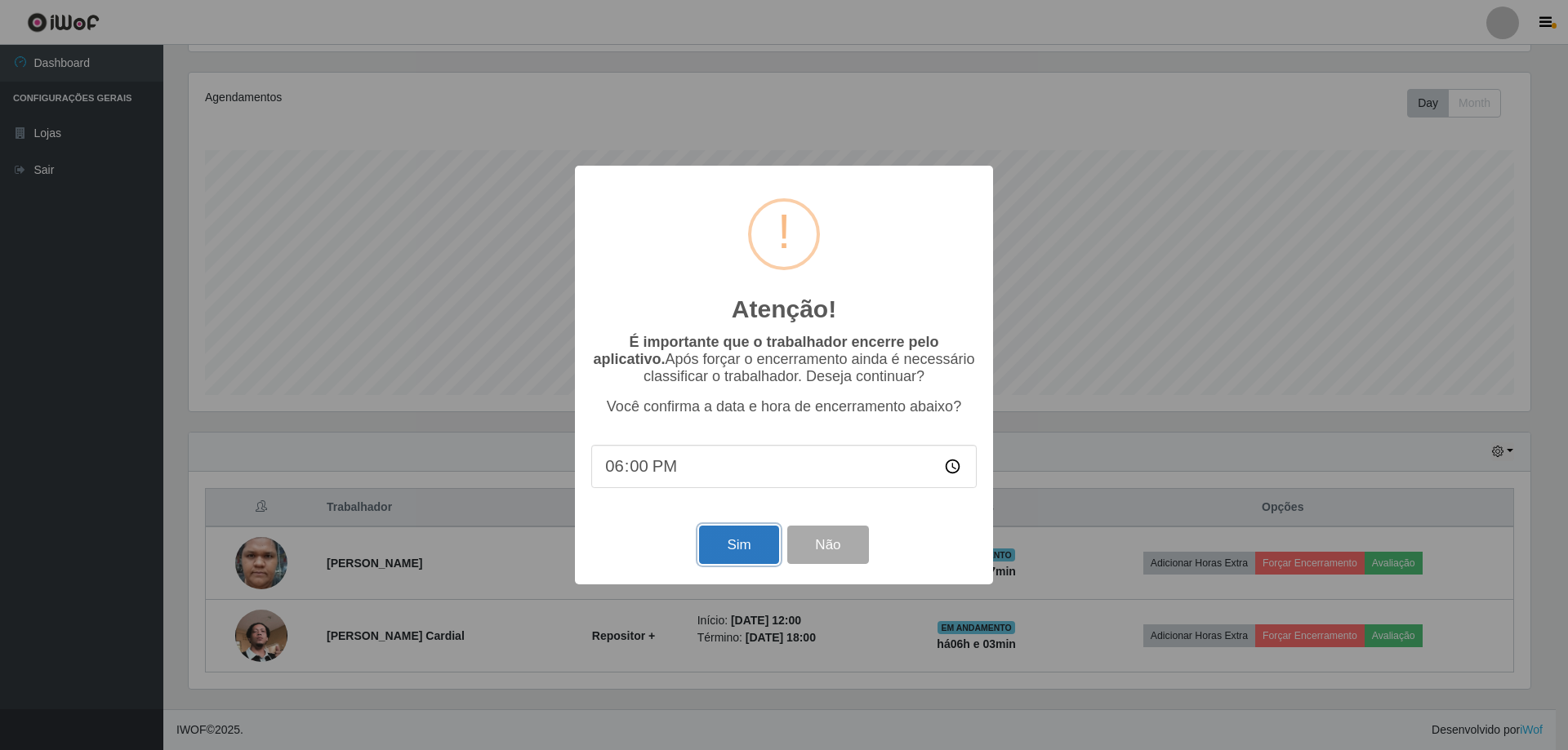
click at [737, 540] on button "Sim" at bounding box center [739, 545] width 80 height 39
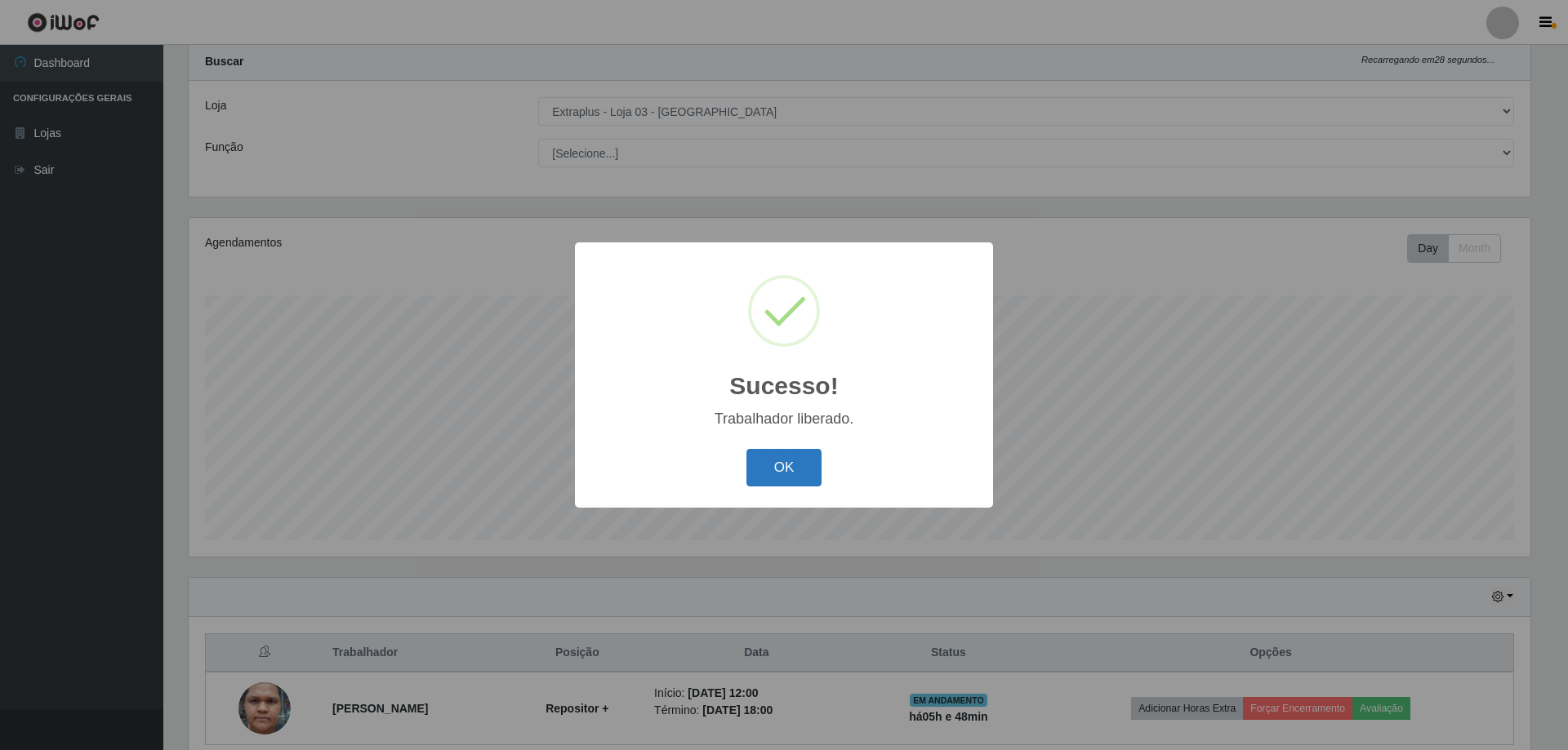
click at [804, 483] on button "OK" at bounding box center [784, 468] width 76 height 39
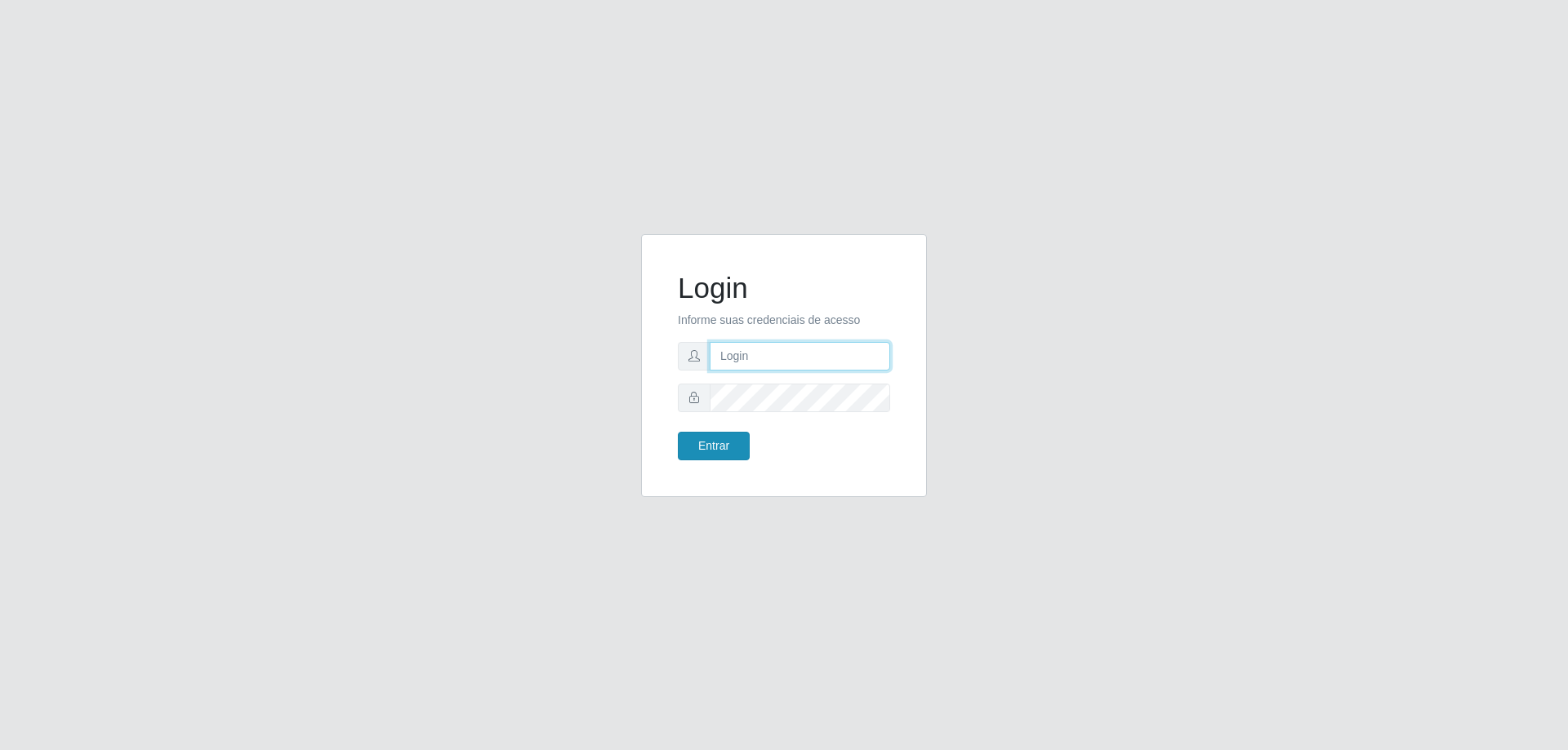
type input "higor.vieira@extraplus.com.br"
click at [708, 448] on button "Entrar" at bounding box center [714, 446] width 72 height 28
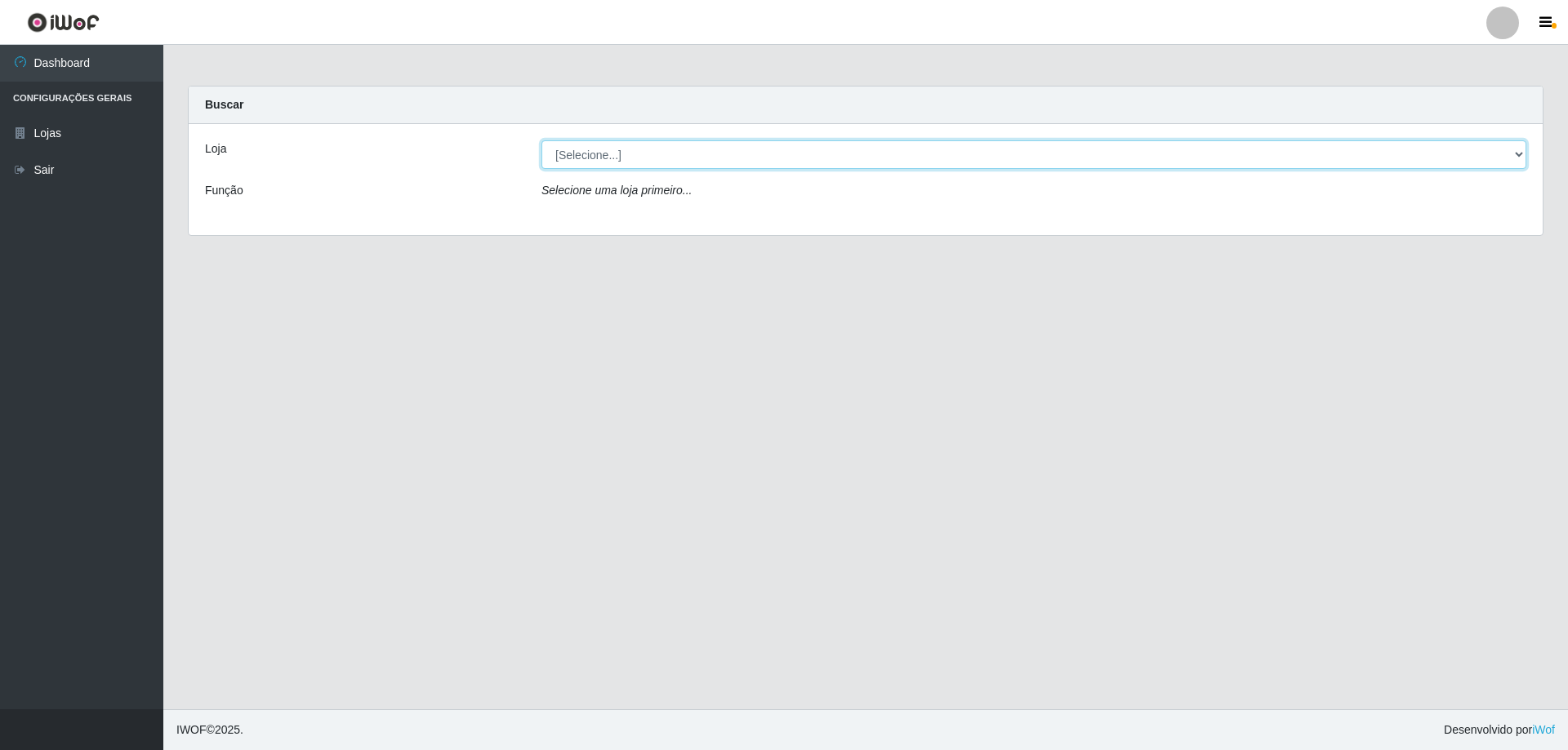
click at [557, 152] on select "[Selecione...] Extraplus - [GEOGRAPHIC_DATA] 03 - [GEOGRAPHIC_DATA]" at bounding box center [1034, 154] width 985 height 28
select select "468"
click at [542, 140] on select "[Selecione...] Extraplus - [GEOGRAPHIC_DATA] 03 - [GEOGRAPHIC_DATA]" at bounding box center [1034, 154] width 985 height 28
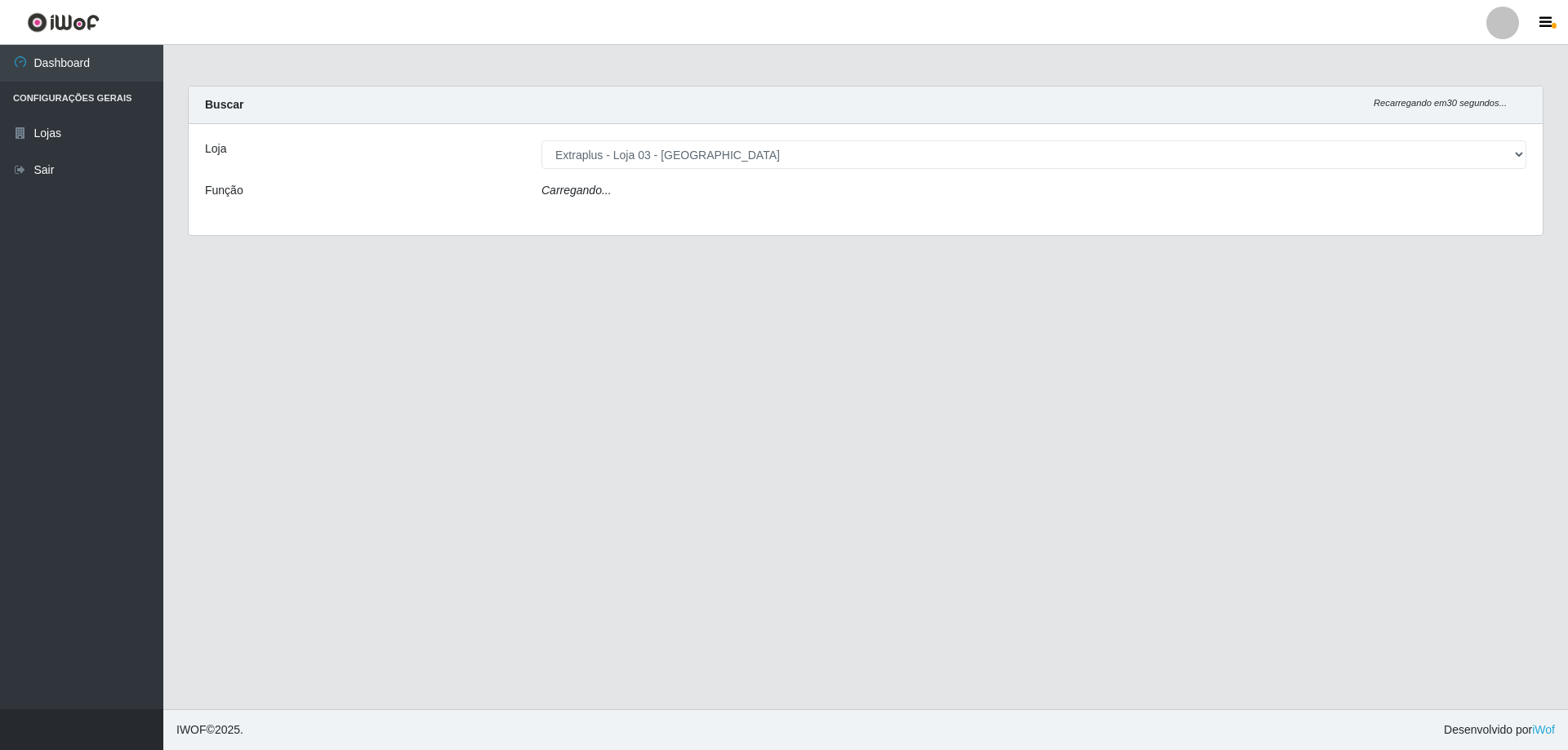
click at [597, 199] on div "Carregando..." at bounding box center [1034, 193] width 1009 height 24
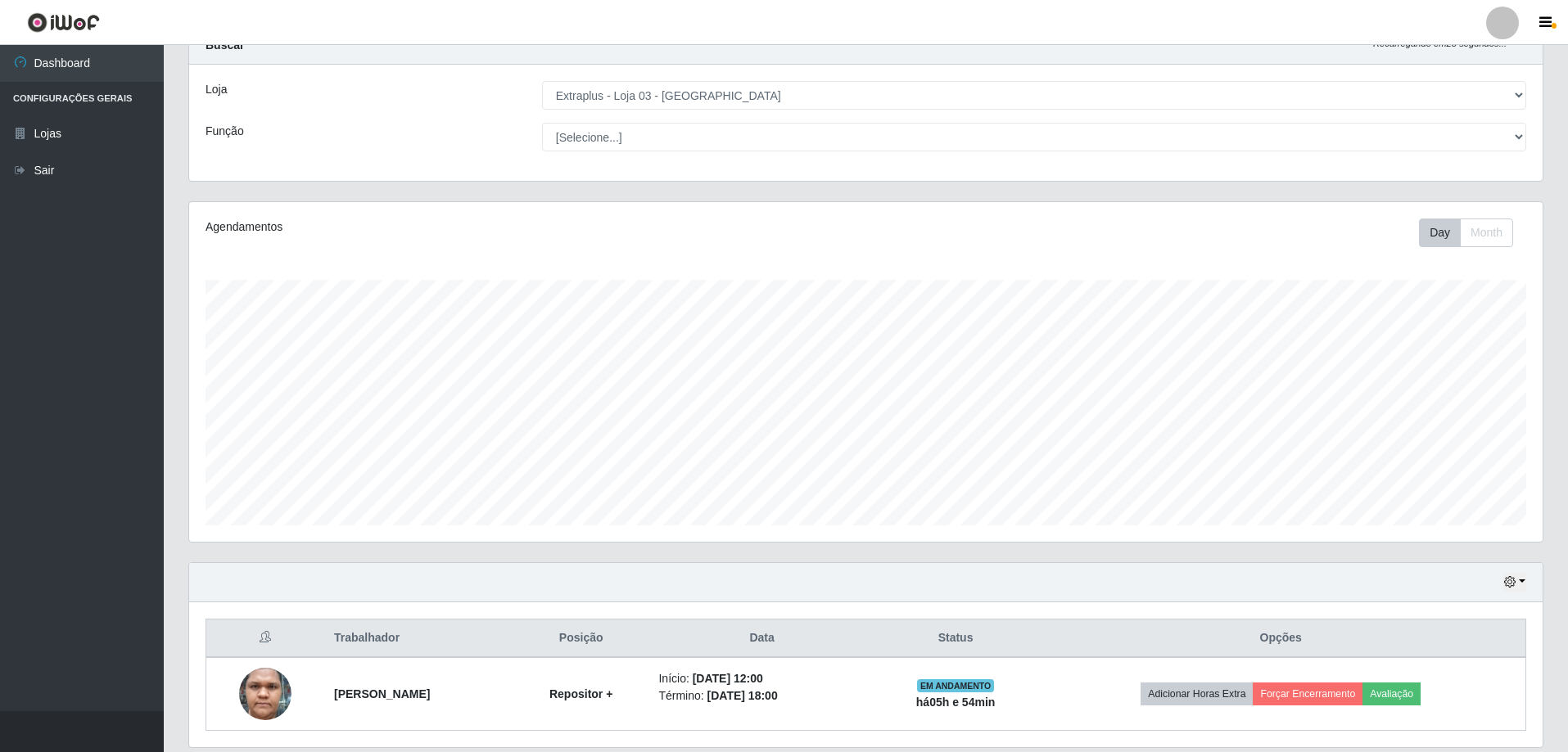
scroll to position [116, 0]
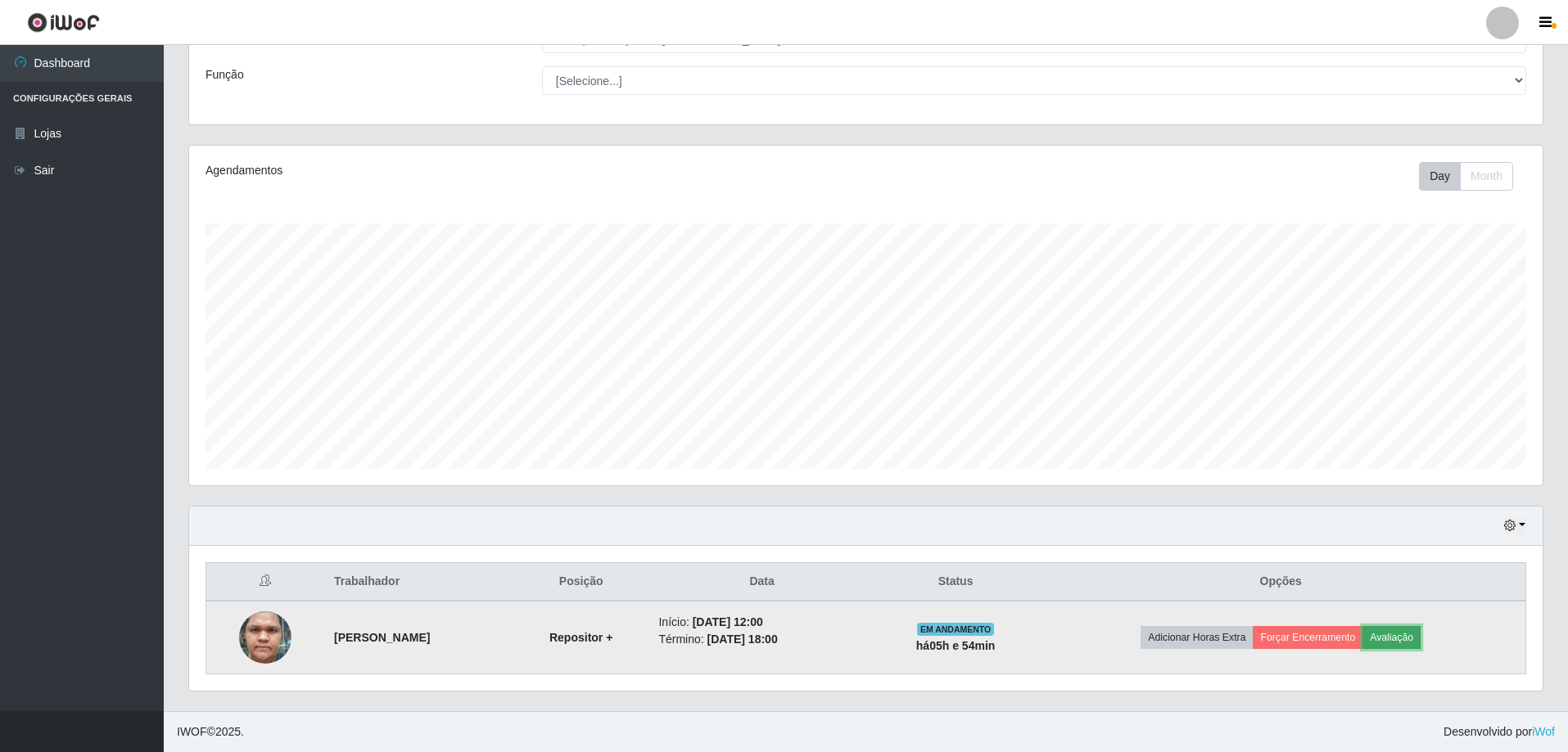
click at [1418, 644] on button "Avaliação" at bounding box center [1391, 638] width 58 height 23
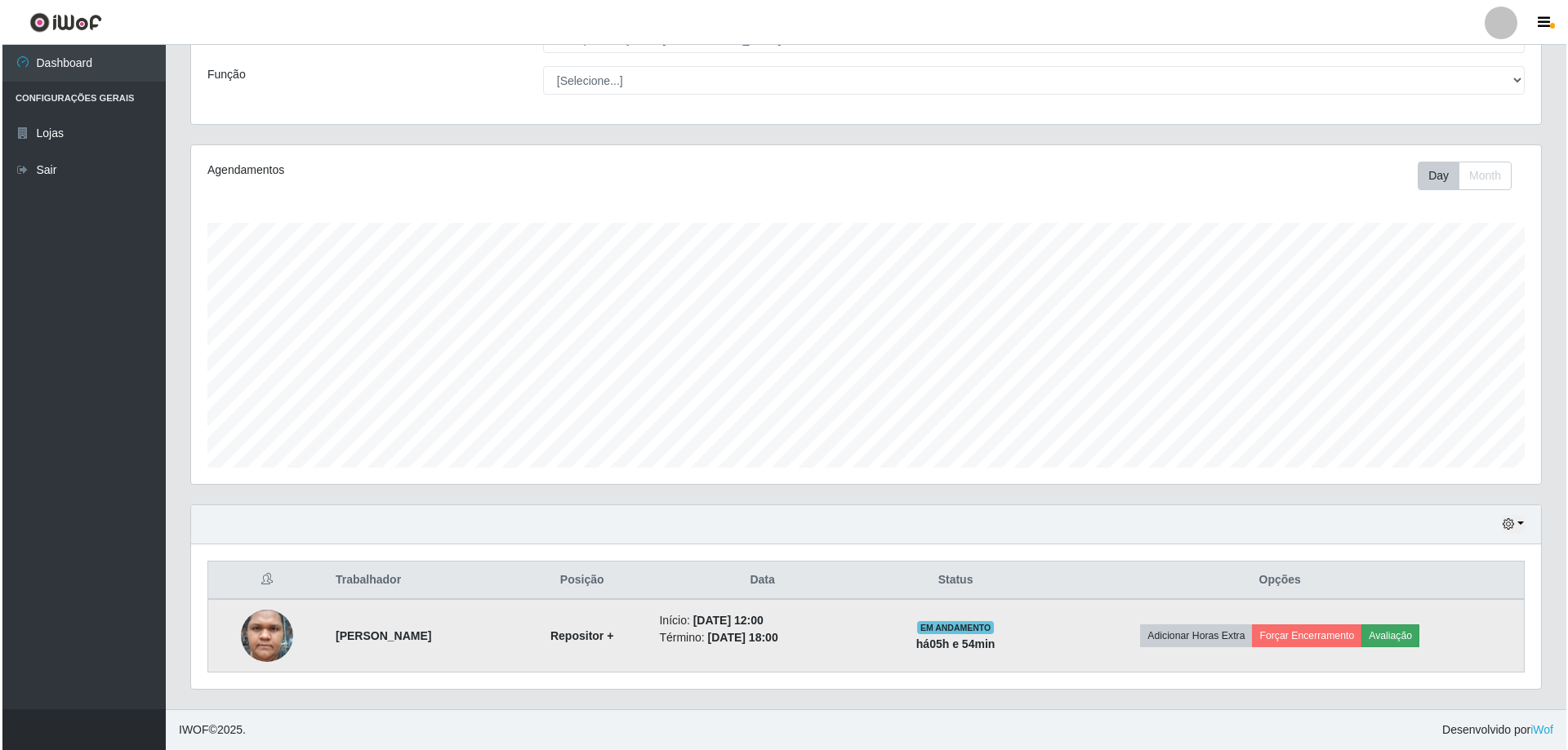
scroll to position [339, 1342]
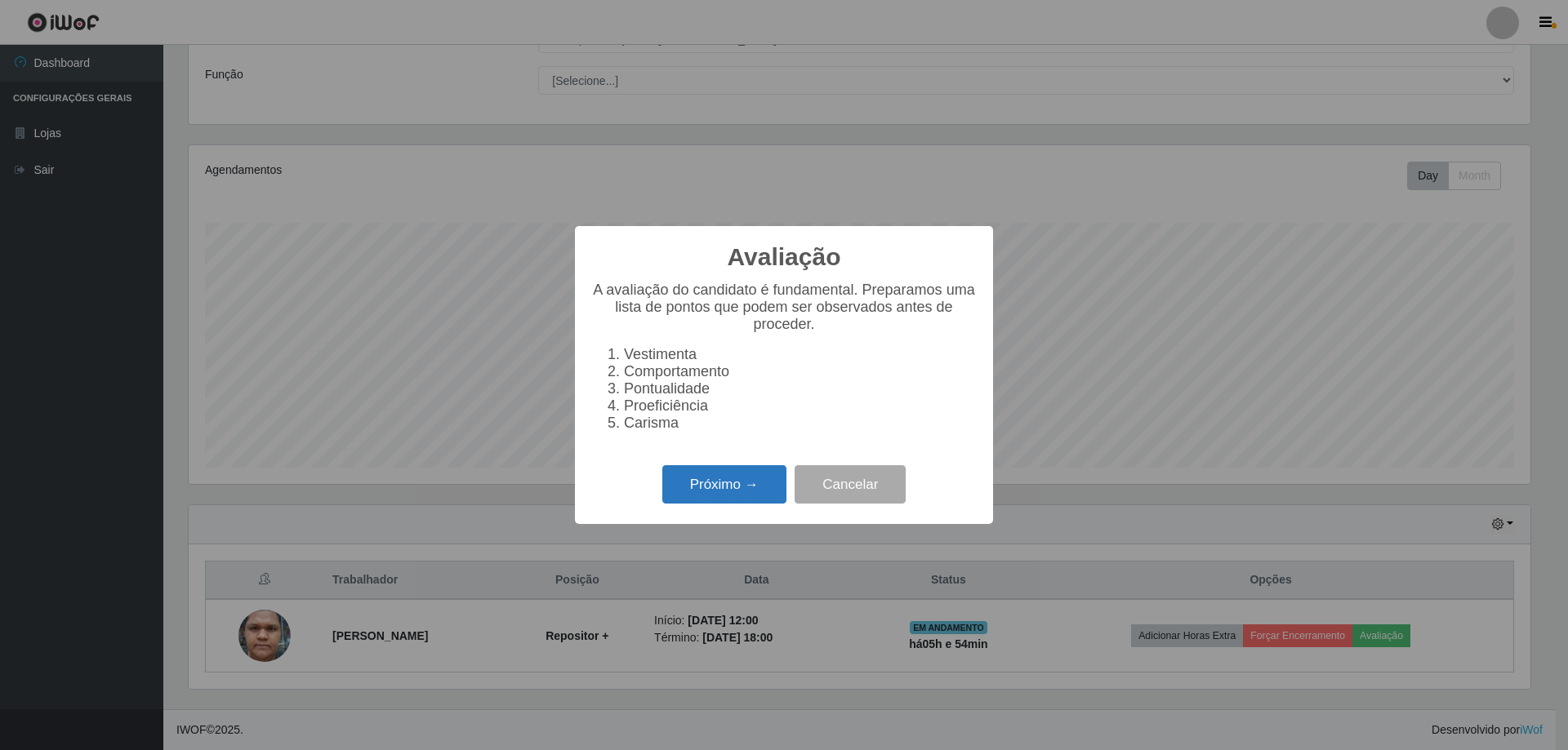
click at [756, 501] on button "Próximo →" at bounding box center [723, 484] width 124 height 39
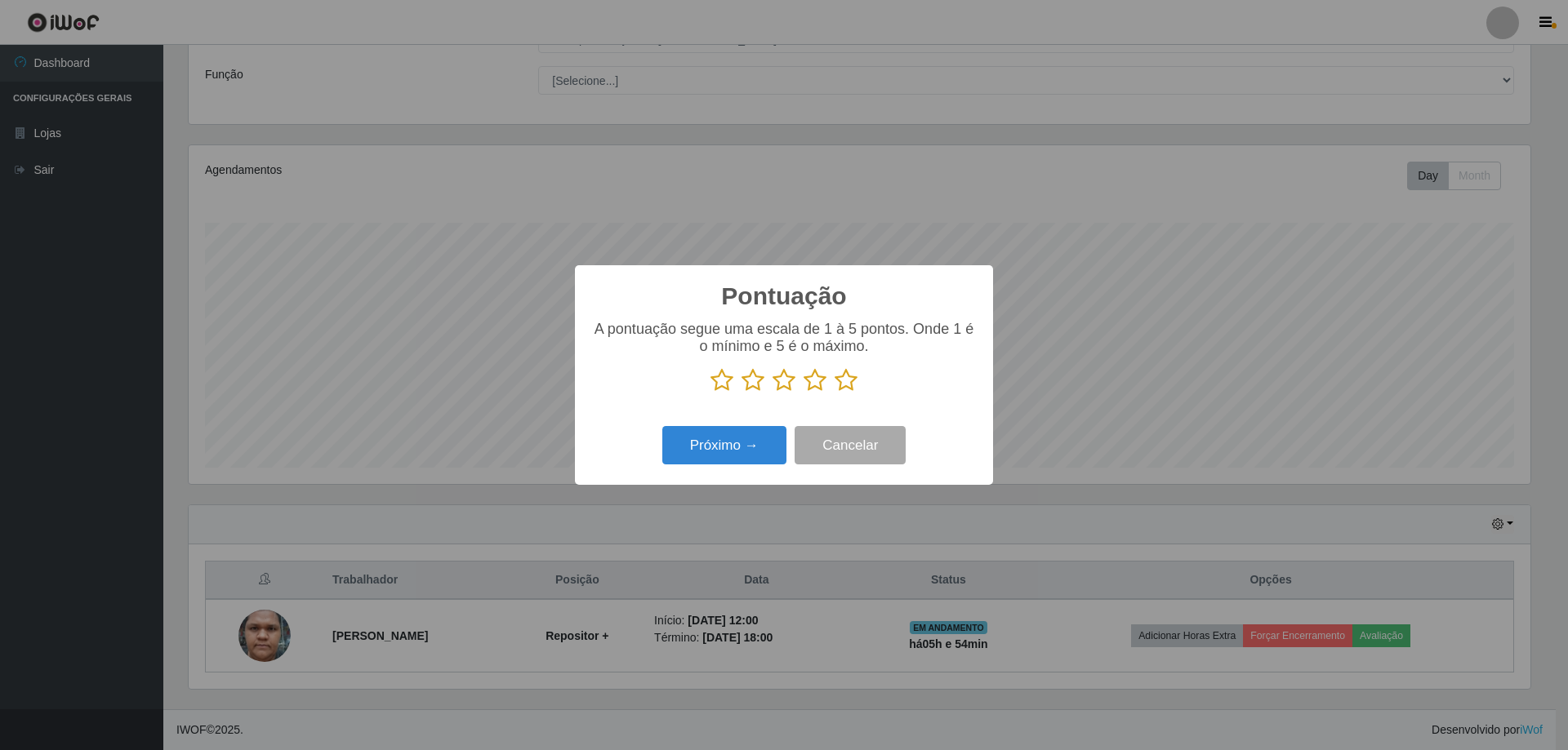
click at [842, 380] on icon at bounding box center [846, 381] width 23 height 25
click at [834, 393] on input "radio" at bounding box center [834, 393] width 0 height 0
click at [744, 451] on button "Próximo →" at bounding box center [723, 445] width 124 height 39
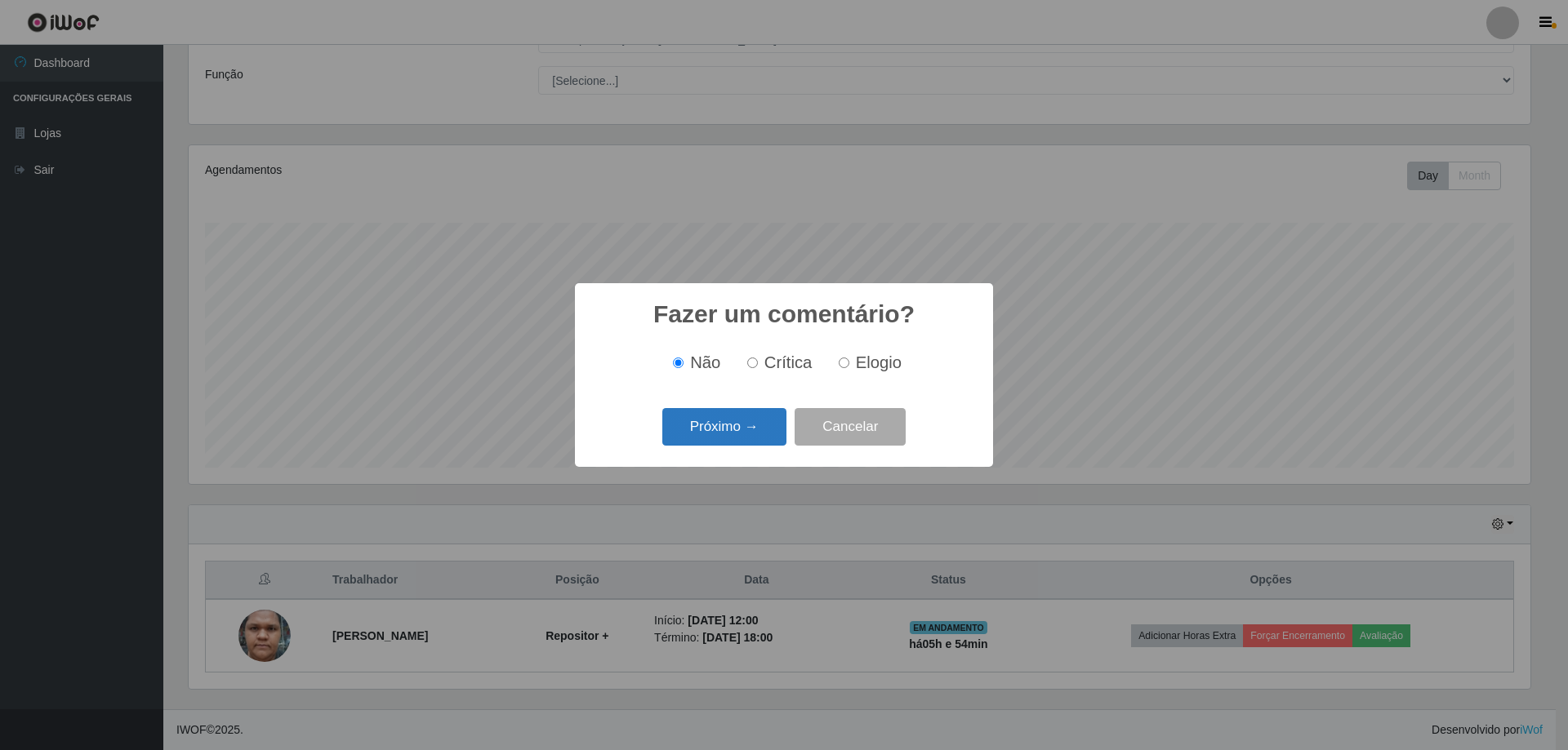
click at [734, 423] on button "Próximo →" at bounding box center [723, 427] width 124 height 39
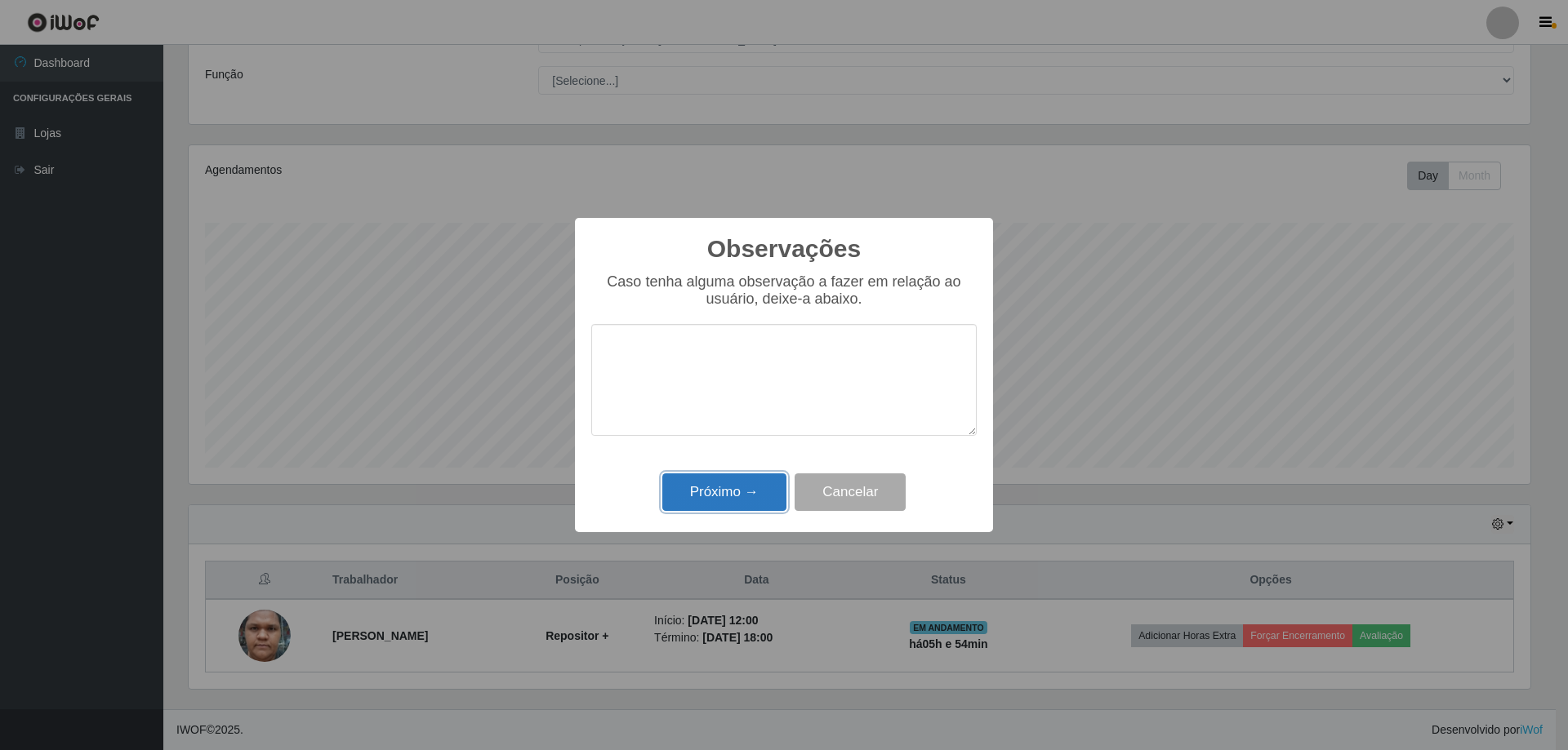
click at [760, 492] on button "Próximo →" at bounding box center [723, 492] width 124 height 39
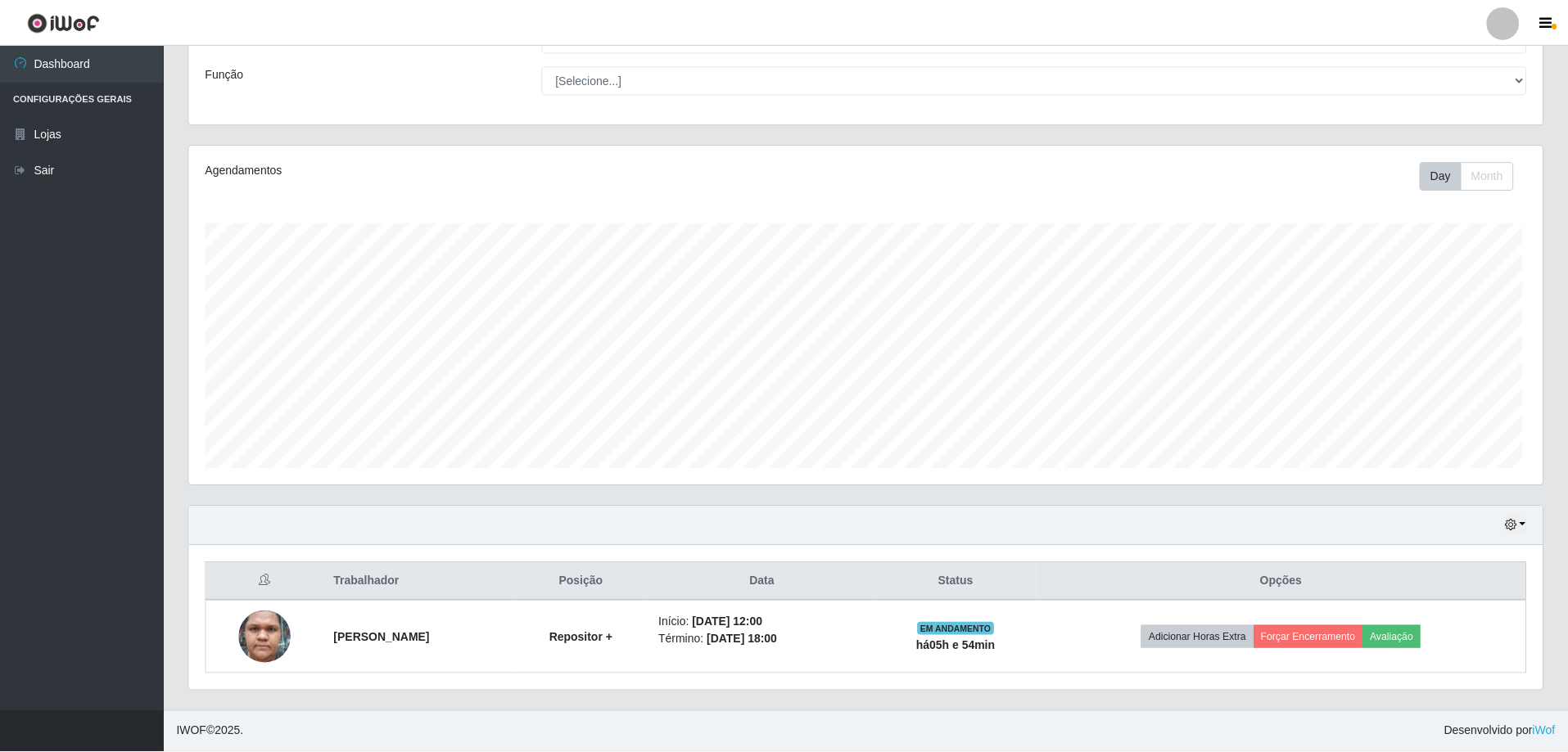
scroll to position [340, 1353]
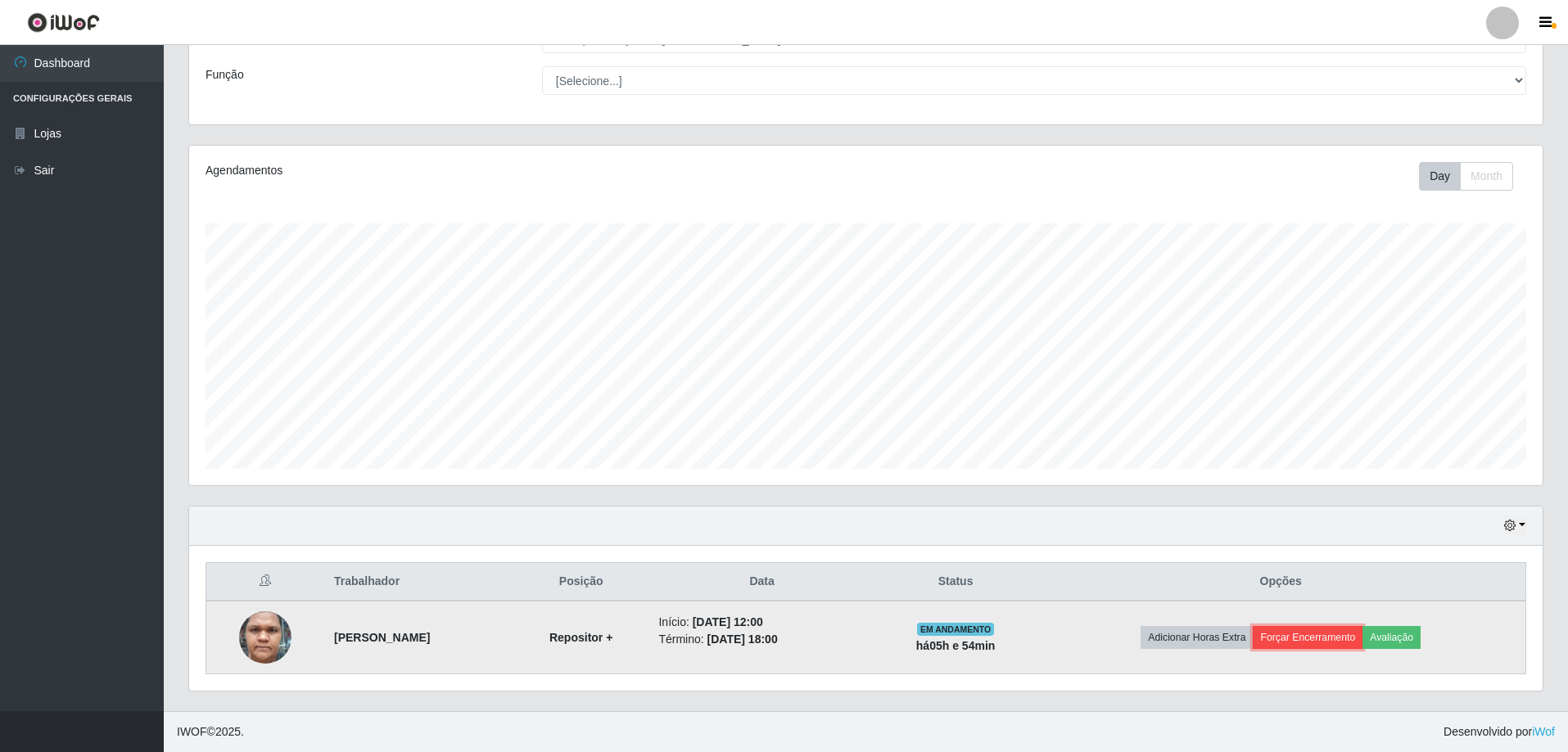
click at [1323, 649] on button "Forçar Encerramento" at bounding box center [1308, 638] width 110 height 23
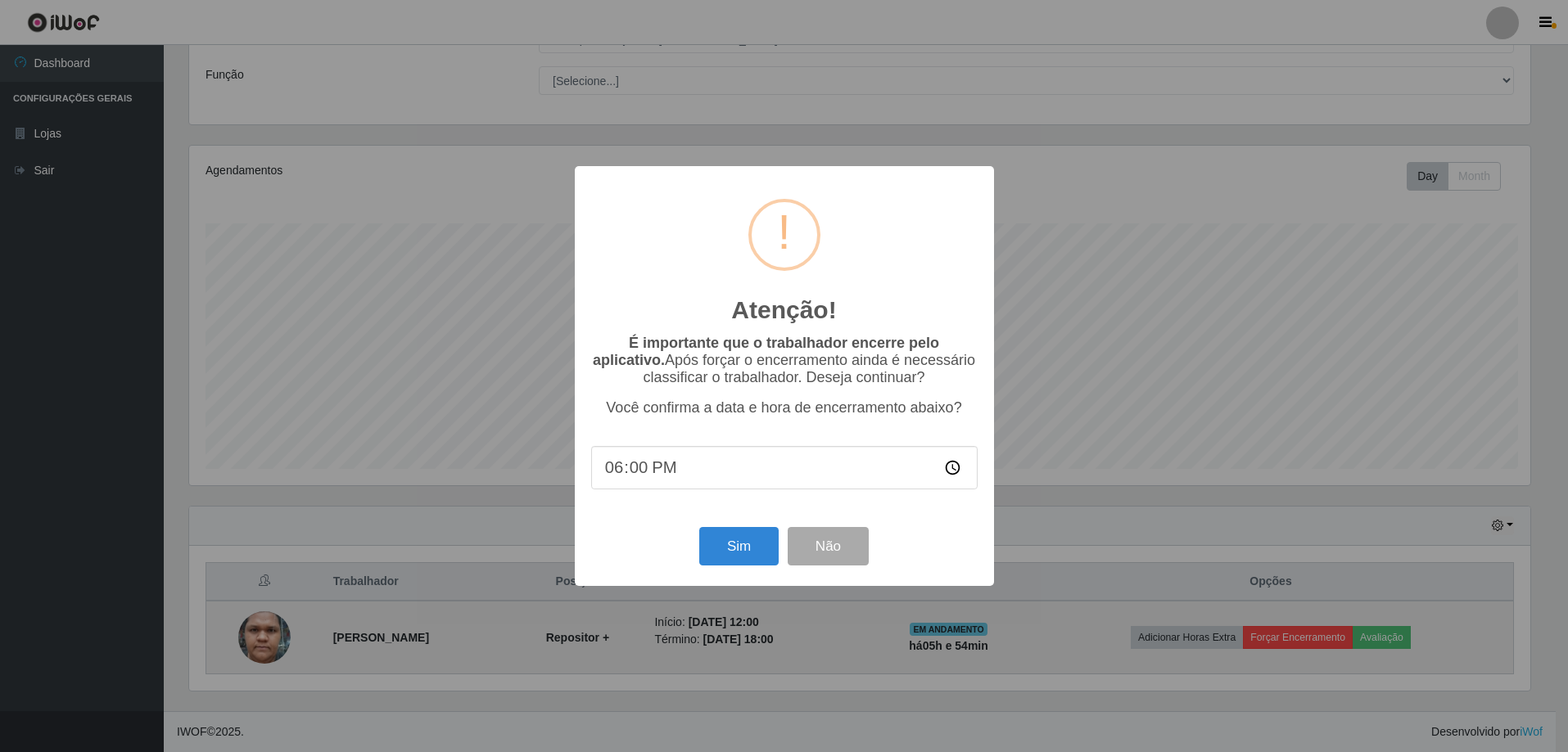
scroll to position [340, 1346]
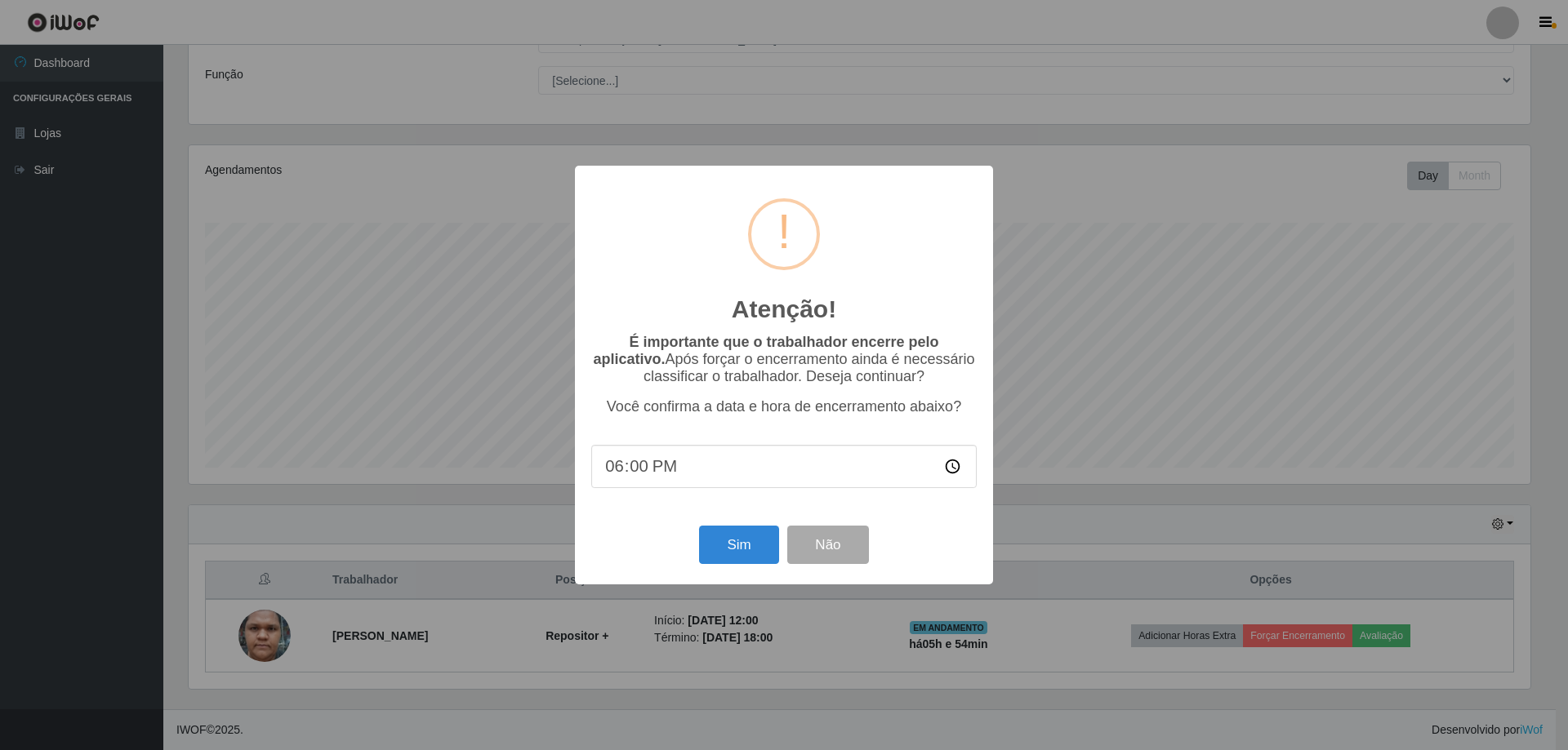
click at [641, 476] on input "18:00" at bounding box center [783, 467] width 385 height 44
type input "18:10"
click at [690, 530] on div "Sim Não" at bounding box center [783, 545] width 385 height 46
click at [708, 558] on button "Sim" at bounding box center [739, 545] width 80 height 39
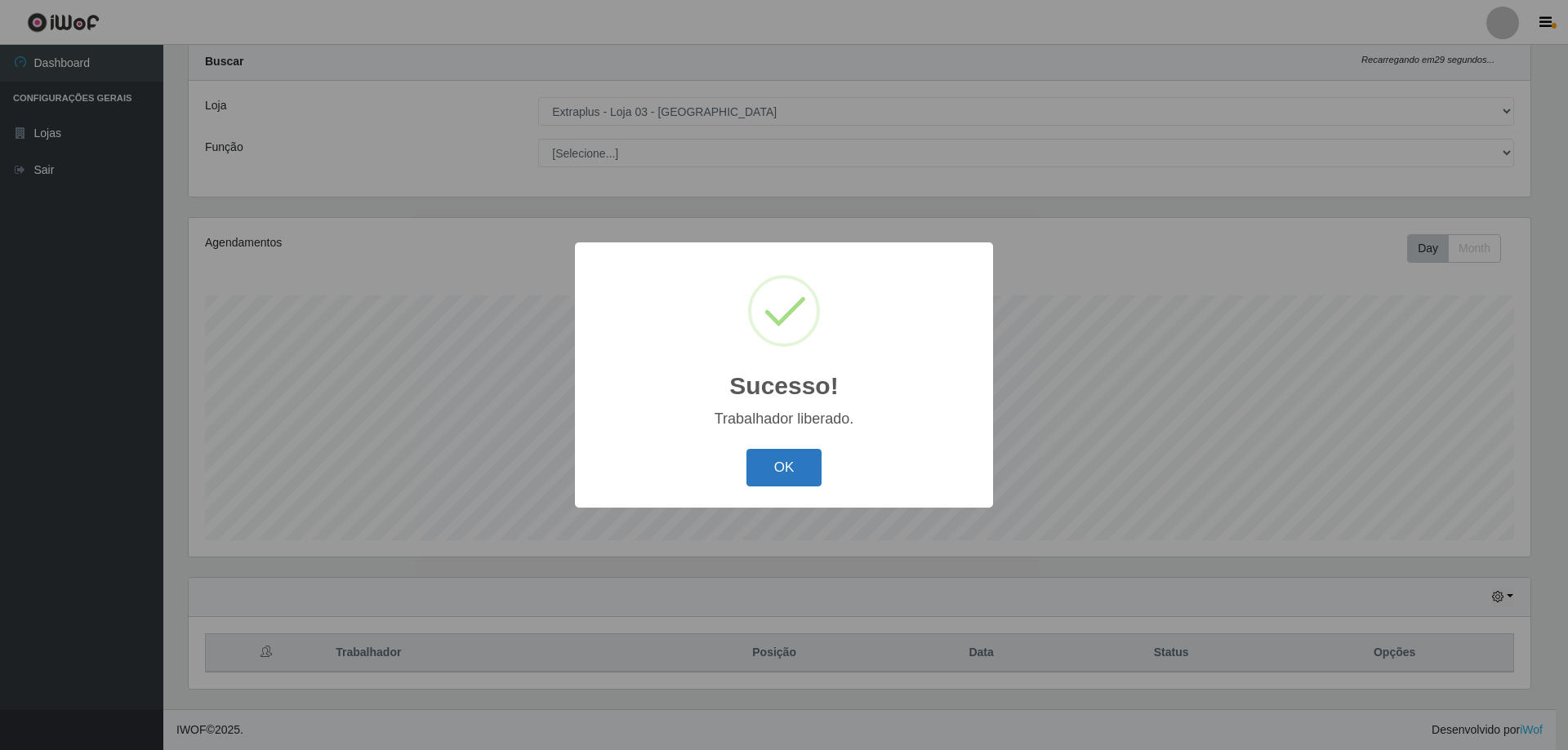
click at [806, 455] on button "OK" at bounding box center [784, 468] width 76 height 39
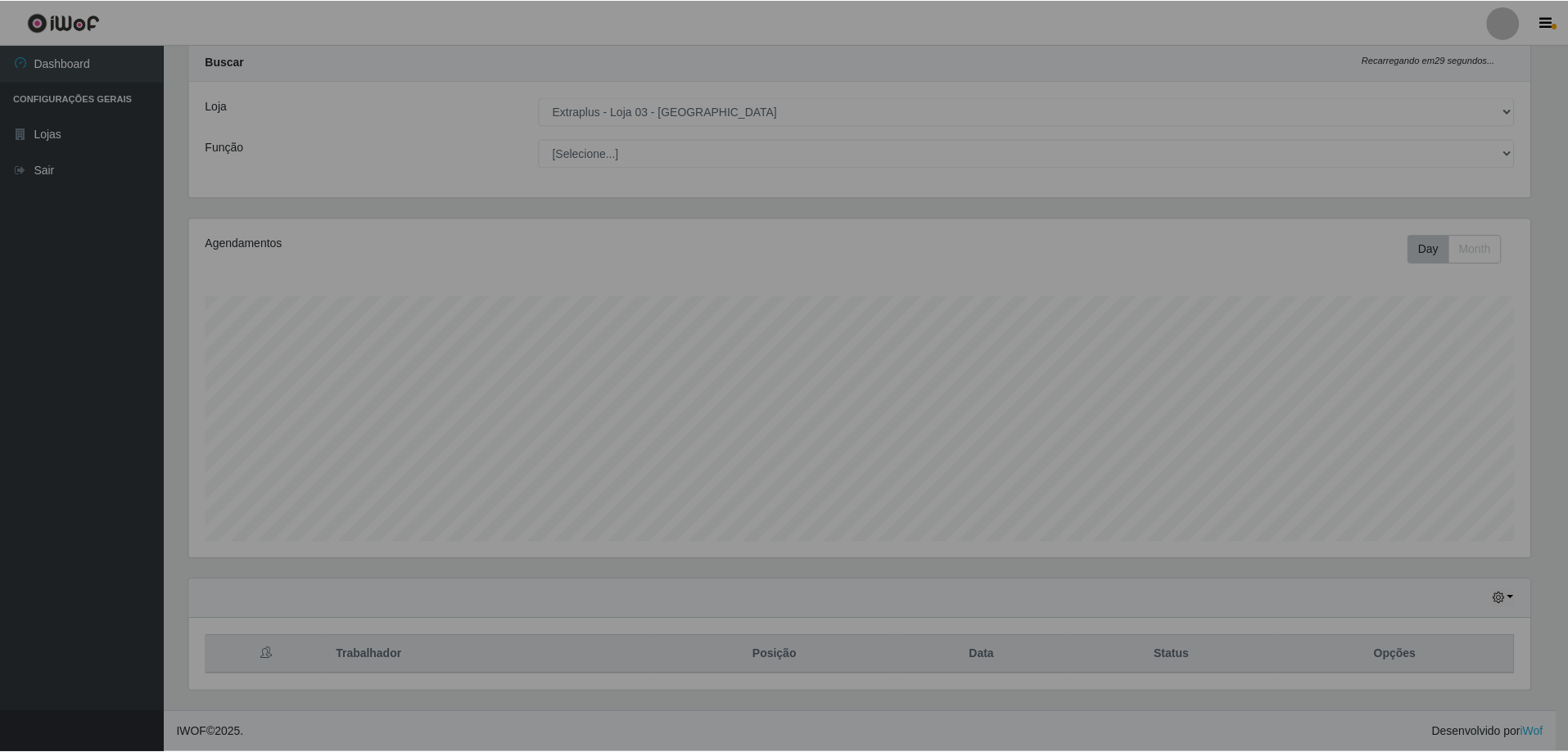
scroll to position [340, 1353]
